Goal: Task Accomplishment & Management: Manage account settings

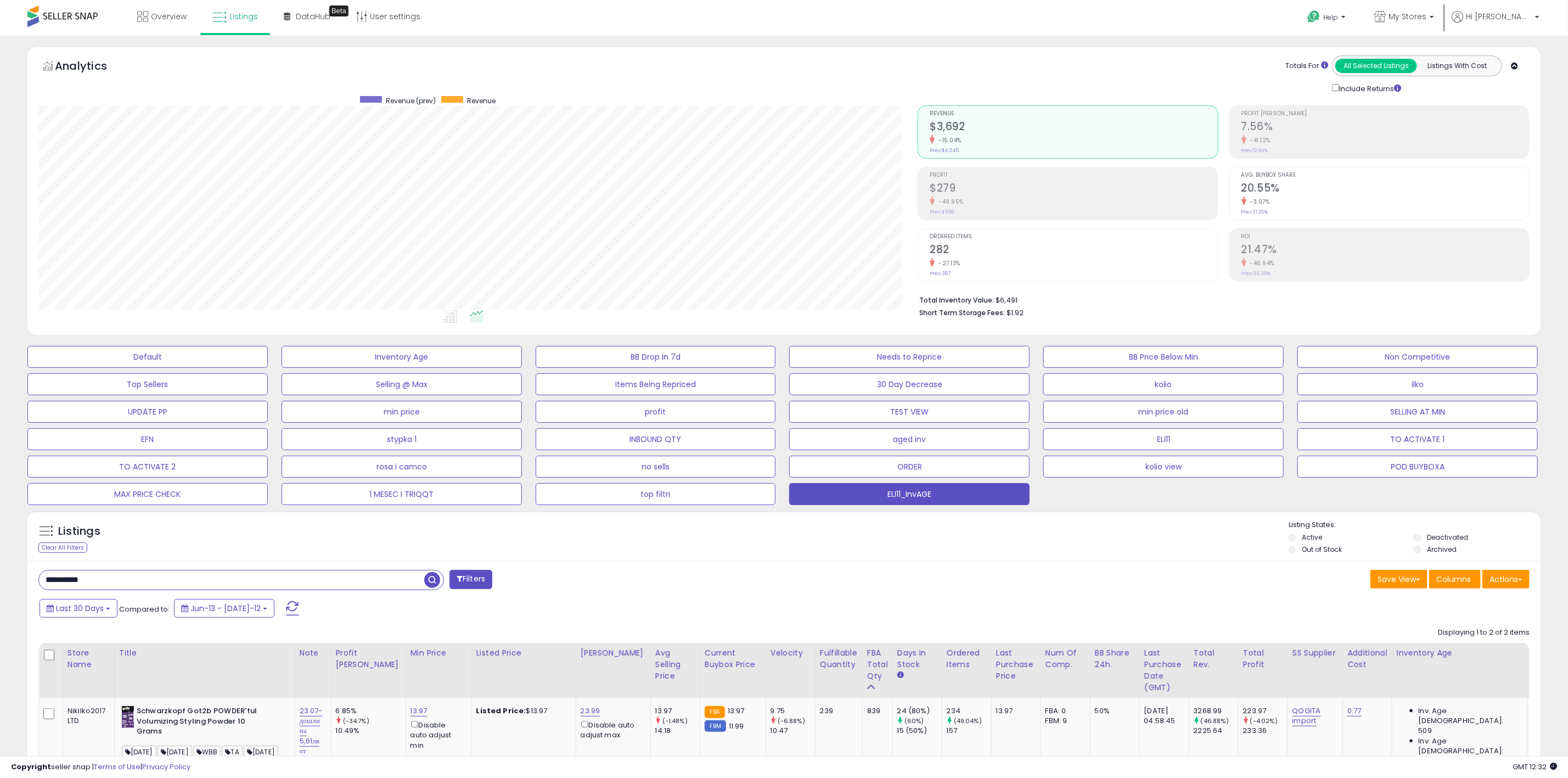
scroll to position [226, 879]
click at [1442, 17] on link "My Stores" at bounding box center [1403, 18] width 76 height 36
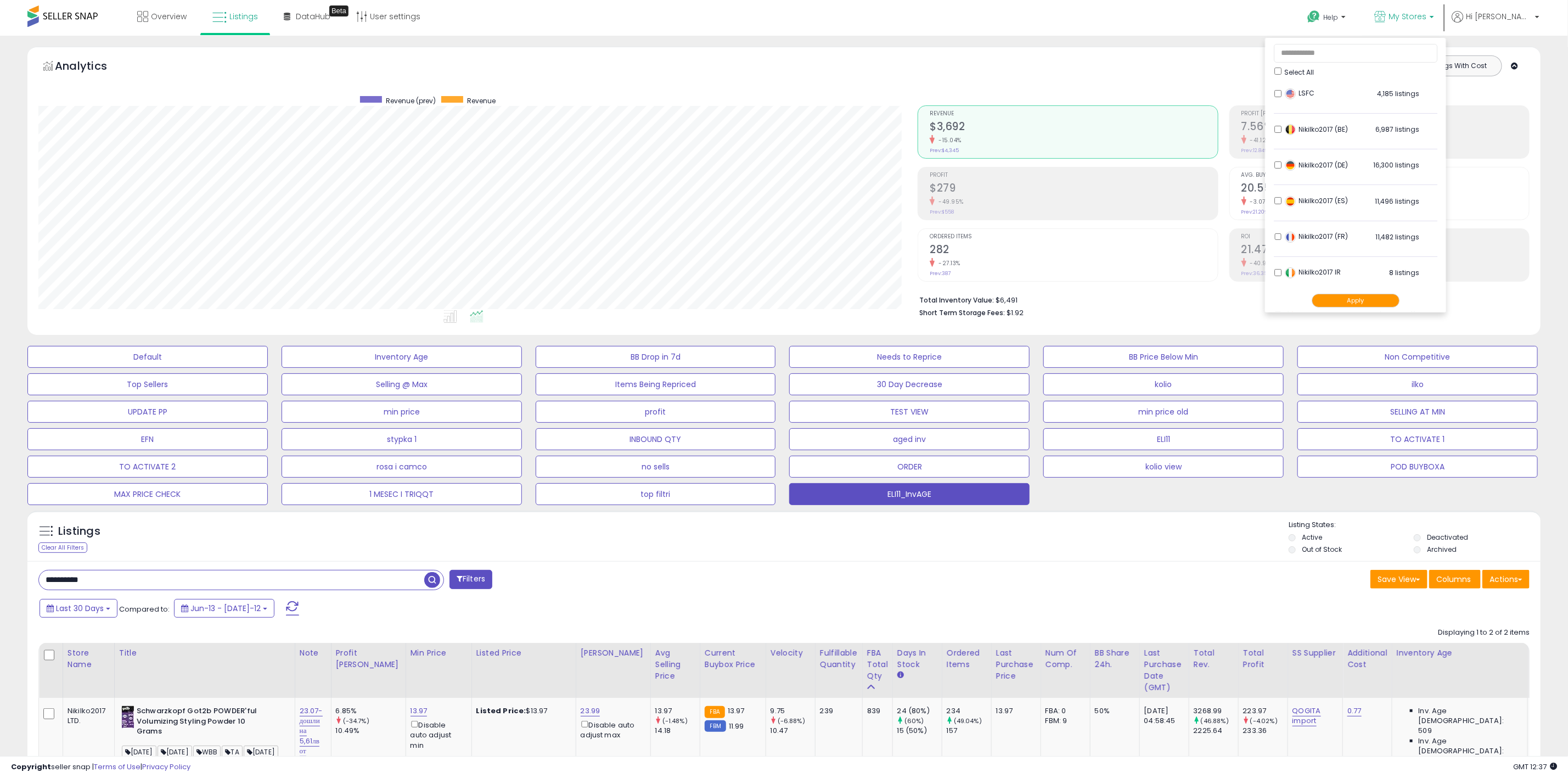
drag, startPoint x: 1304, startPoint y: 68, endPoint x: 1318, endPoint y: 73, distance: 14.9
click at [1306, 68] on ul "Select All LSFC 4,185 listings Nikilko2017 (BE)" at bounding box center [1355, 175] width 182 height 275
click at [1386, 300] on button "Apply" at bounding box center [1354, 300] width 87 height 14
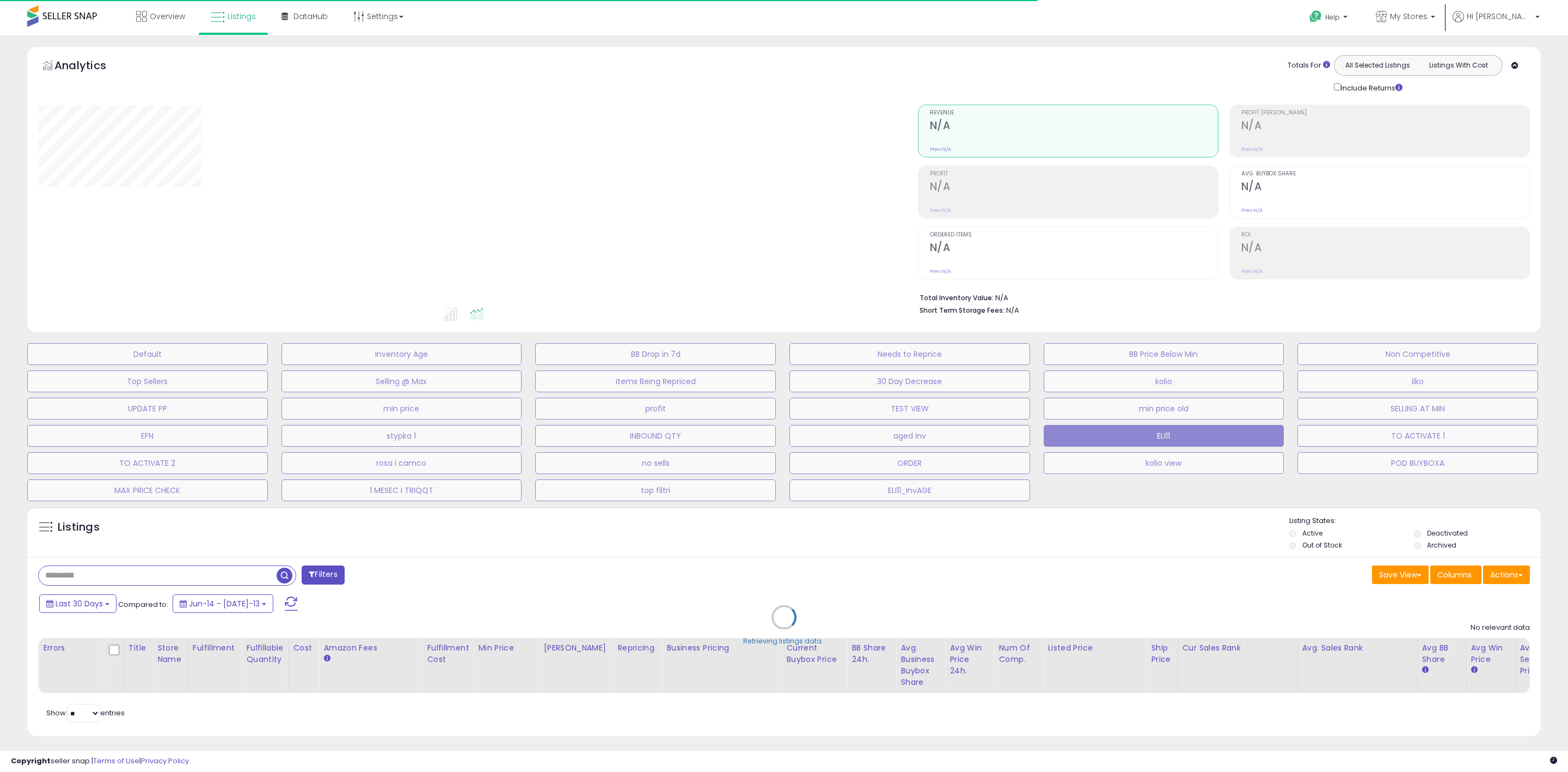
type input "********"
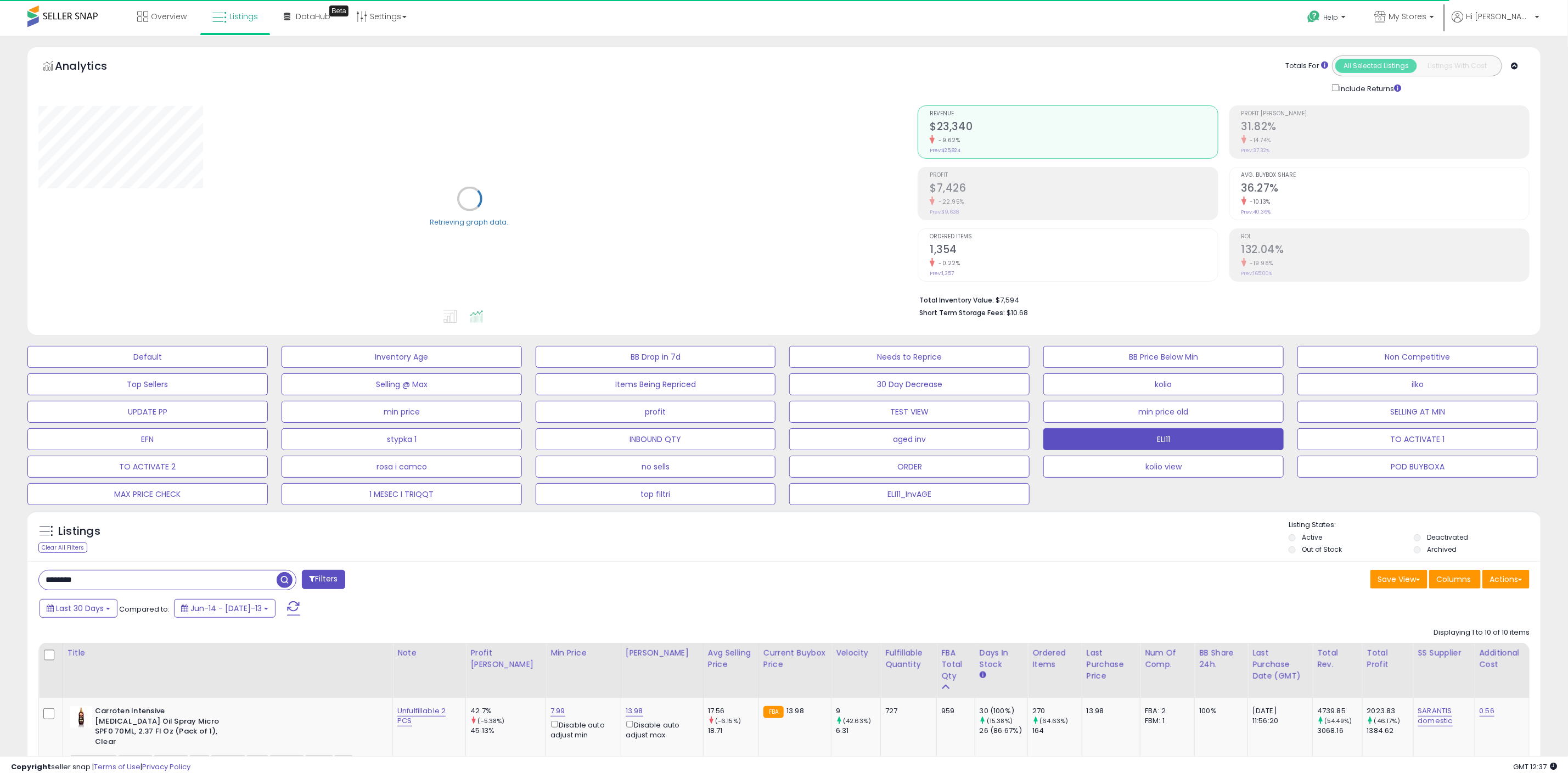
click at [1007, 56] on div "Totals For All Selected Listings Listings With Cost Include Returns" at bounding box center [1220, 74] width 604 height 39
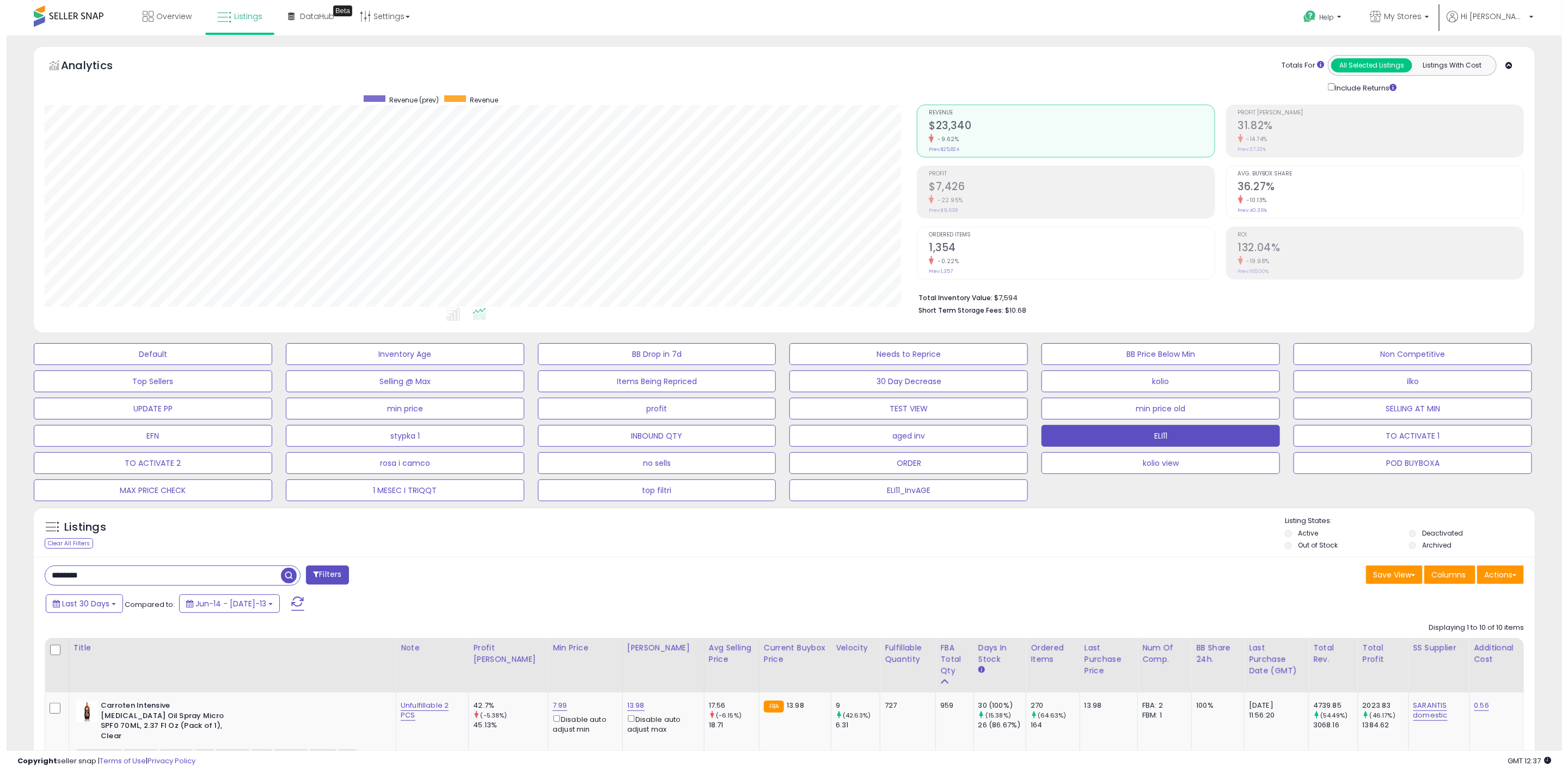
scroll to position [224, 873]
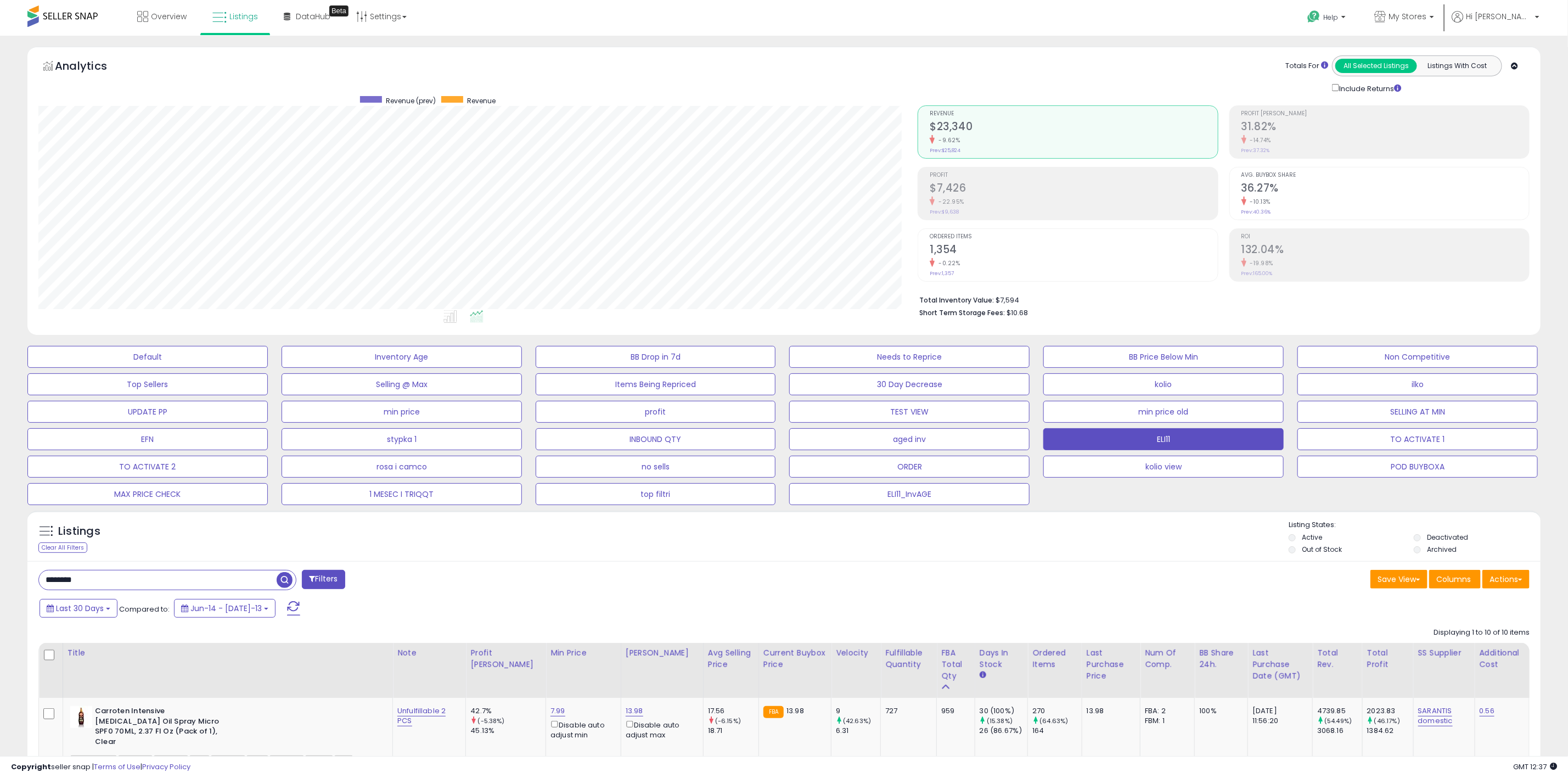
click at [1033, 33] on div "Help Contact Support Search Knowledge Hub Request a Feature My Stores" at bounding box center [1291, 24] width 520 height 47
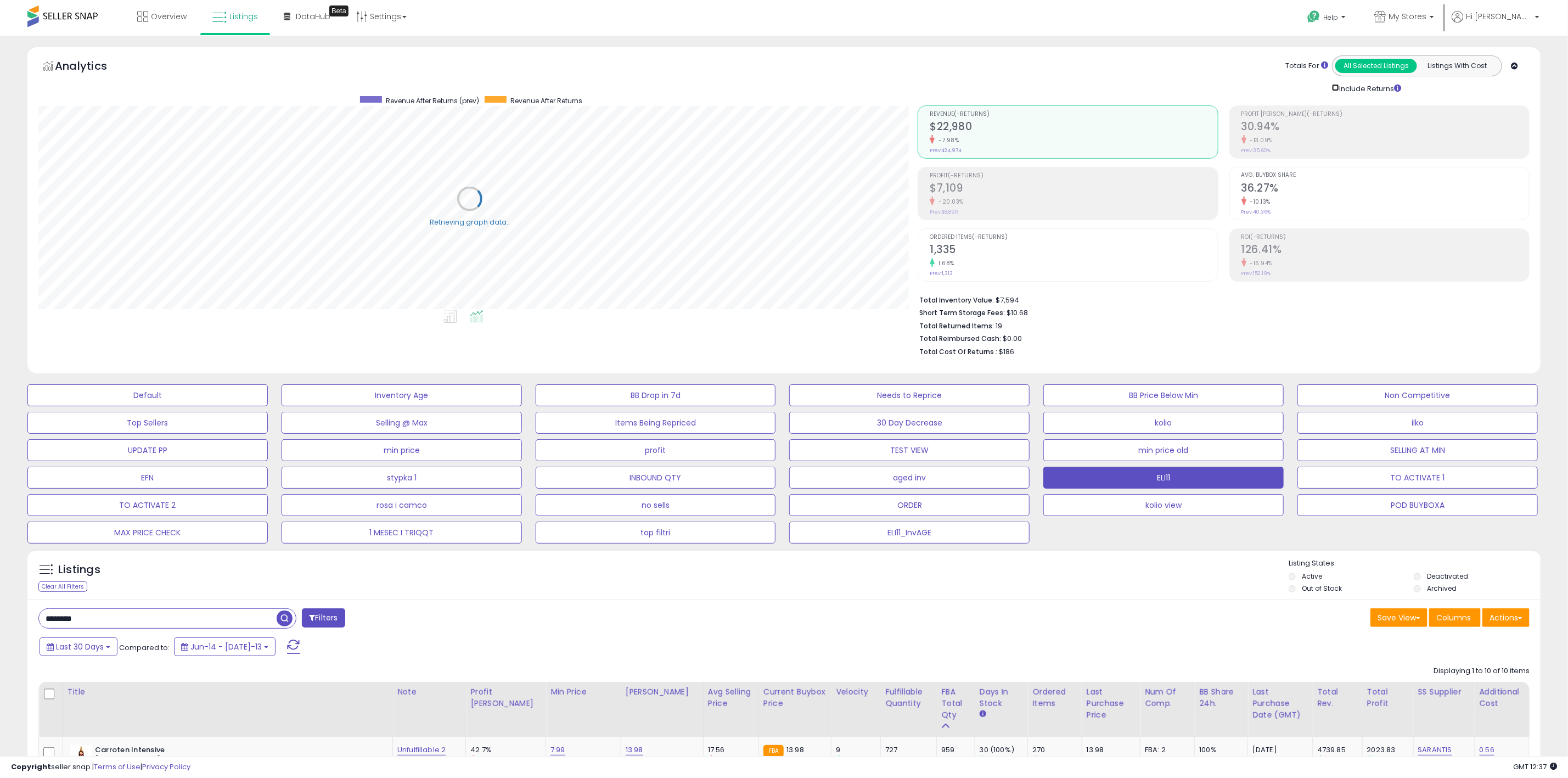
scroll to position [548670, 547934]
click at [1034, 35] on div "Help Contact Support Search Knowledge Hub Request a Feature My Stores" at bounding box center [1291, 24] width 520 height 47
click at [112, 643] on button "Last 30 Days" at bounding box center [78, 646] width 78 height 19
click at [1426, 11] on span "My Stores" at bounding box center [1407, 17] width 38 height 11
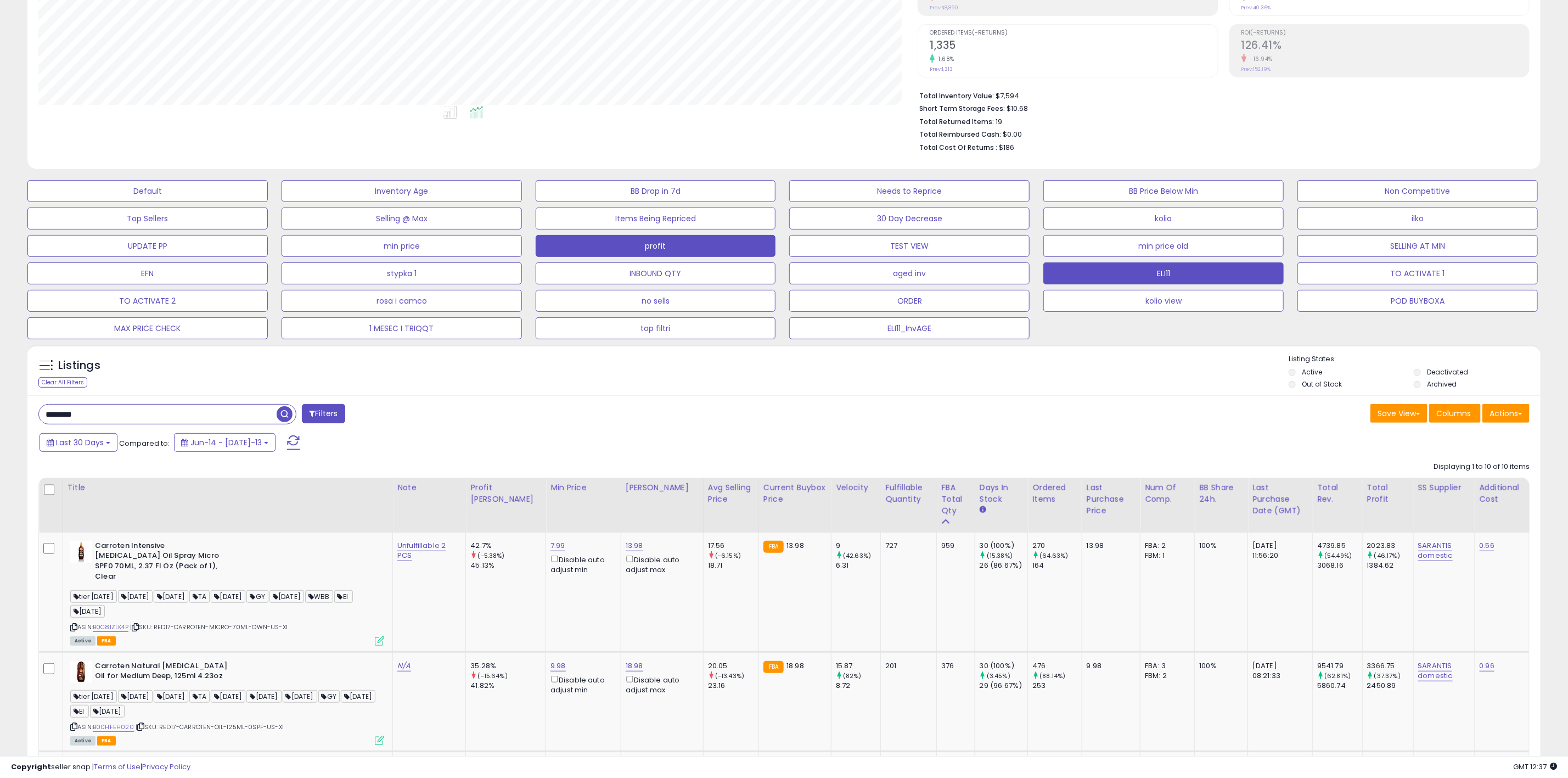
scroll to position [247, 0]
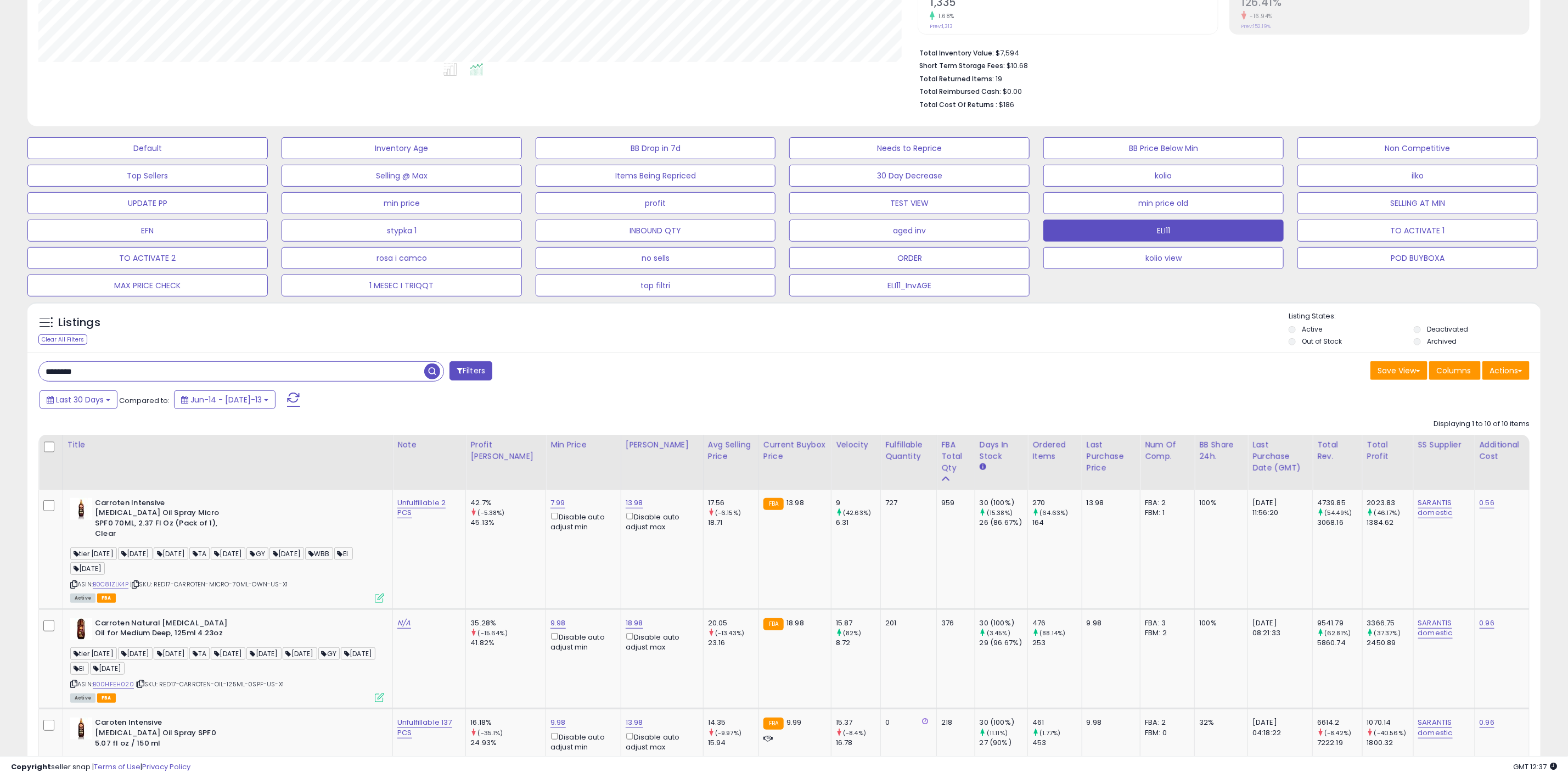
click at [116, 371] on input "********" at bounding box center [231, 372] width 386 height 19
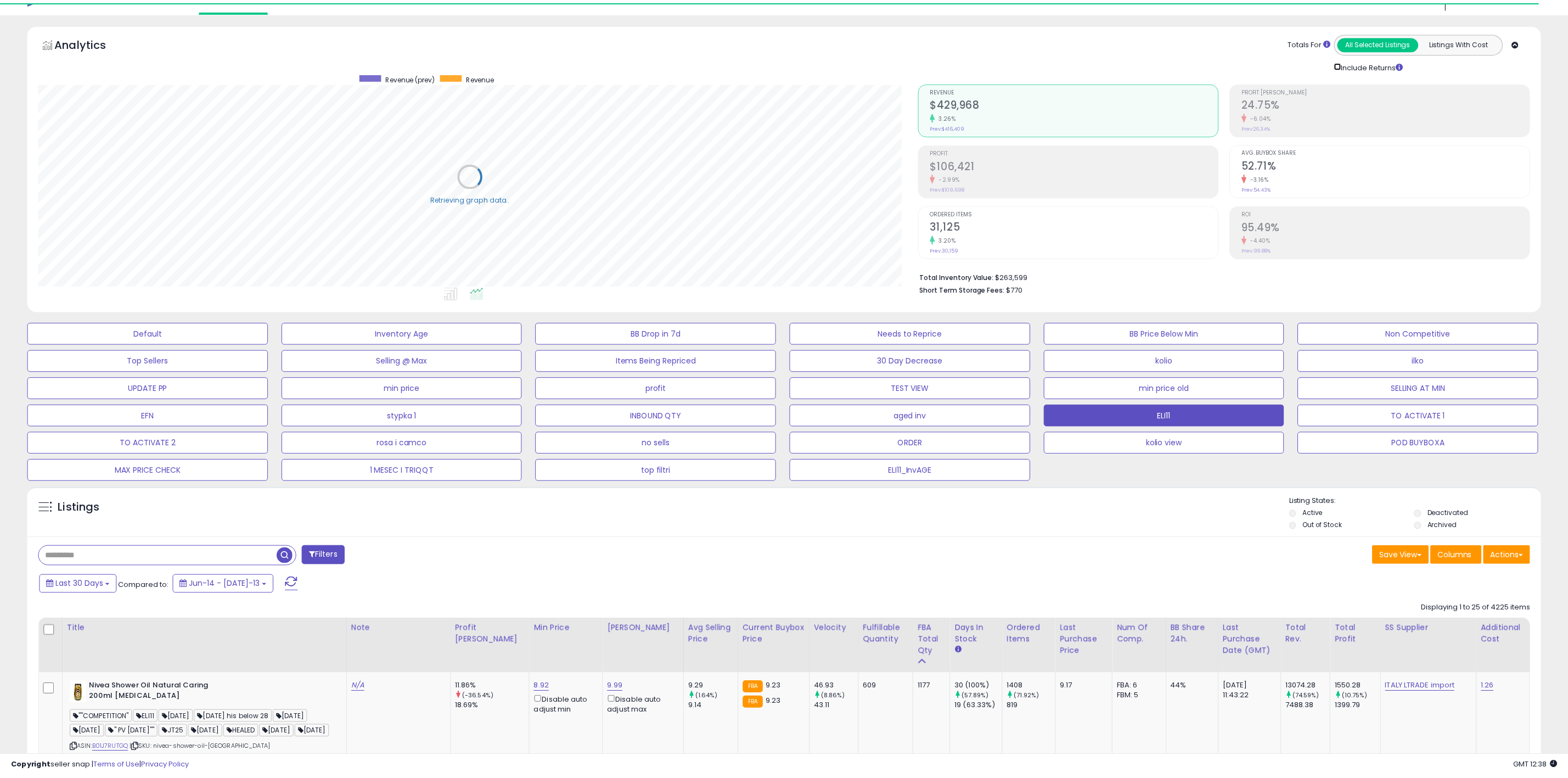
scroll to position [226, 879]
click at [1345, 67] on div "Include Returns" at bounding box center [1369, 64] width 90 height 12
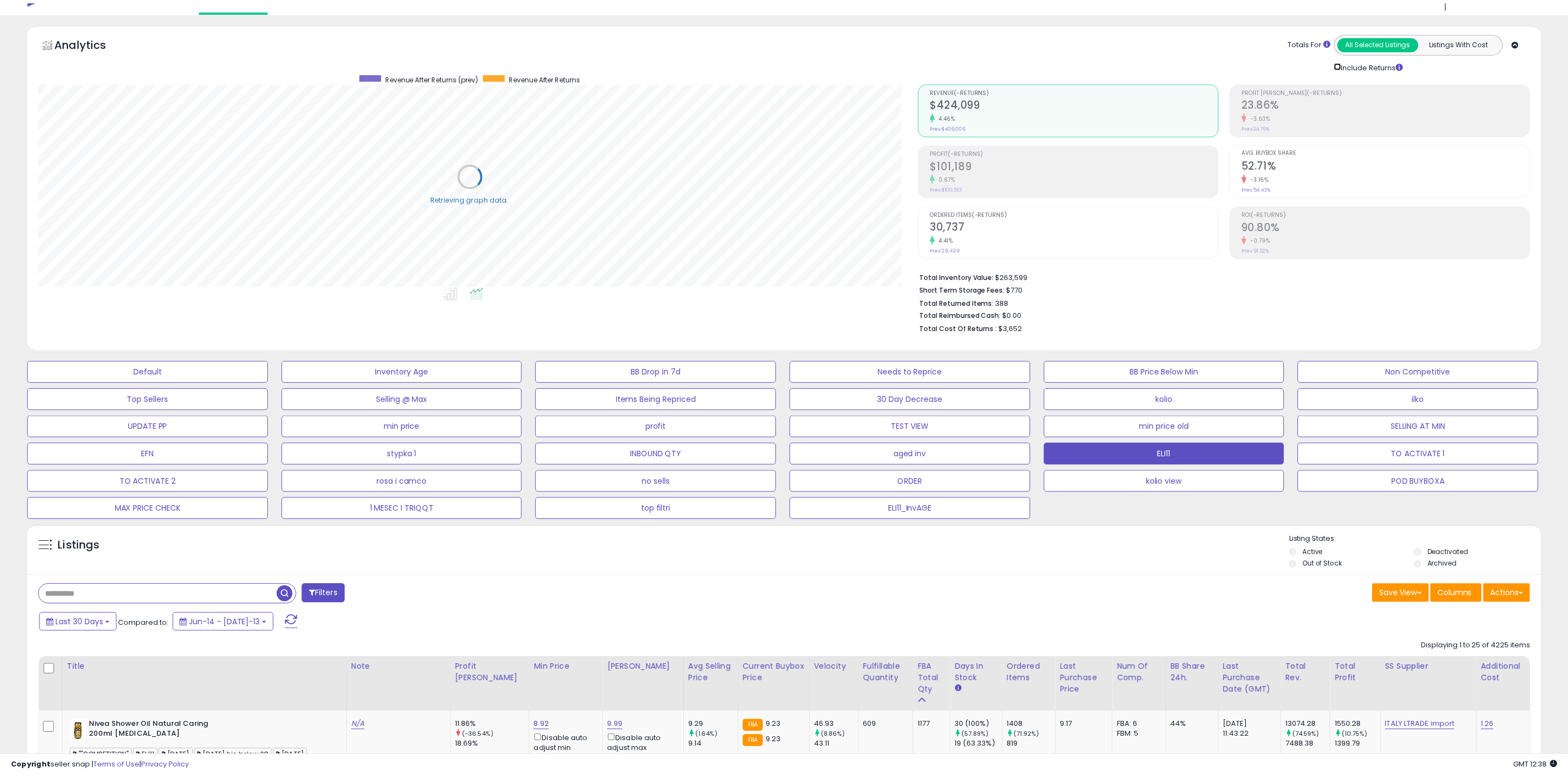
scroll to position [548670, 547934]
click at [998, 40] on div "Totals For All Selected Listings Listings With Cost Include Returns" at bounding box center [1220, 51] width 604 height 39
click at [1088, 24] on div "Analytics Totals For All Selected Listings Listings With Cost Include Returns" at bounding box center [784, 186] width 1513 height 326
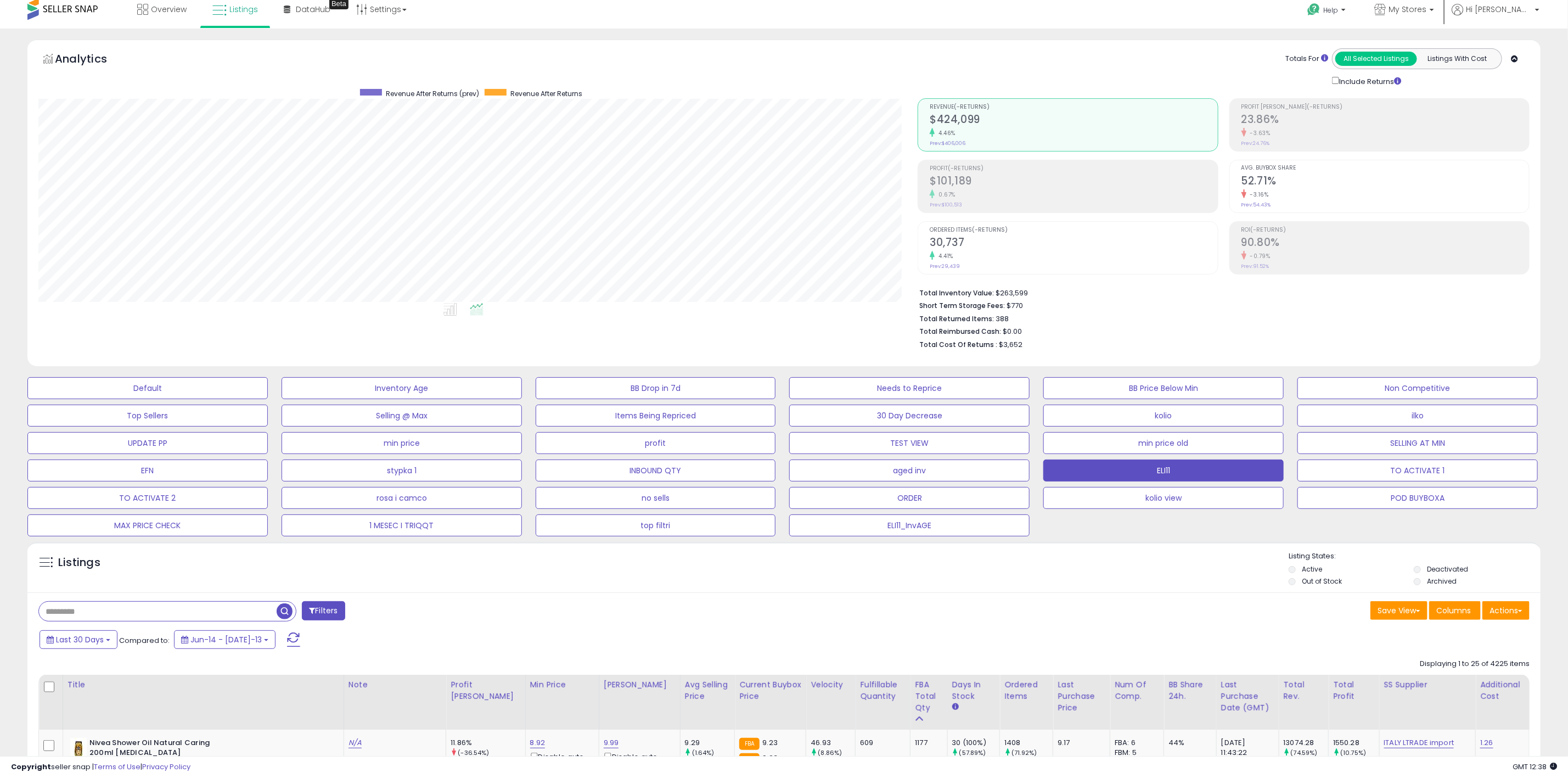
scroll to position [0, 0]
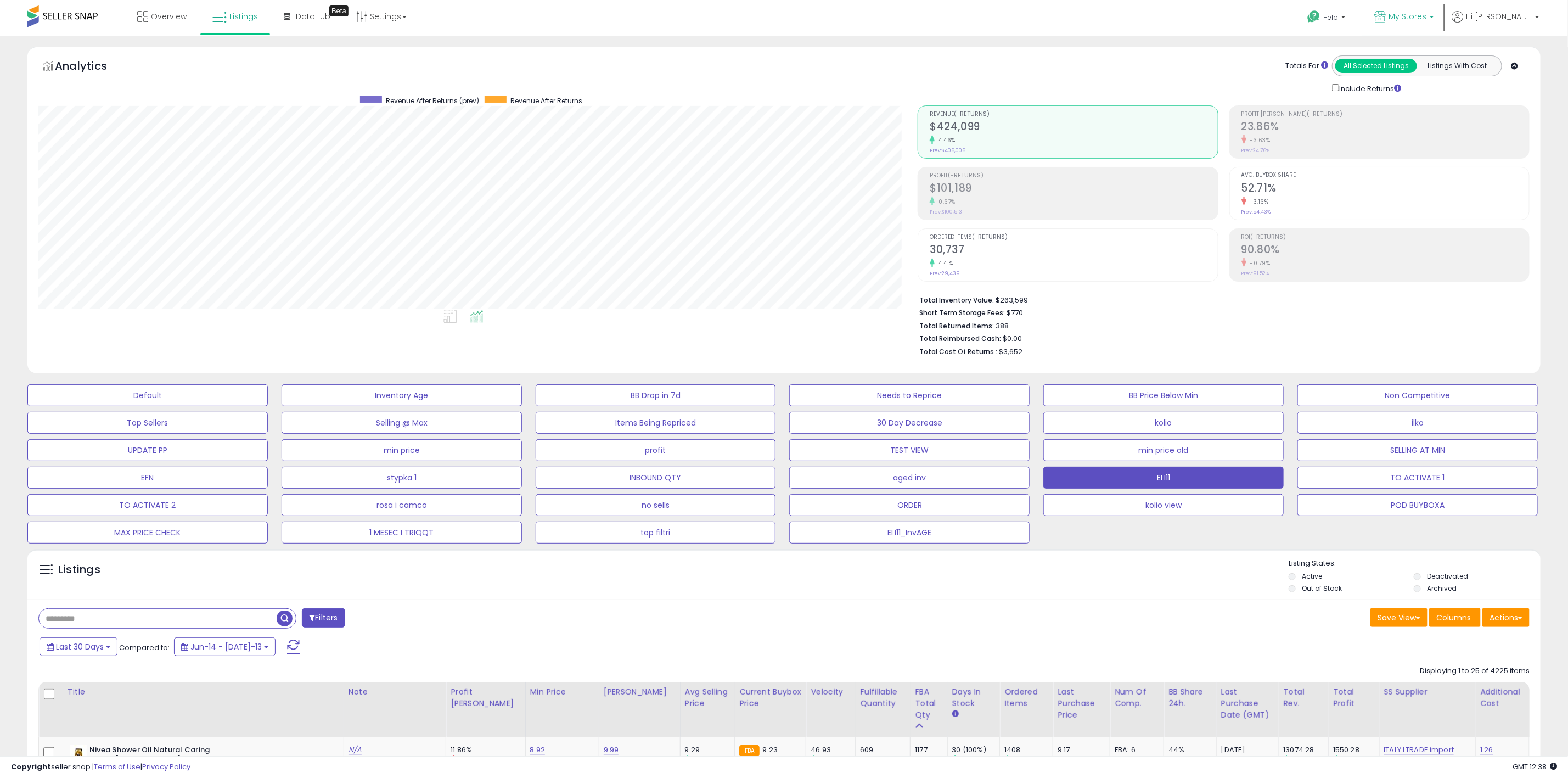
click at [1426, 15] on span "My Stores" at bounding box center [1407, 17] width 38 height 11
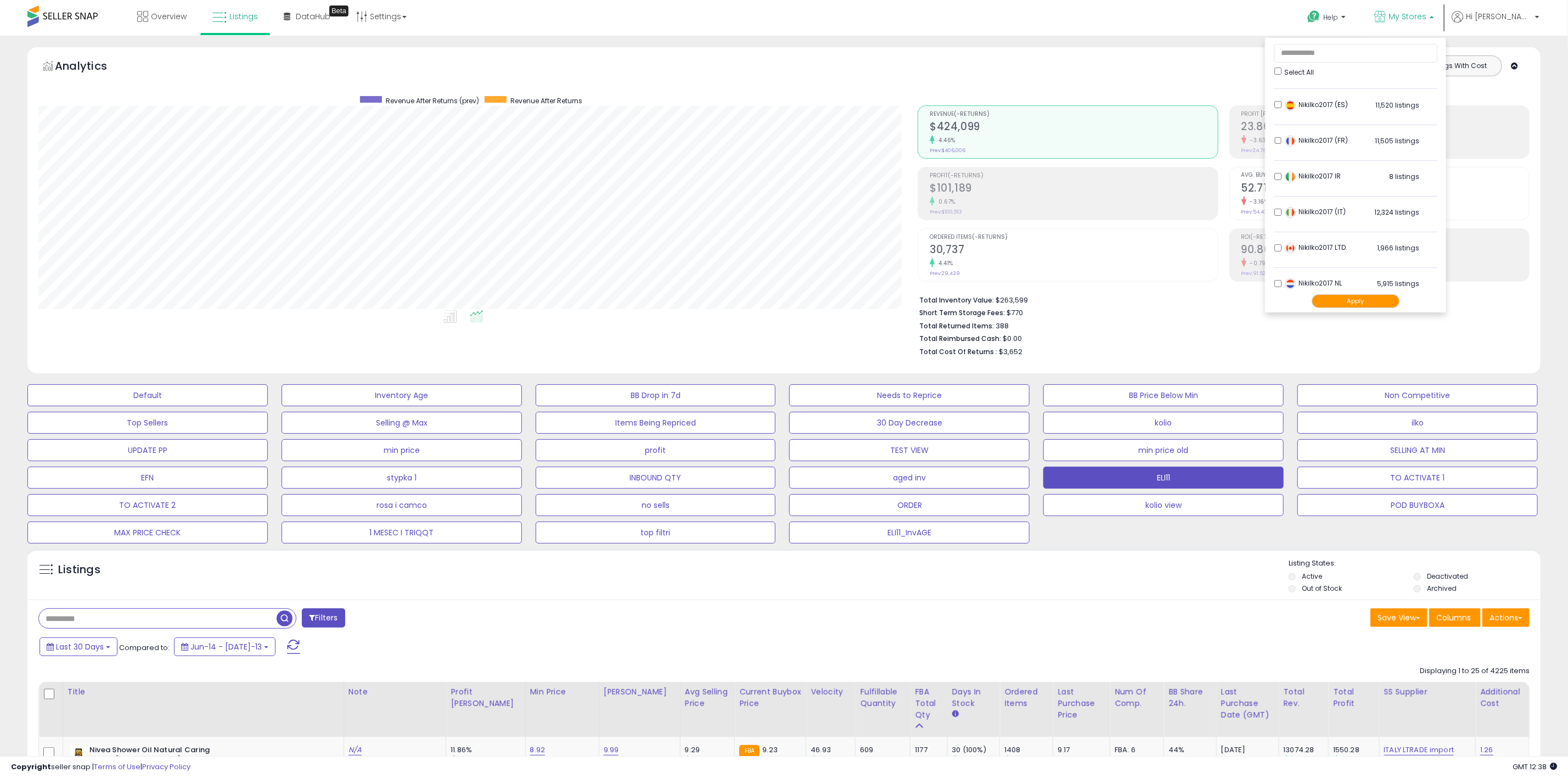
scroll to position [98, 0]
click at [1388, 300] on button "Apply" at bounding box center [1354, 300] width 87 height 14
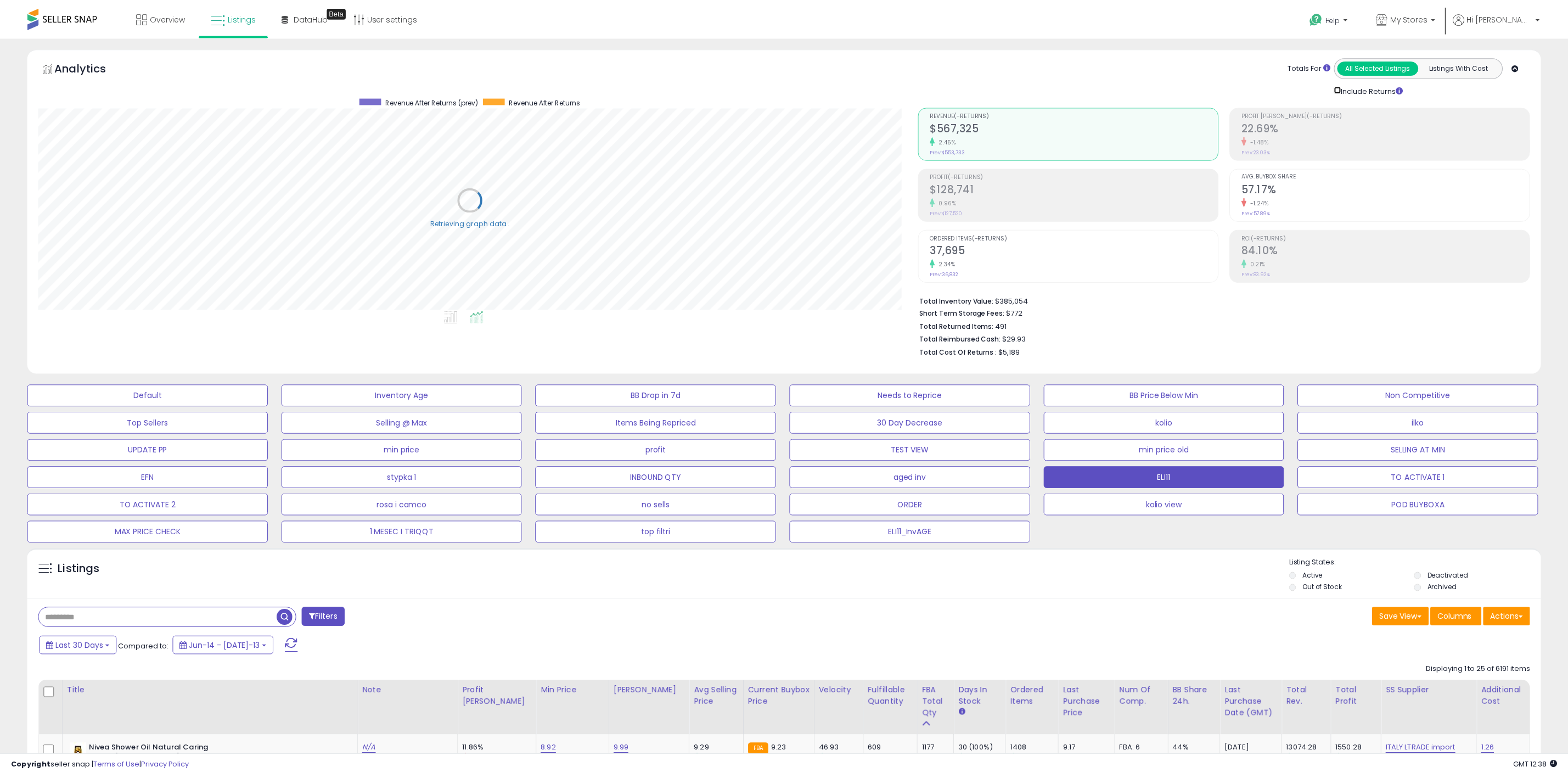
scroll to position [548670, 547934]
click at [1426, 19] on span "My Stores" at bounding box center [1407, 17] width 38 height 11
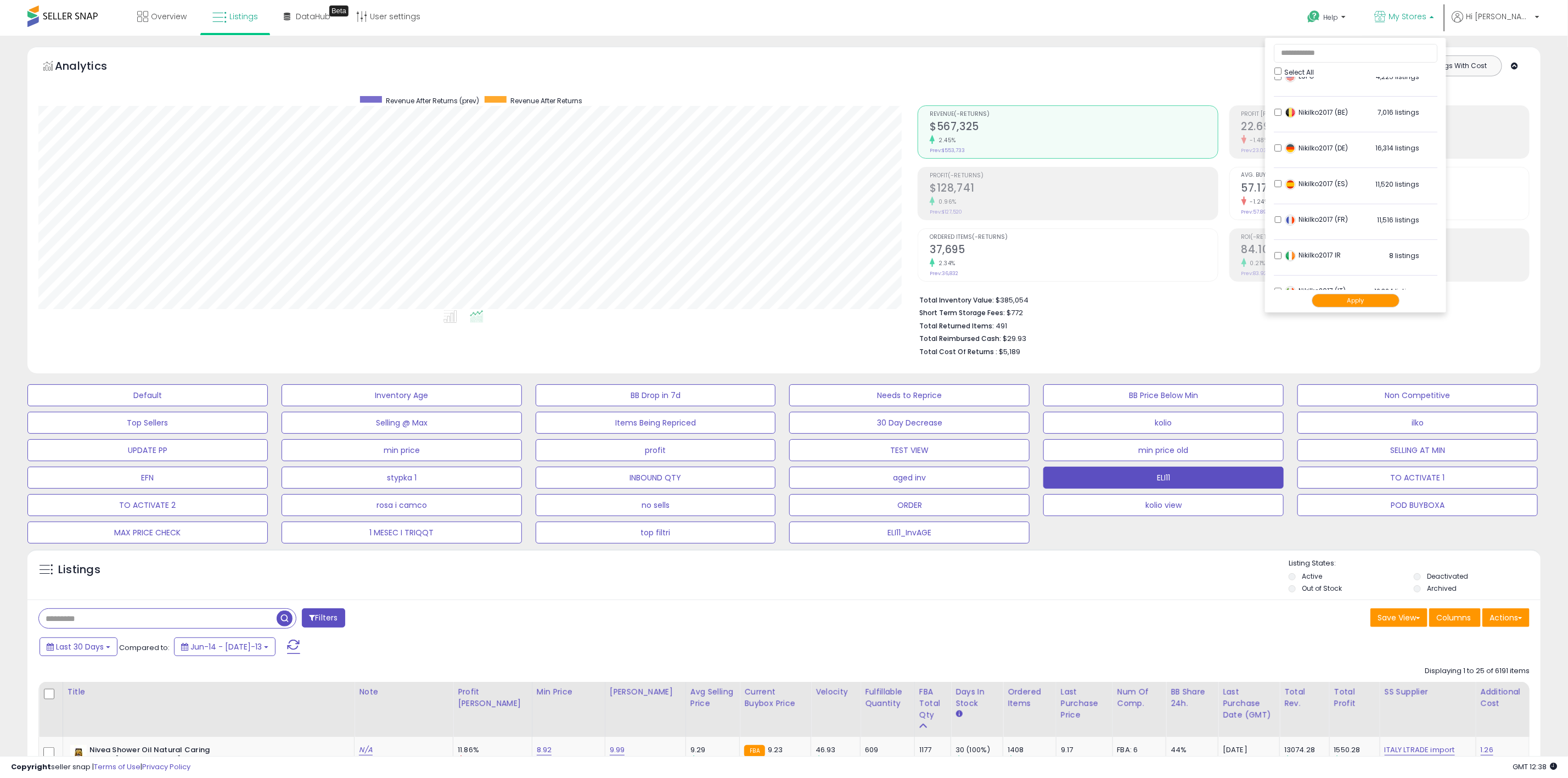
scroll to position [0, 0]
click at [1382, 295] on button "Apply" at bounding box center [1354, 300] width 87 height 14
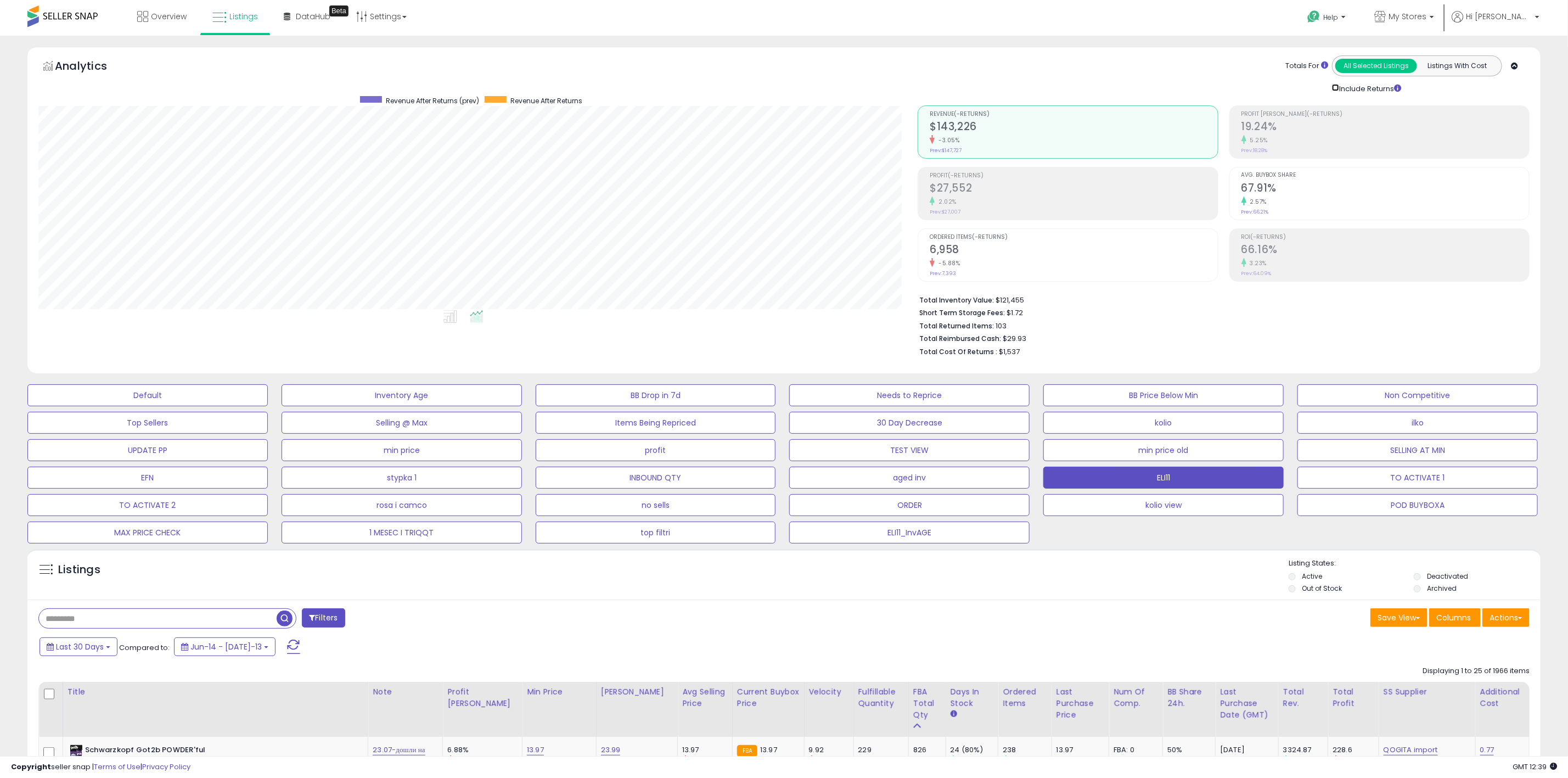
scroll to position [226, 879]
click at [1426, 17] on span "My Stores" at bounding box center [1407, 17] width 38 height 11
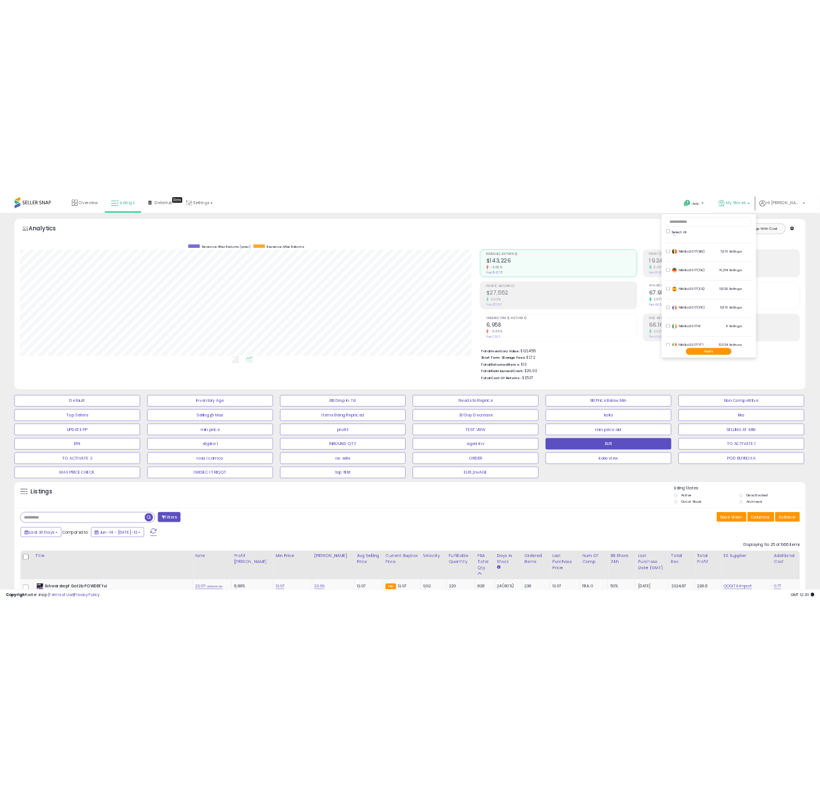
scroll to position [0, 0]
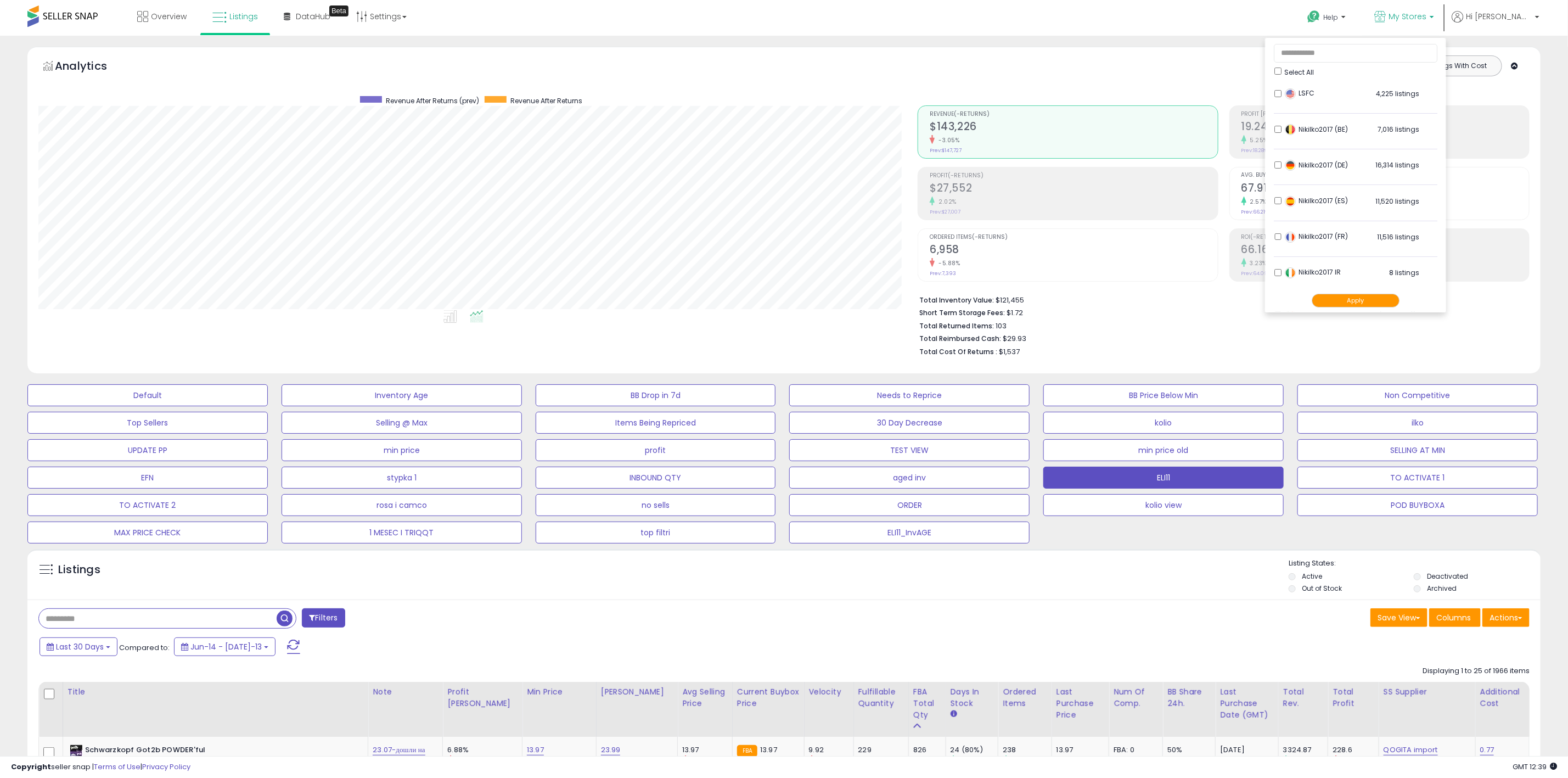
click at [1040, 55] on div "Analytics Totals For All Selected Listings Listings With Cost Include Returns" at bounding box center [784, 210] width 1513 height 326
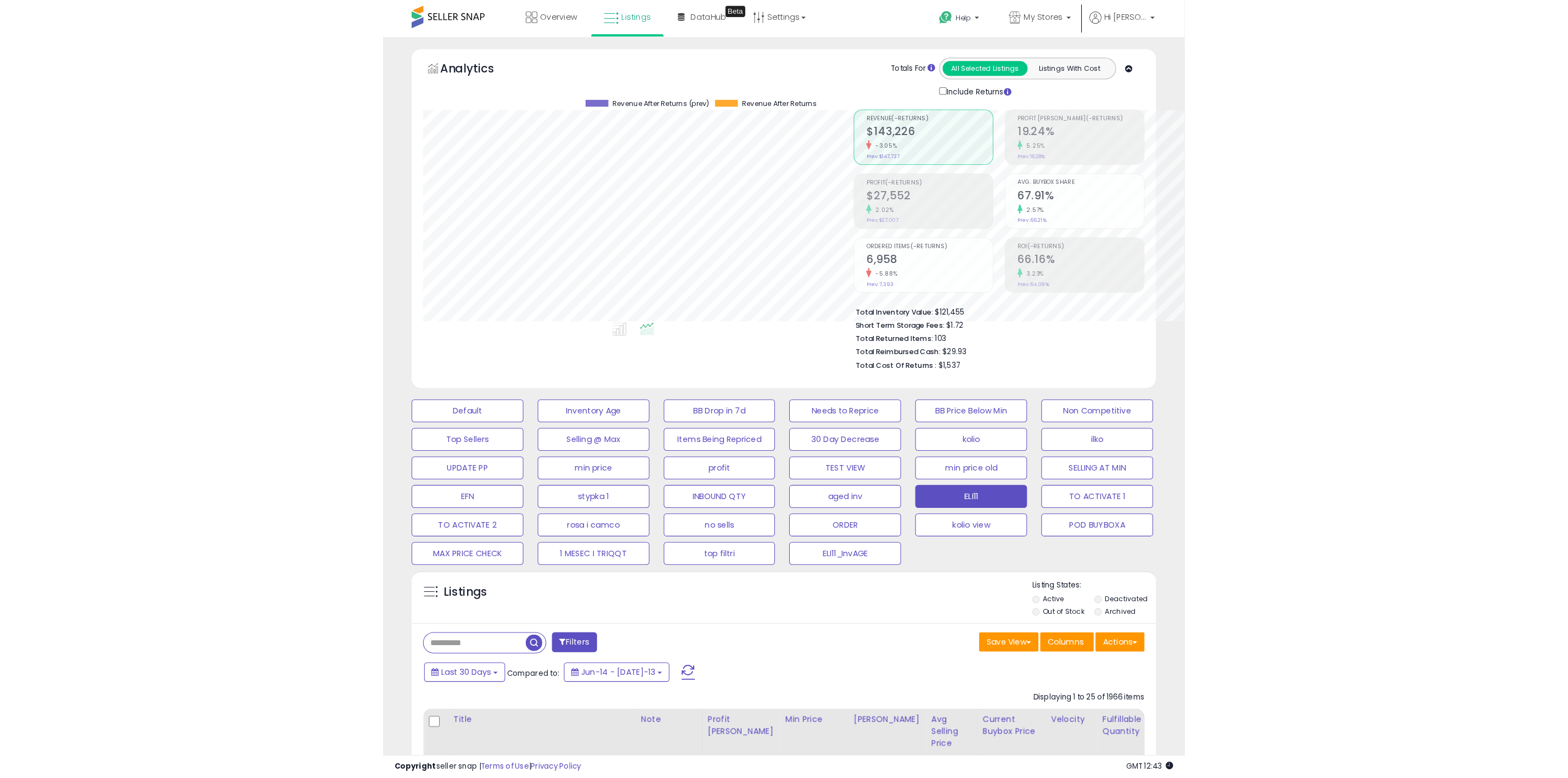
scroll to position [226, 879]
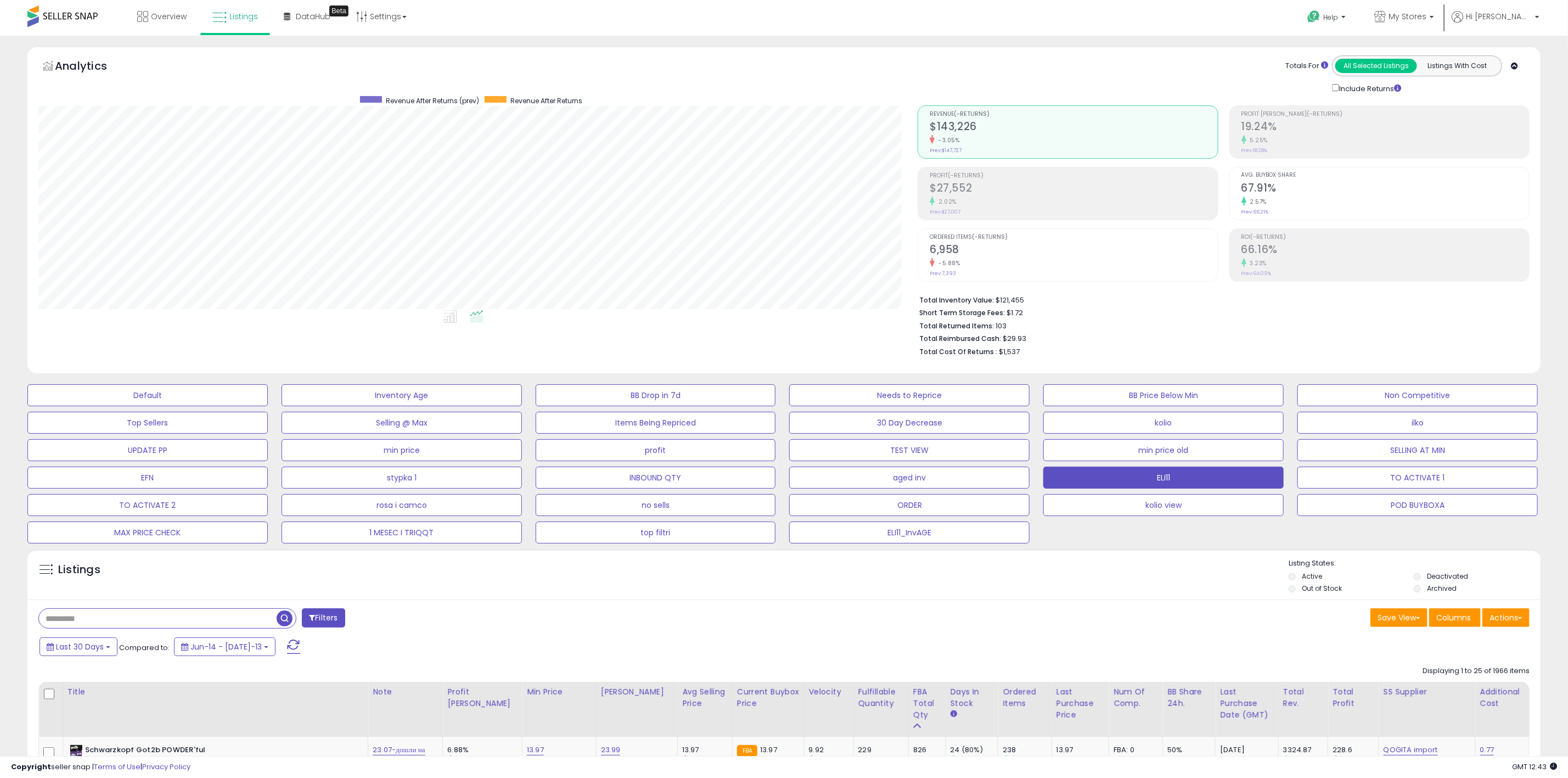
click at [667, 588] on div "Listings" at bounding box center [784, 577] width 1513 height 38
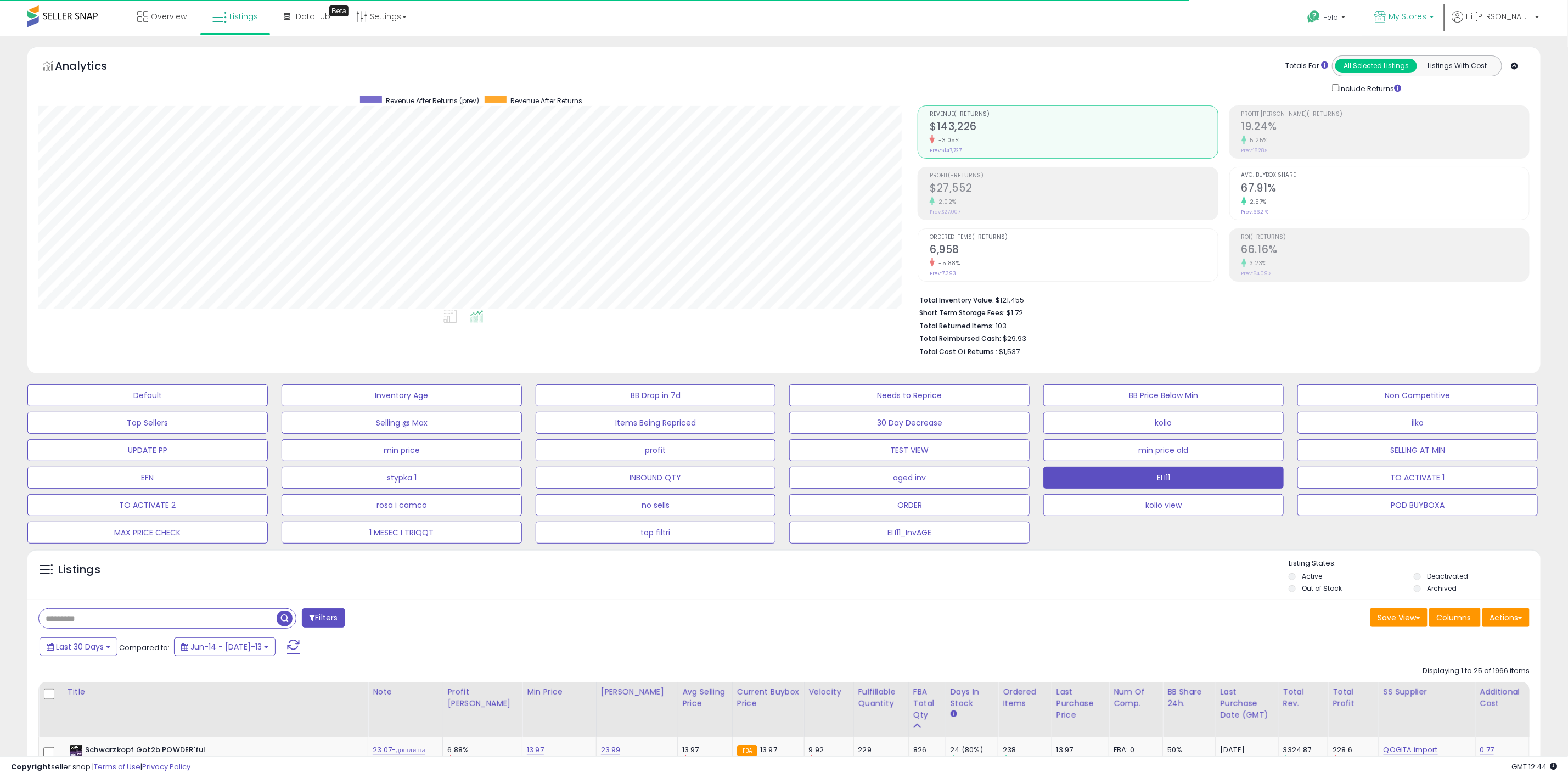
click at [1434, 14] on p "My Stores" at bounding box center [1404, 18] width 60 height 14
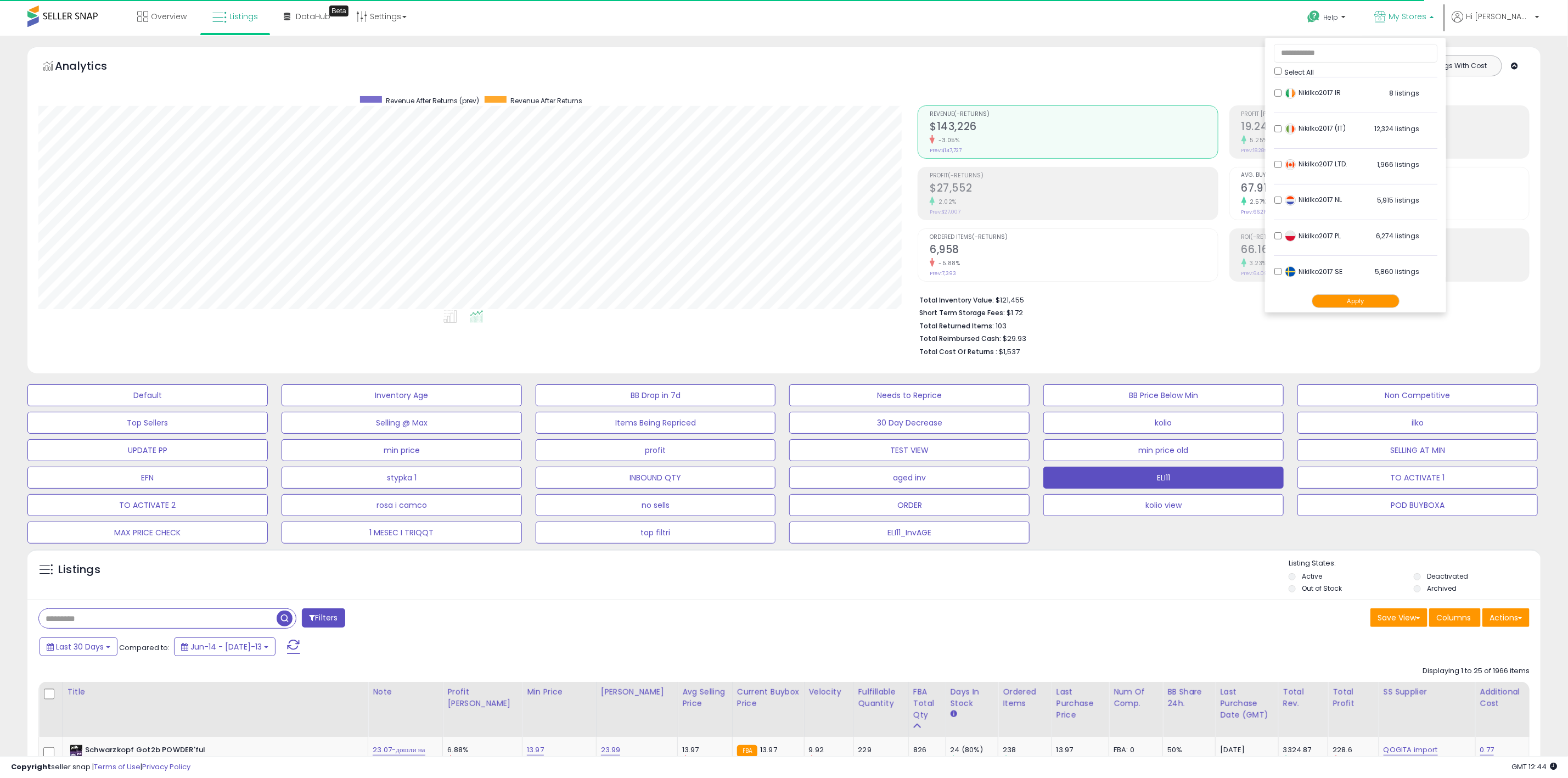
scroll to position [228, 0]
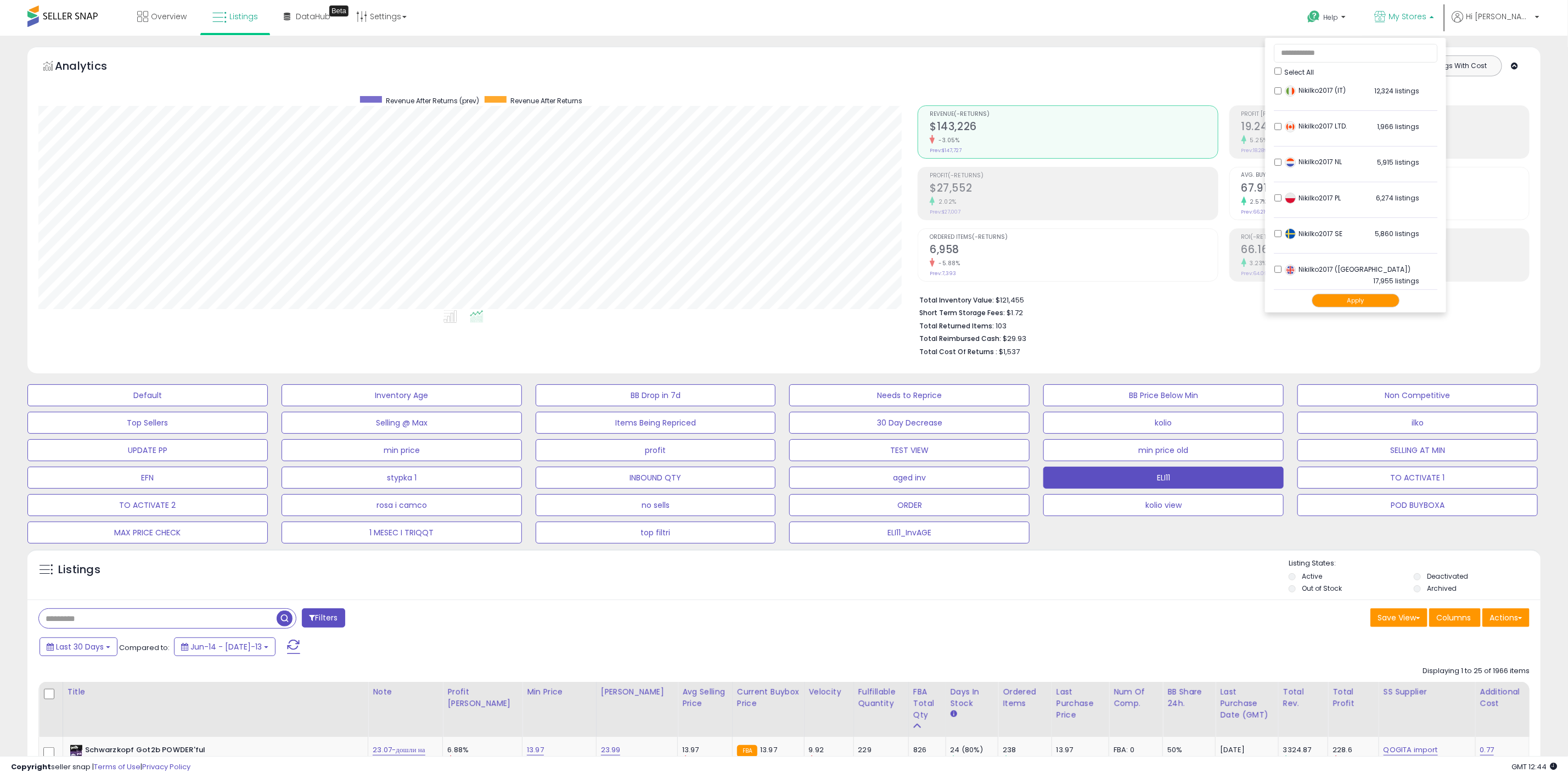
click at [1309, 119] on li "Nikilko2017 LTD. 1,966 listings" at bounding box center [1355, 130] width 164 height 34
click at [1235, 79] on div "Totals For All Selected Listings Listings With Cost Include Returns" at bounding box center [1220, 74] width 604 height 39
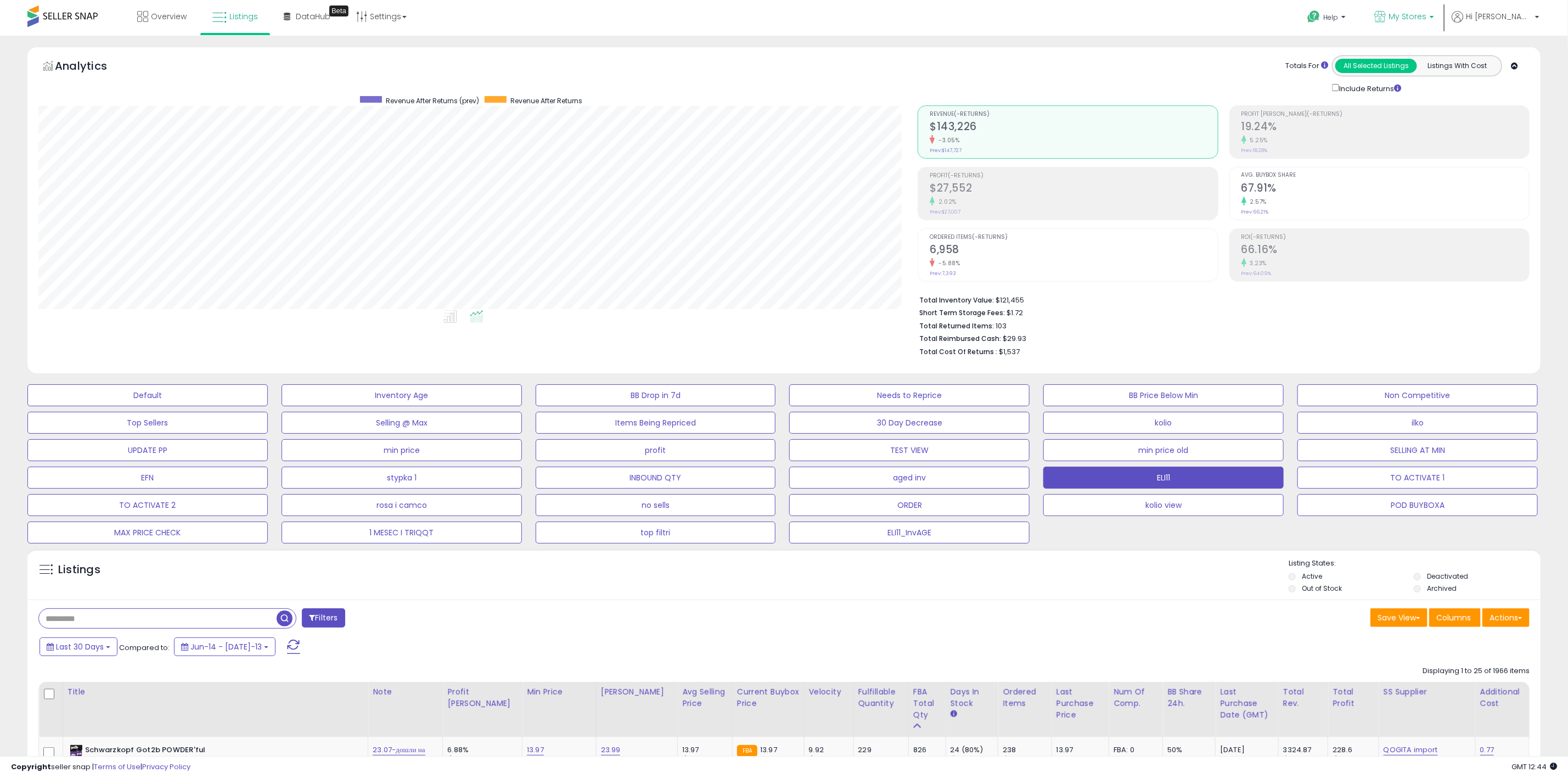
click at [1434, 20] on p "My Stores" at bounding box center [1404, 18] width 60 height 14
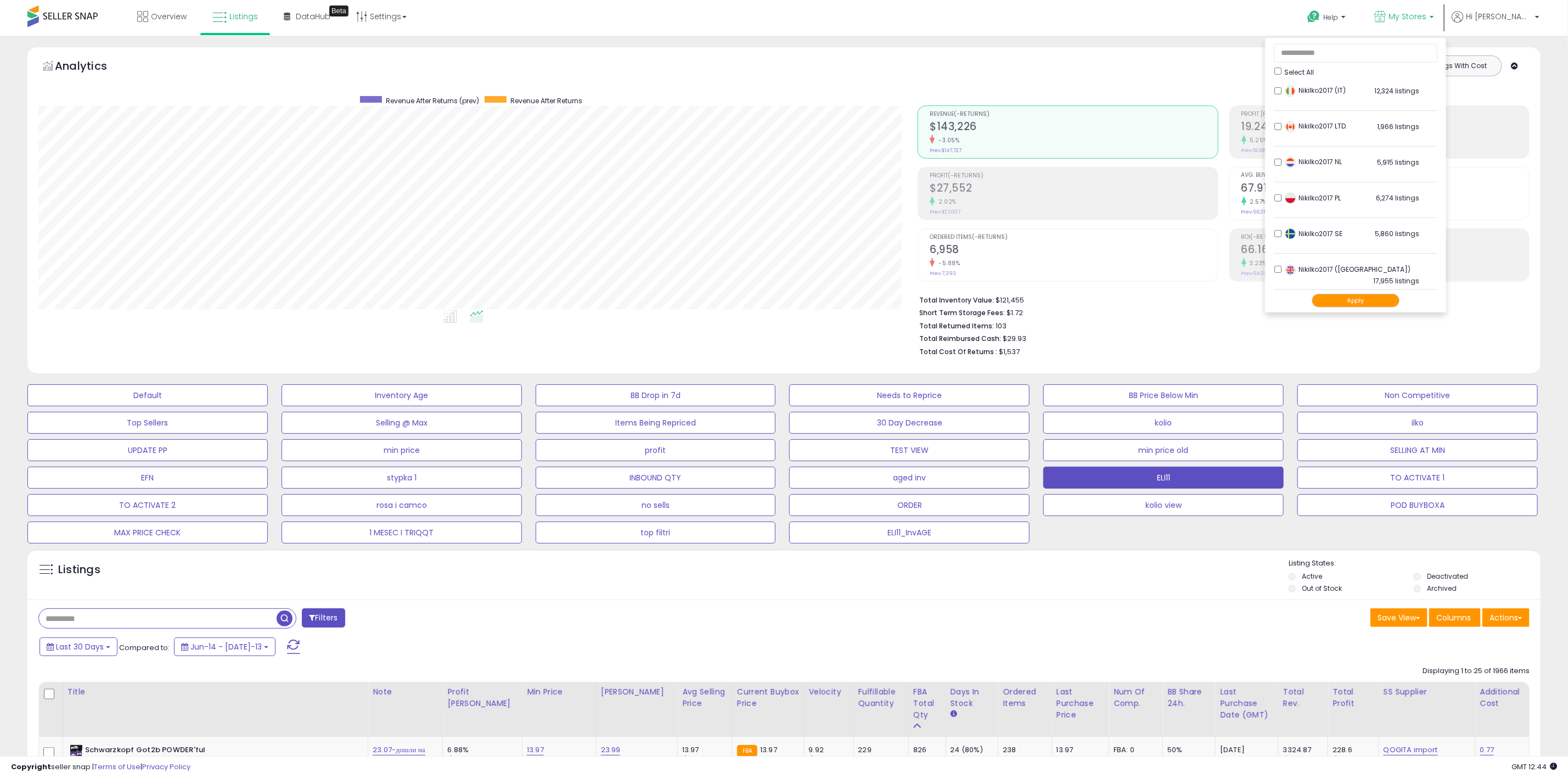
click at [1389, 301] on button "Apply" at bounding box center [1354, 300] width 87 height 14
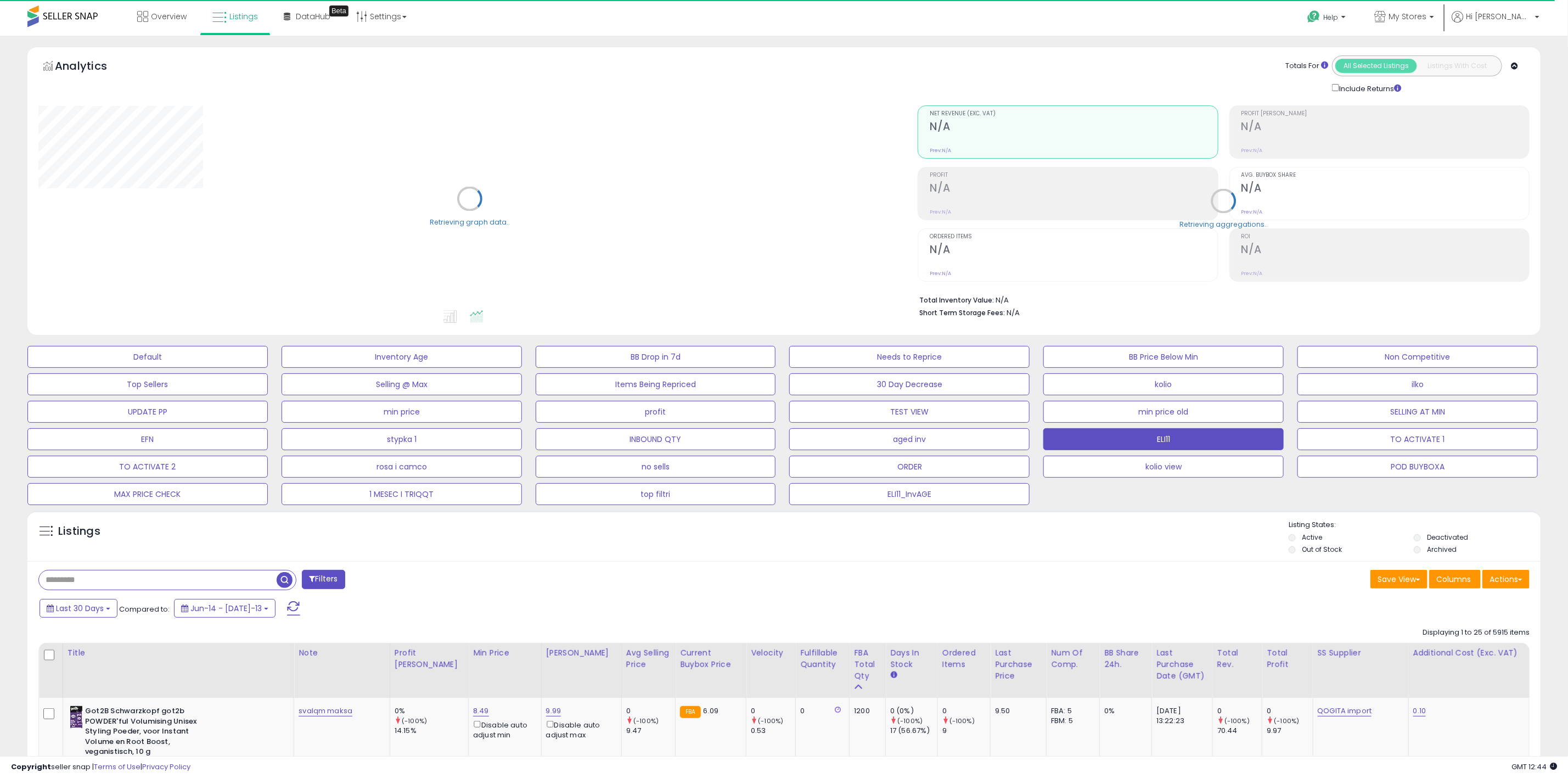
click at [1344, 92] on div "Include Returns" at bounding box center [1369, 87] width 90 height 12
click at [1338, 93] on div "Include Returns" at bounding box center [1369, 87] width 90 height 12
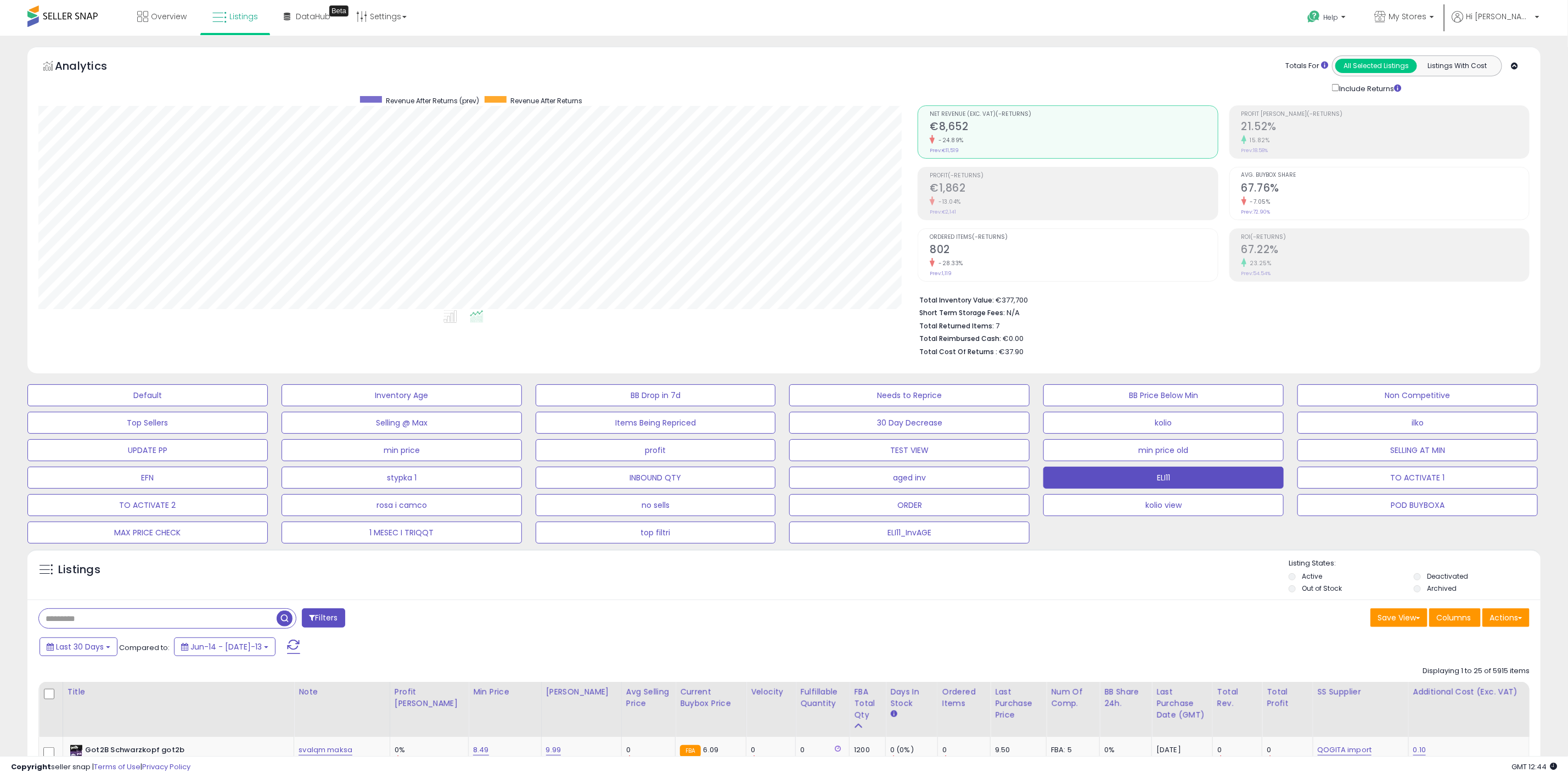
scroll to position [226, 879]
drag, startPoint x: 1461, startPoint y: 10, endPoint x: 1461, endPoint y: 26, distance: 16.0
click at [1426, 11] on span "My Stores" at bounding box center [1407, 17] width 38 height 11
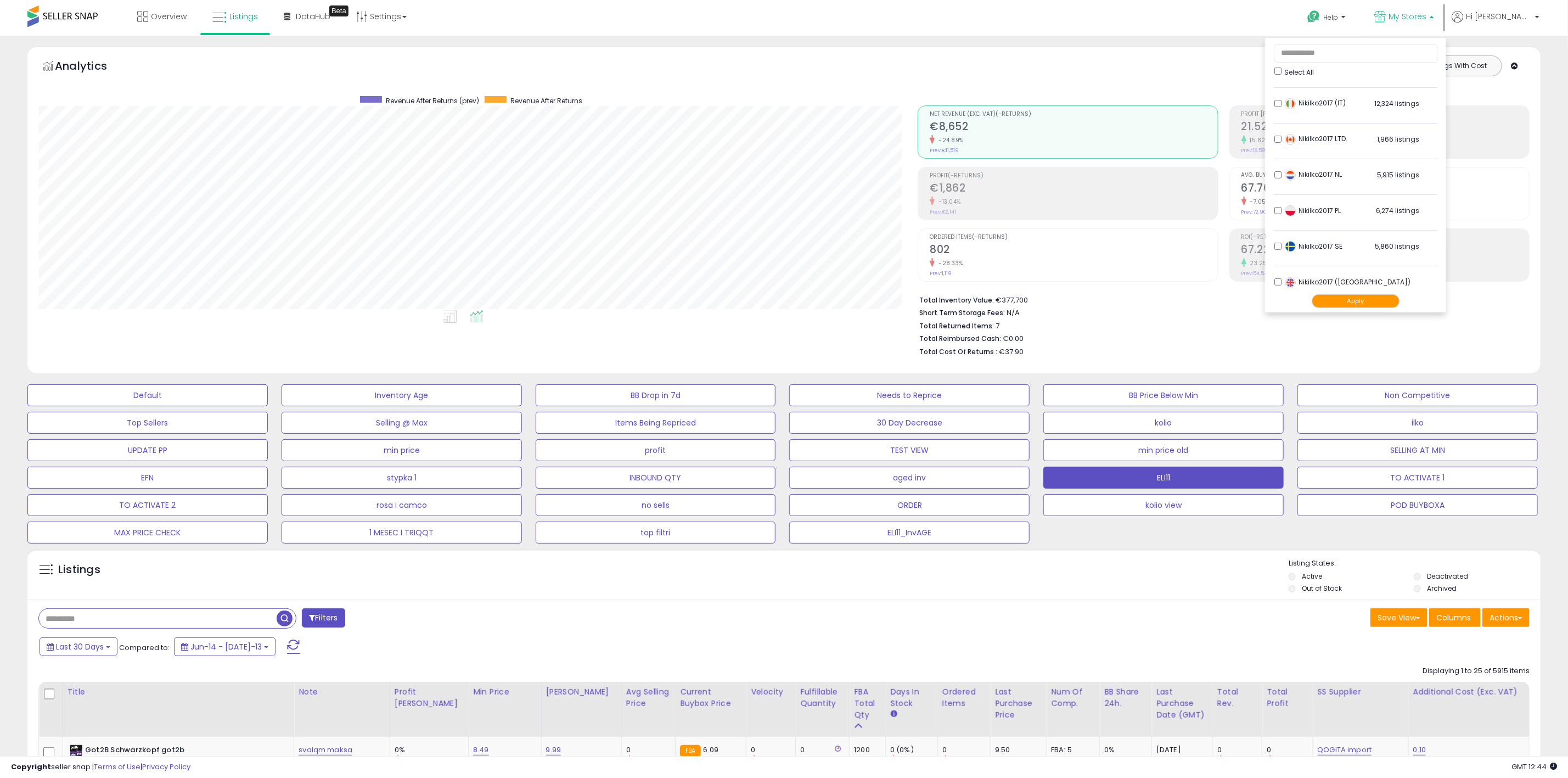
scroll to position [228, 0]
click at [1311, 153] on li "Nikilko2017 NL 5,915 listings" at bounding box center [1355, 166] width 164 height 34
click at [1393, 302] on button "Apply" at bounding box center [1354, 300] width 87 height 14
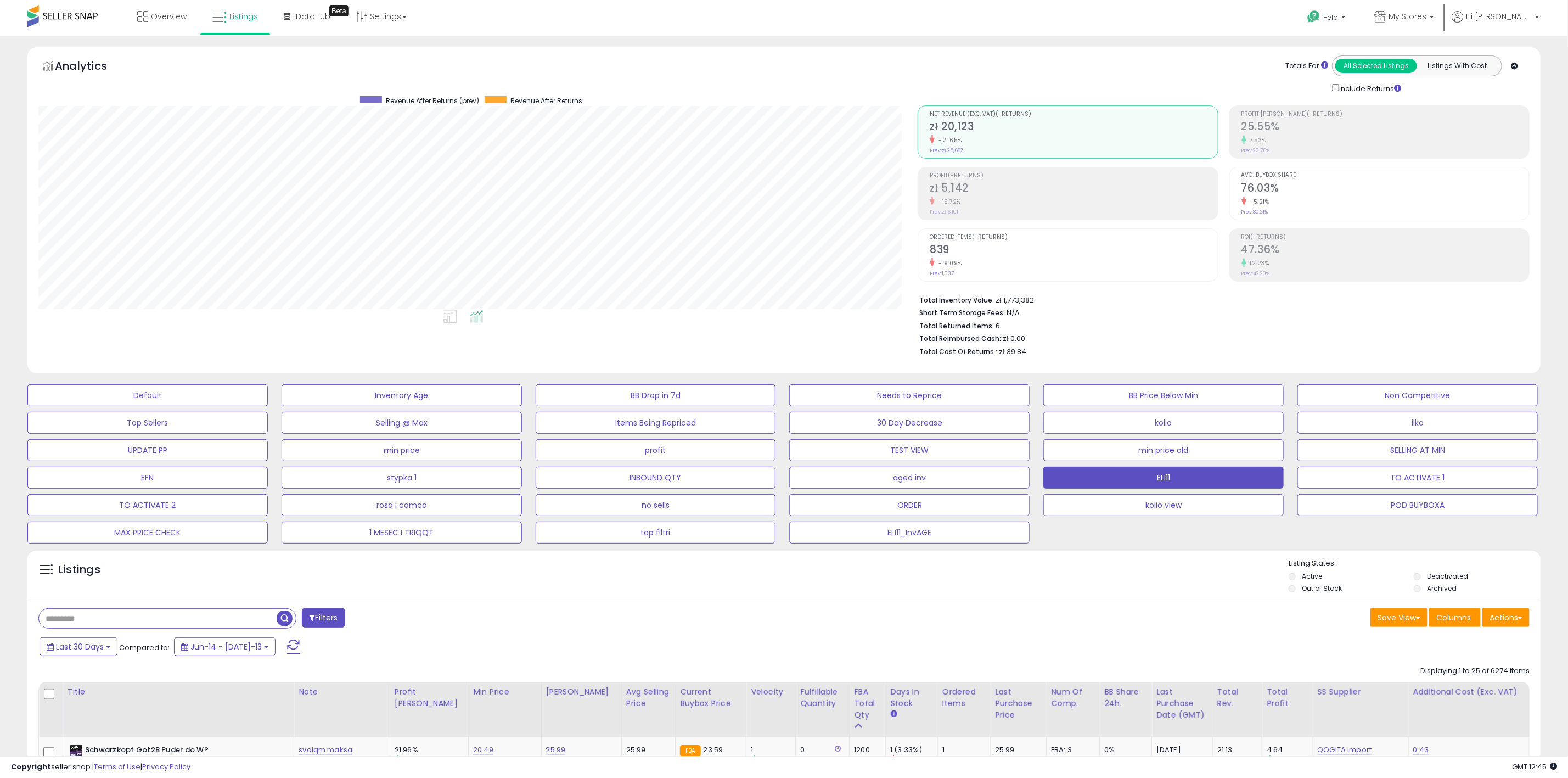
scroll to position [226, 879]
click at [1442, 4] on link "My Stores" at bounding box center [1403, 18] width 76 height 36
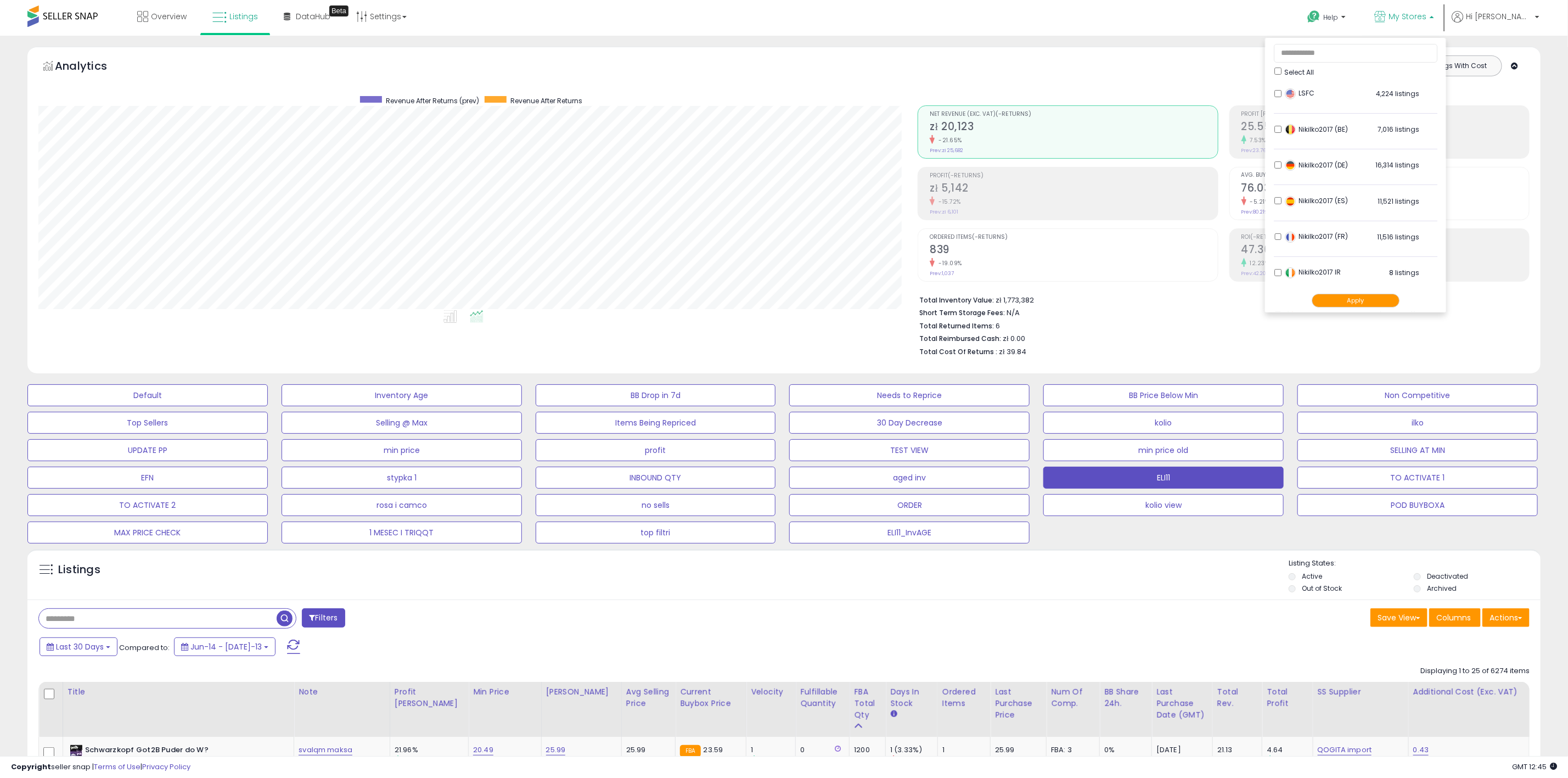
scroll to position [228, 0]
click at [1388, 300] on button "Apply" at bounding box center [1354, 300] width 87 height 14
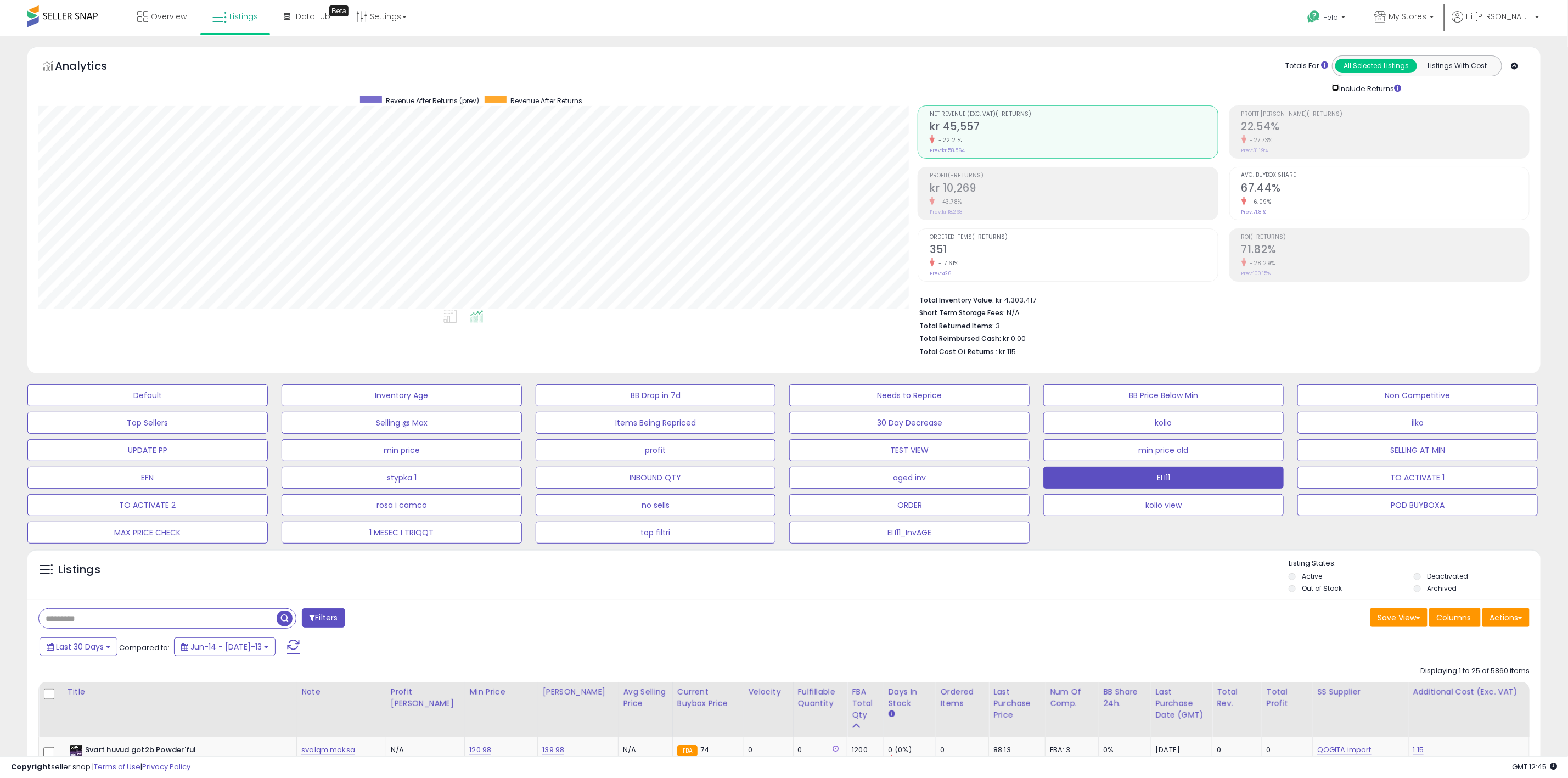
scroll to position [548670, 547934]
click at [1442, 13] on link "My Stores" at bounding box center [1403, 18] width 76 height 36
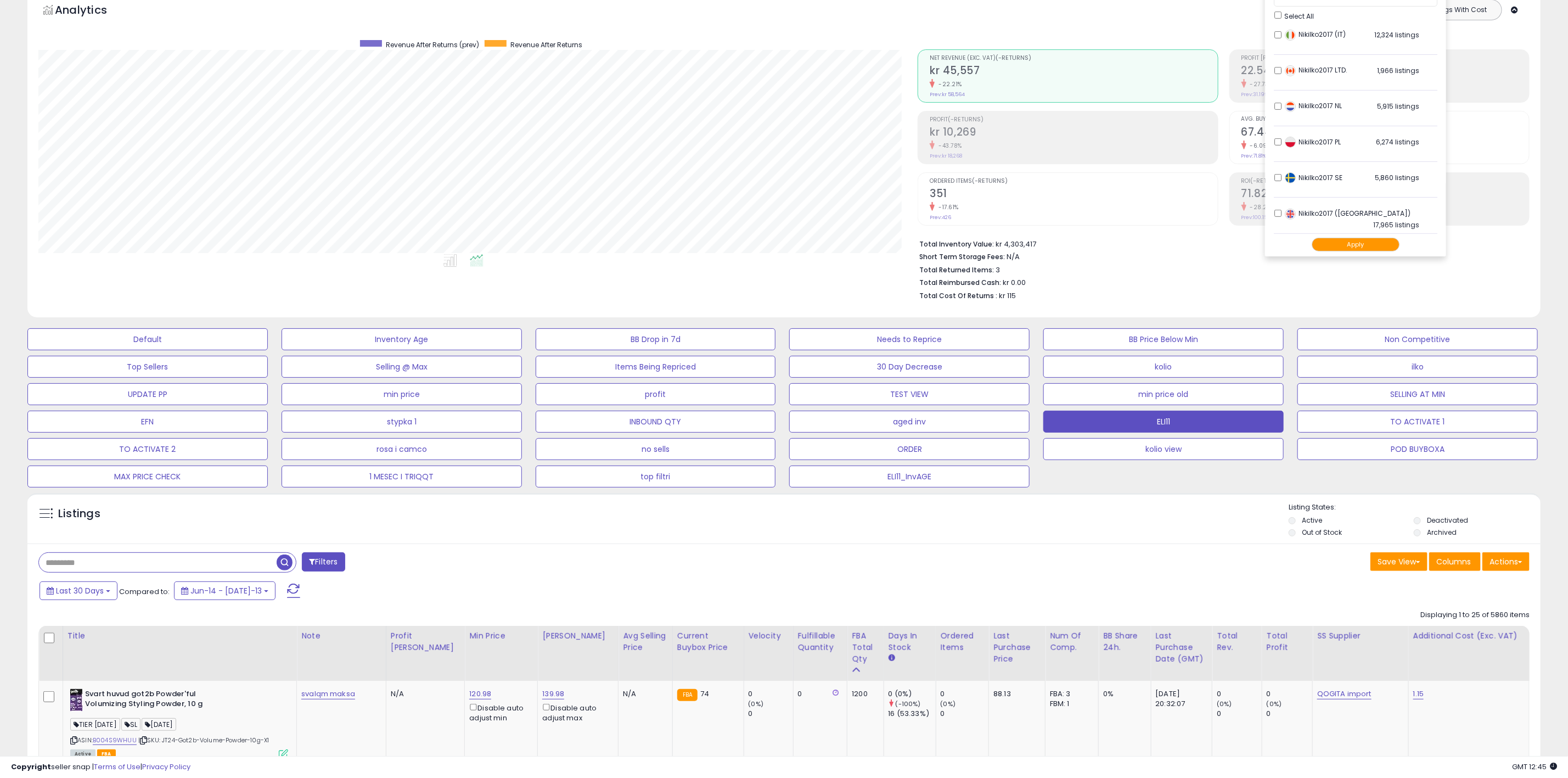
scroll to position [0, 0]
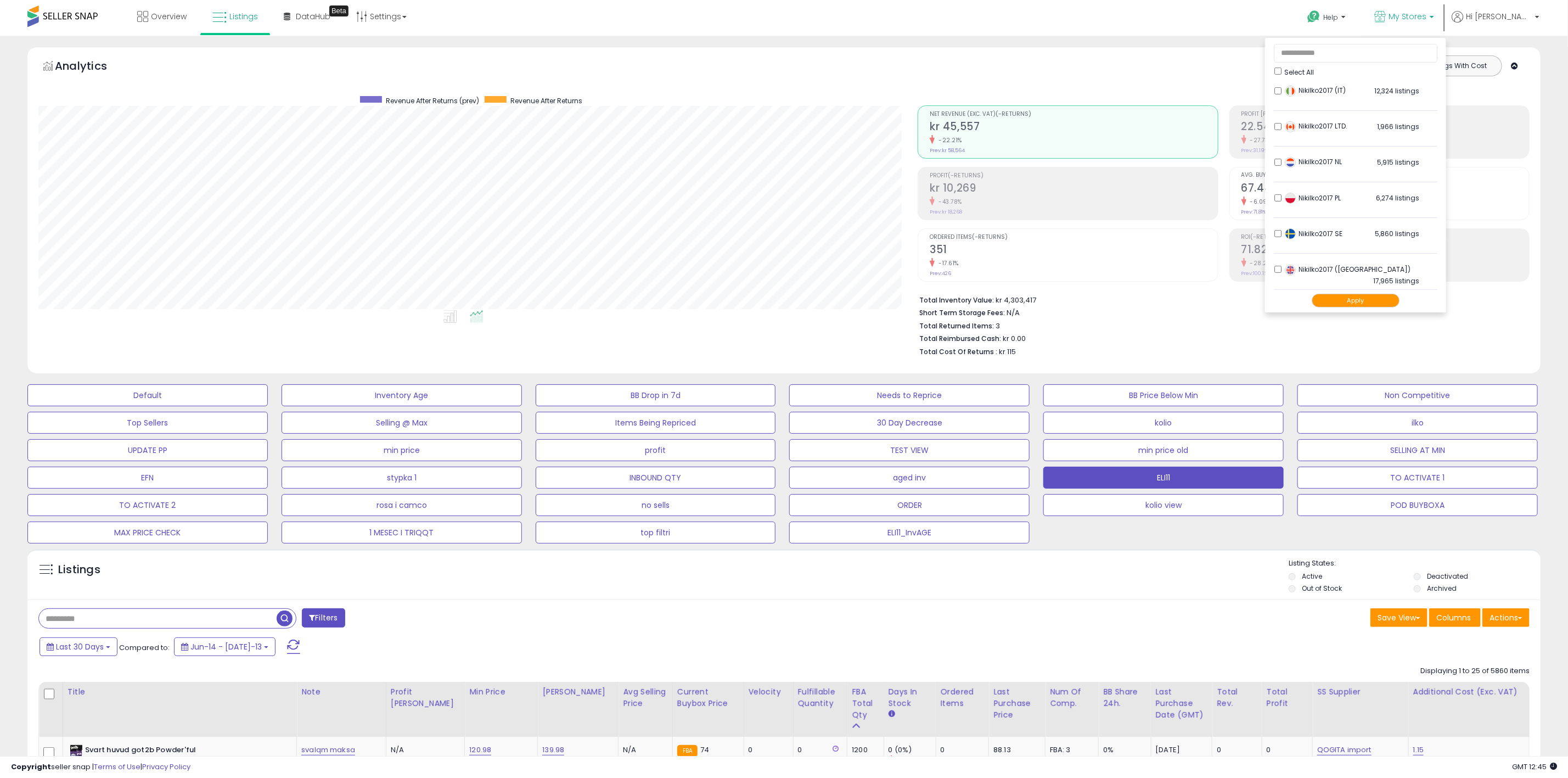
click at [1382, 305] on button "Apply" at bounding box center [1354, 300] width 87 height 14
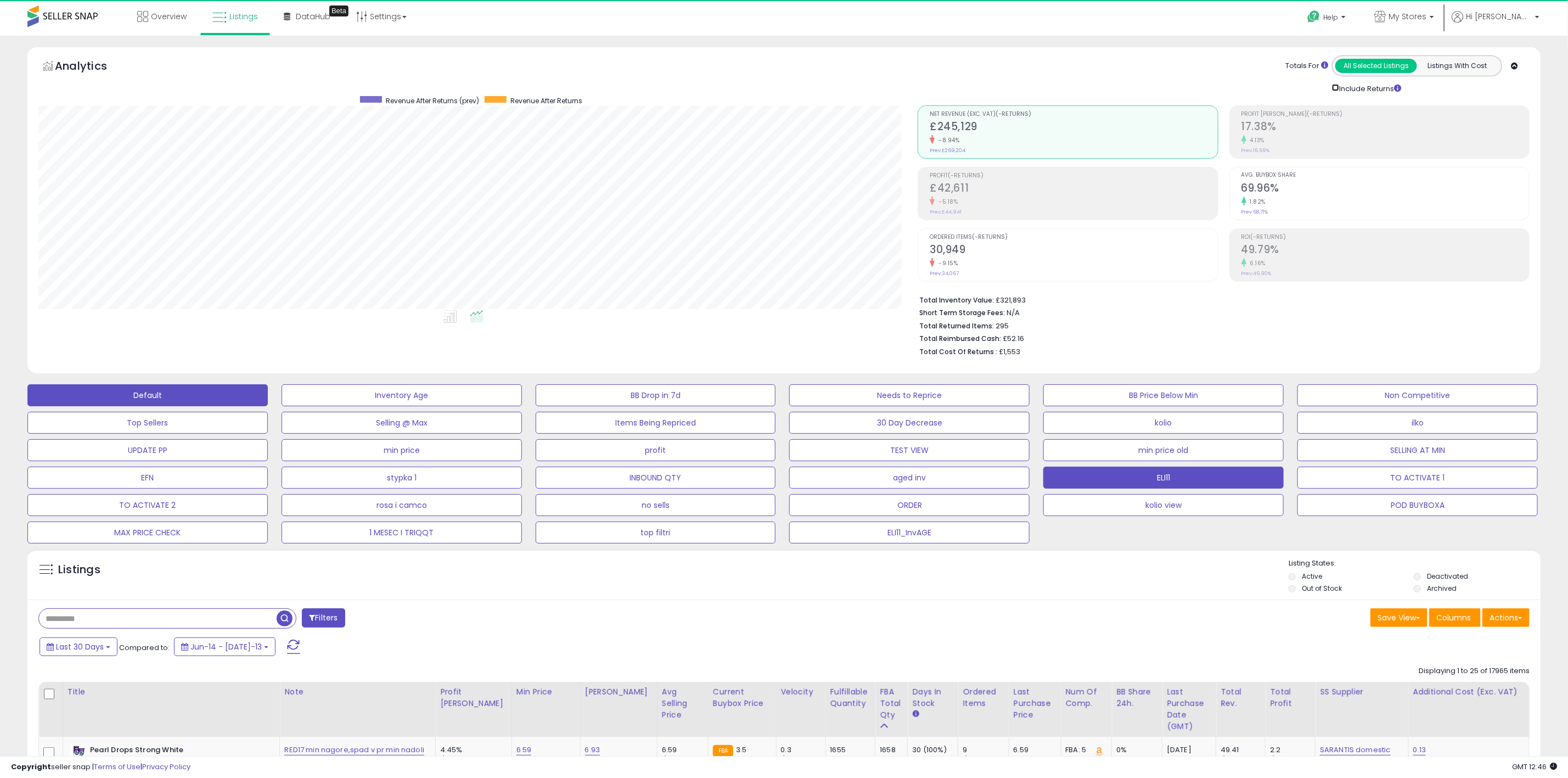
scroll to position [226, 879]
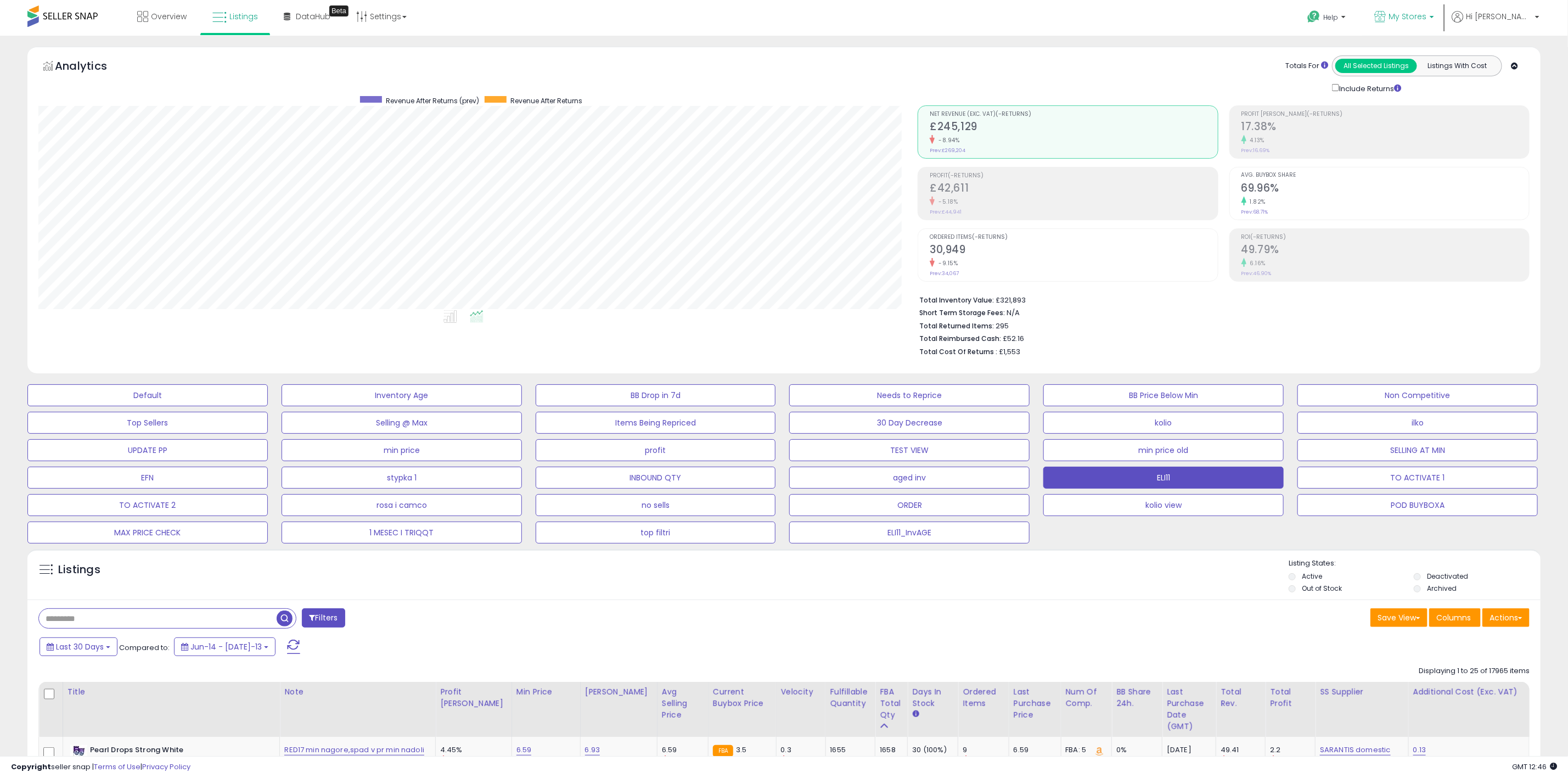
click at [1434, 20] on b at bounding box center [1432, 20] width 5 height 8
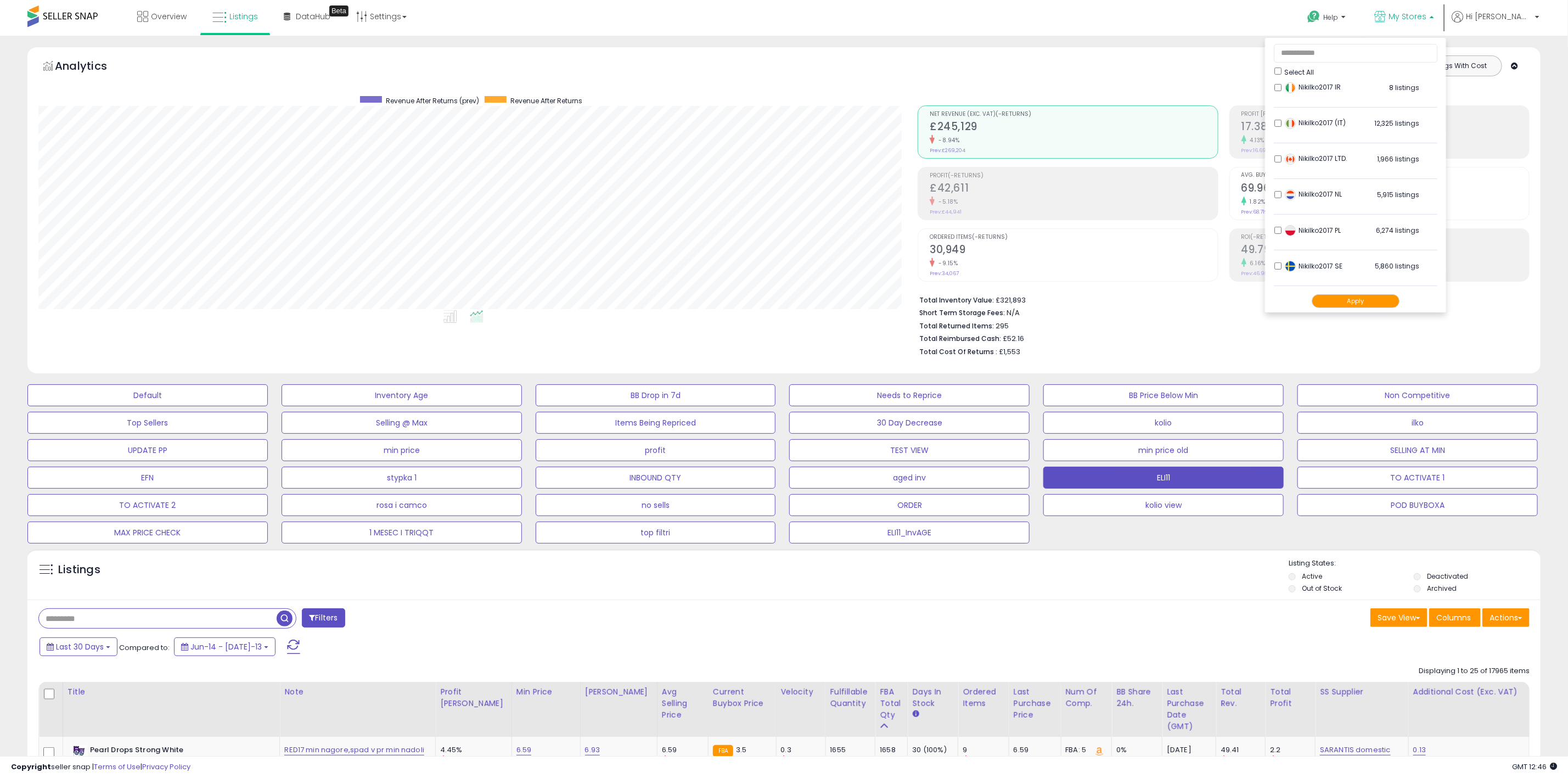
scroll to position [228, 0]
click at [1211, 73] on div "Totals For All Selected Listings Listings With Cost Include Returns" at bounding box center [1220, 74] width 604 height 39
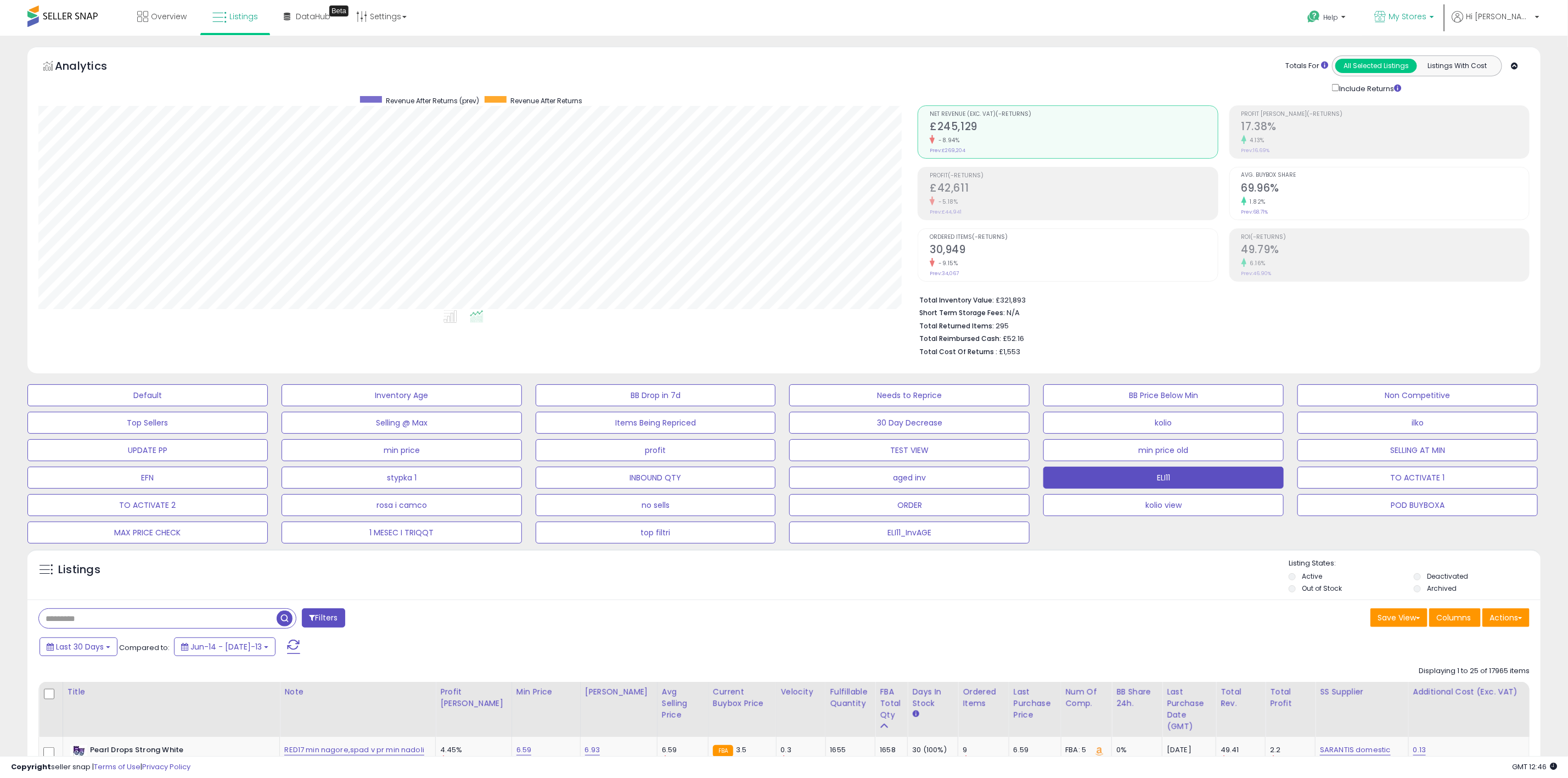
click at [1442, 10] on link "My Stores" at bounding box center [1403, 18] width 76 height 36
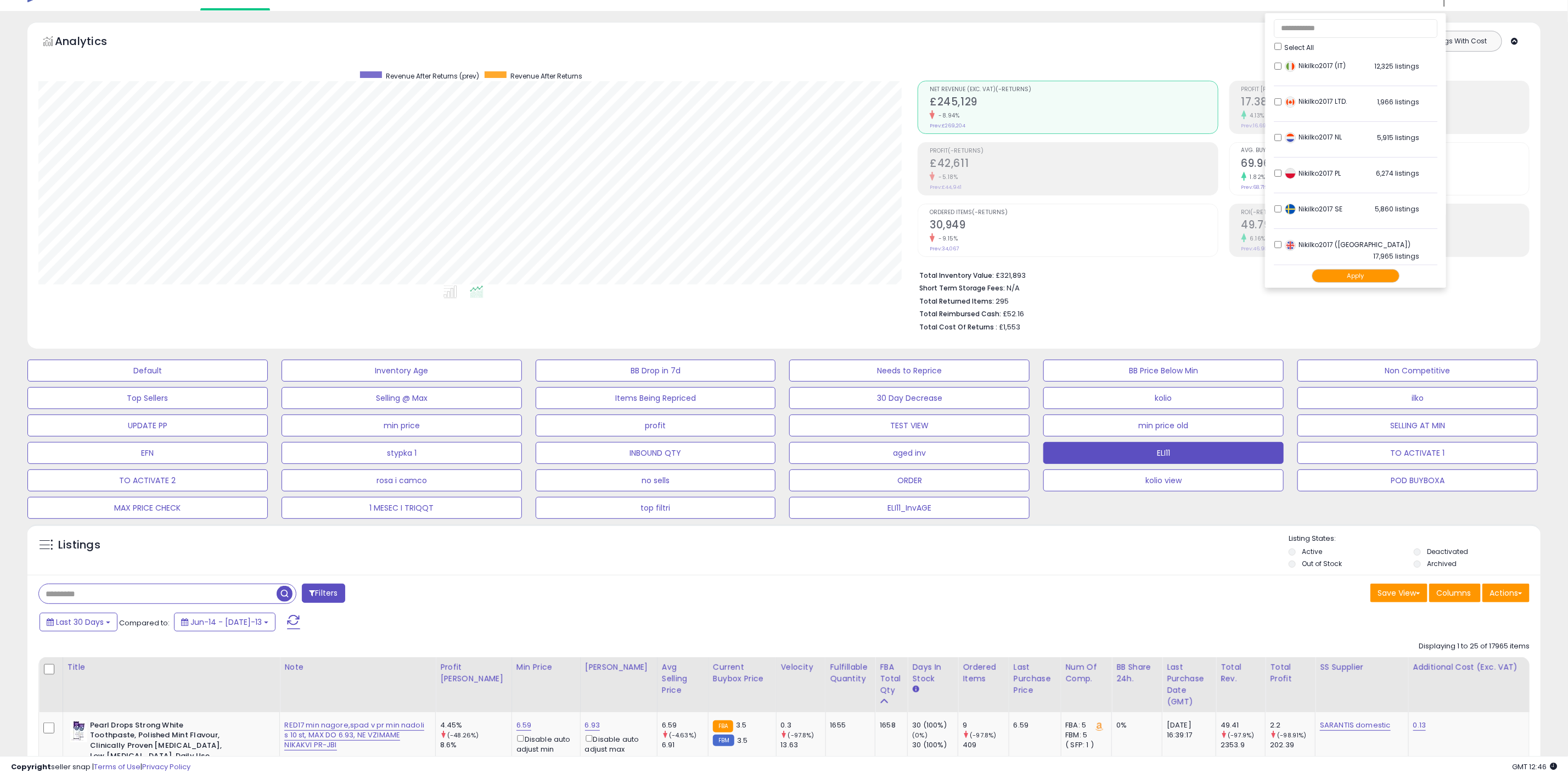
scroll to position [0, 0]
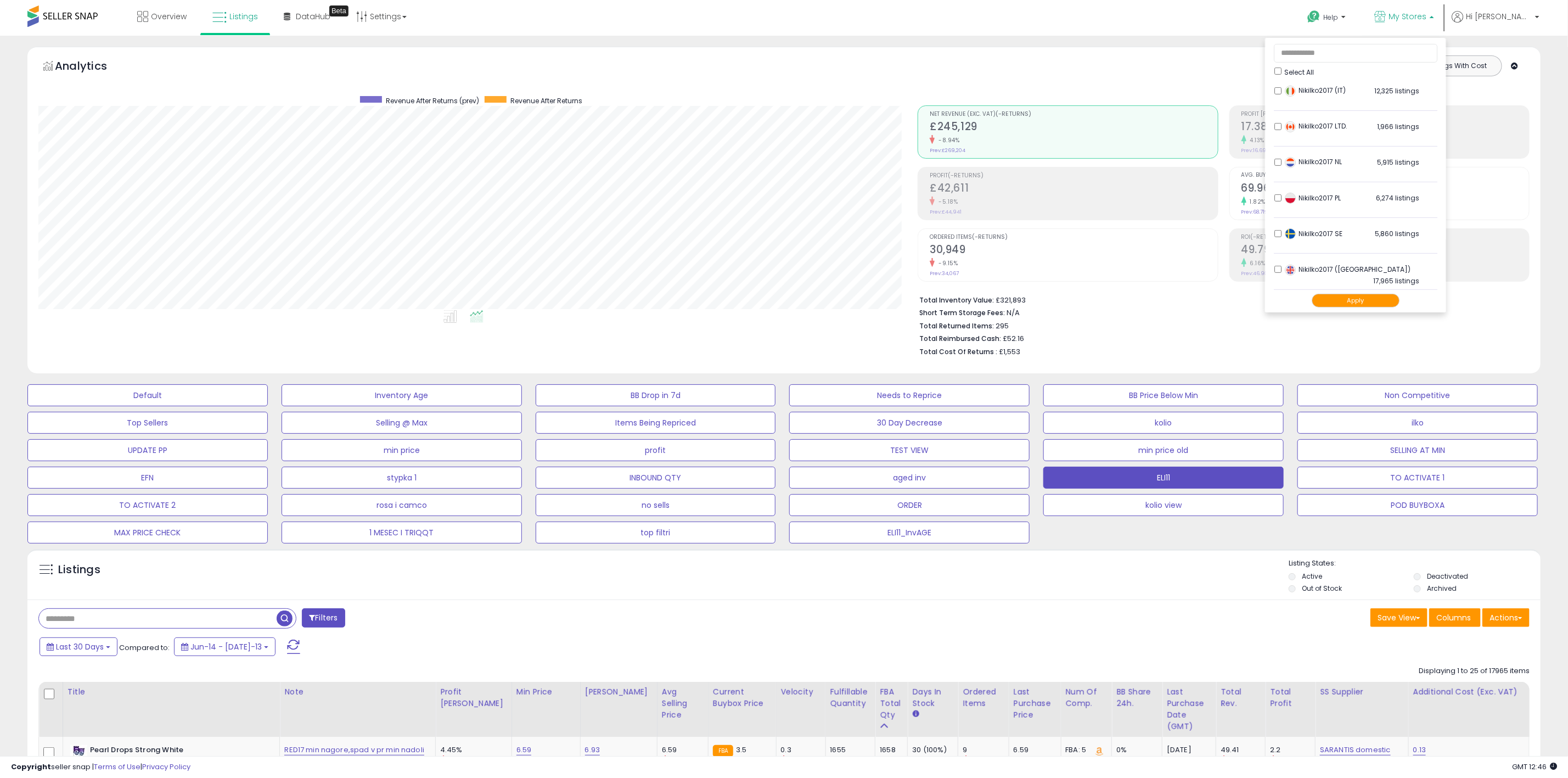
click at [1307, 85] on ul "Select All LSFC 4,224 listings Nikilko2017 (BE)" at bounding box center [1355, 175] width 182 height 275
click at [1391, 305] on button "Apply" at bounding box center [1354, 300] width 87 height 14
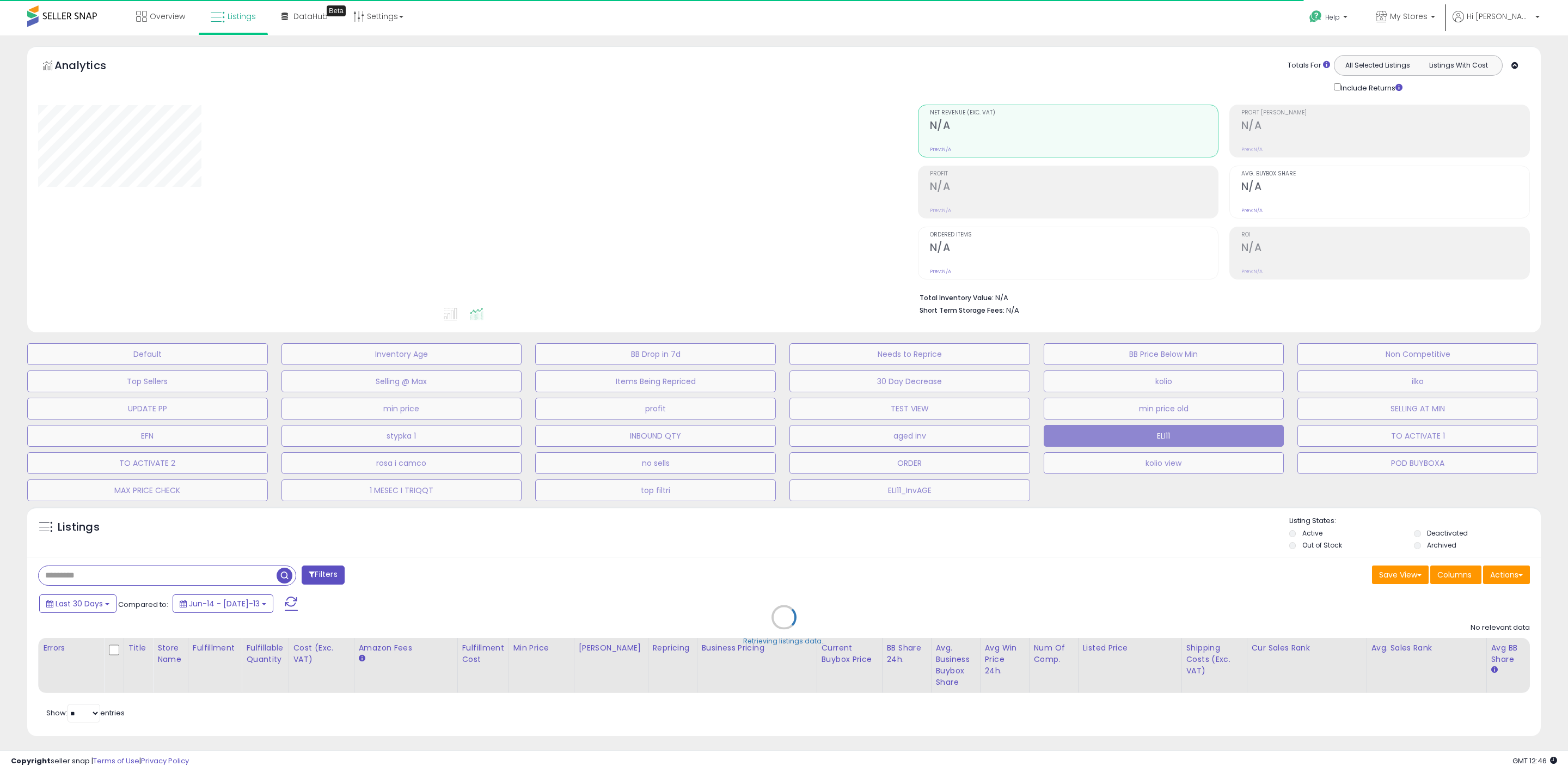
click at [1333, 87] on div "Include Returns" at bounding box center [1371, 87] width 90 height 12
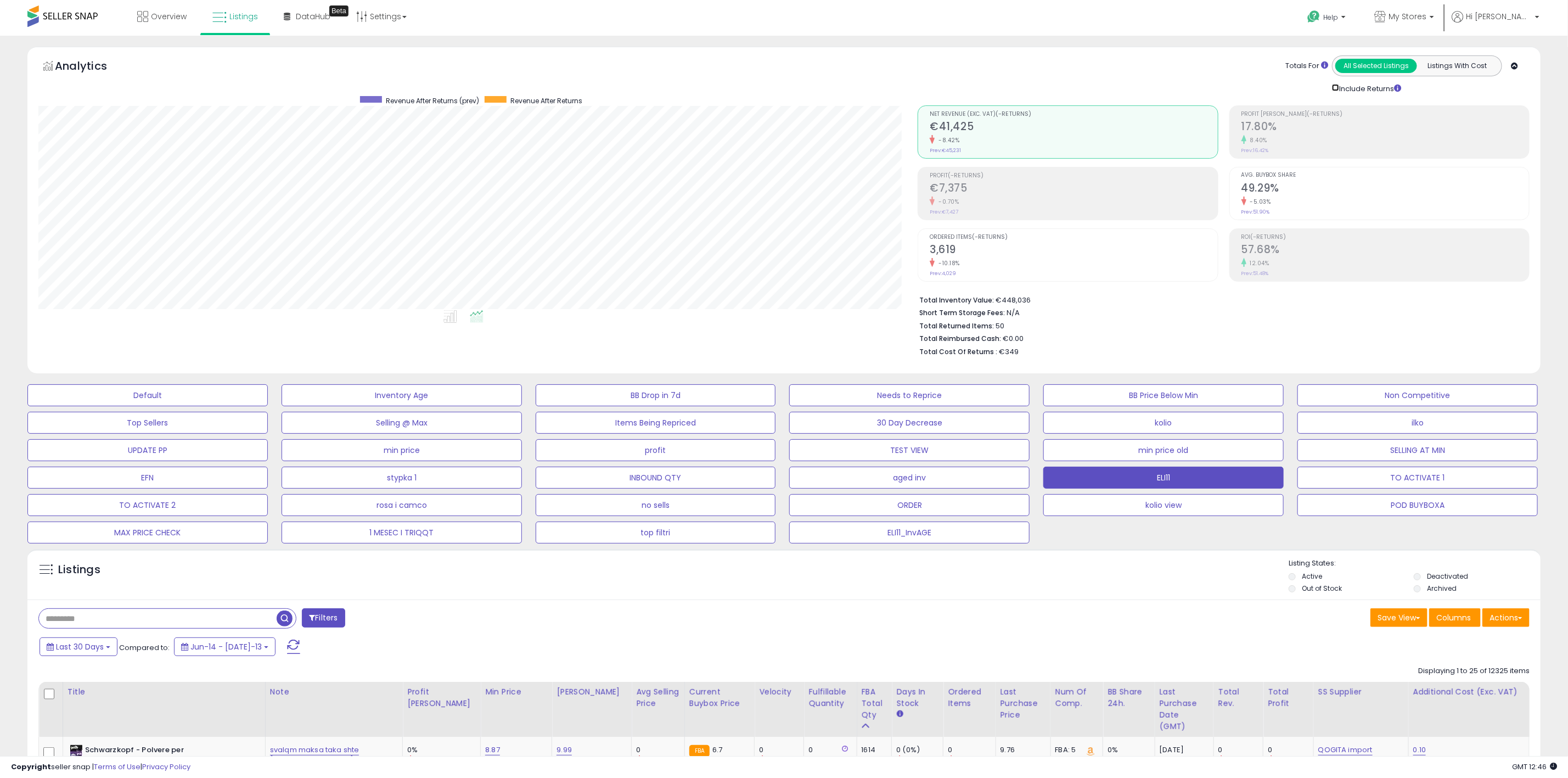
scroll to position [226, 879]
drag, startPoint x: 1474, startPoint y: 21, endPoint x: 1468, endPoint y: 37, distance: 17.1
click at [1442, 20] on link "My Stores" at bounding box center [1403, 18] width 76 height 36
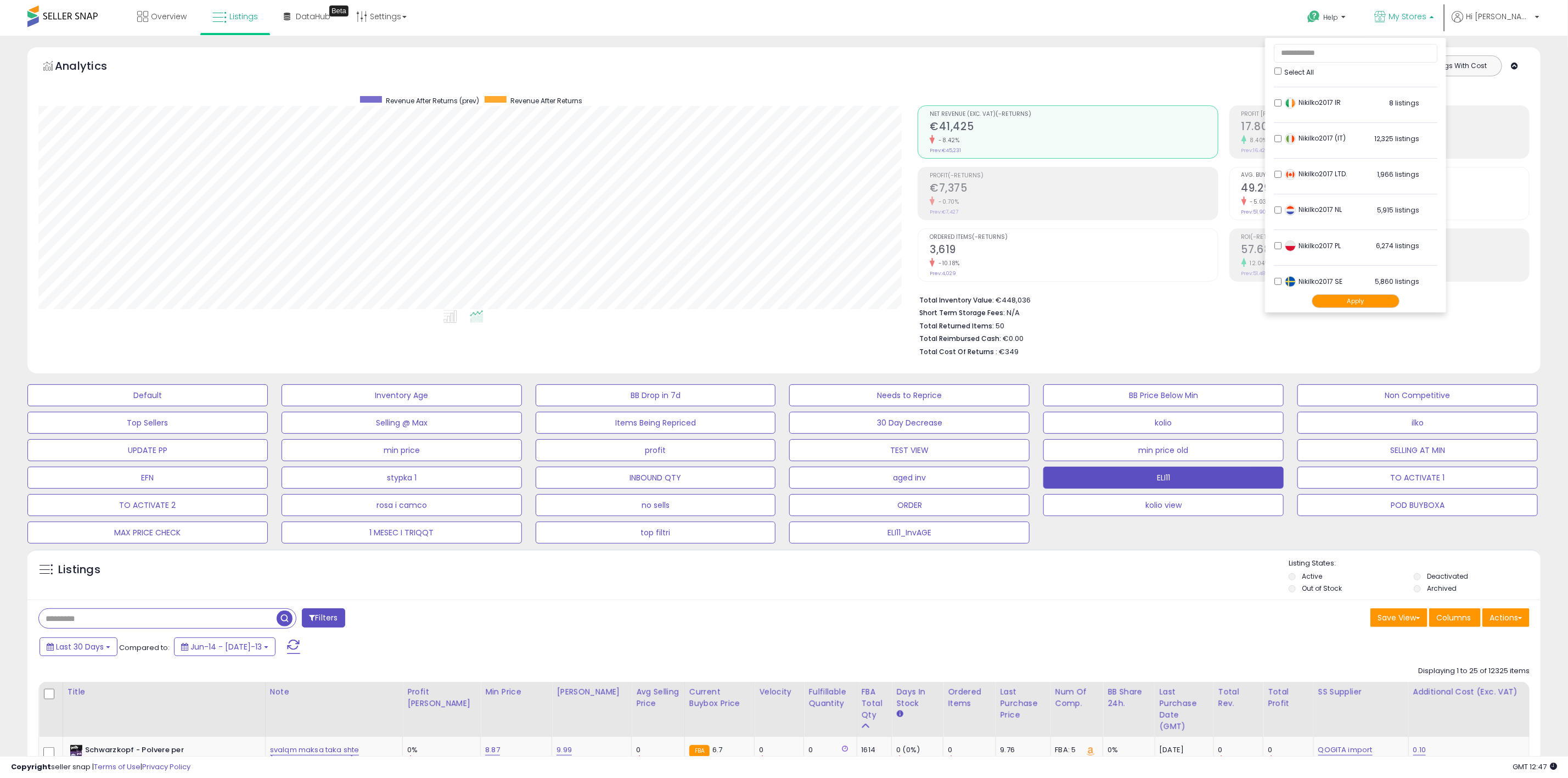
scroll to position [134, 0]
click at [1386, 296] on button "Apply" at bounding box center [1354, 300] width 87 height 14
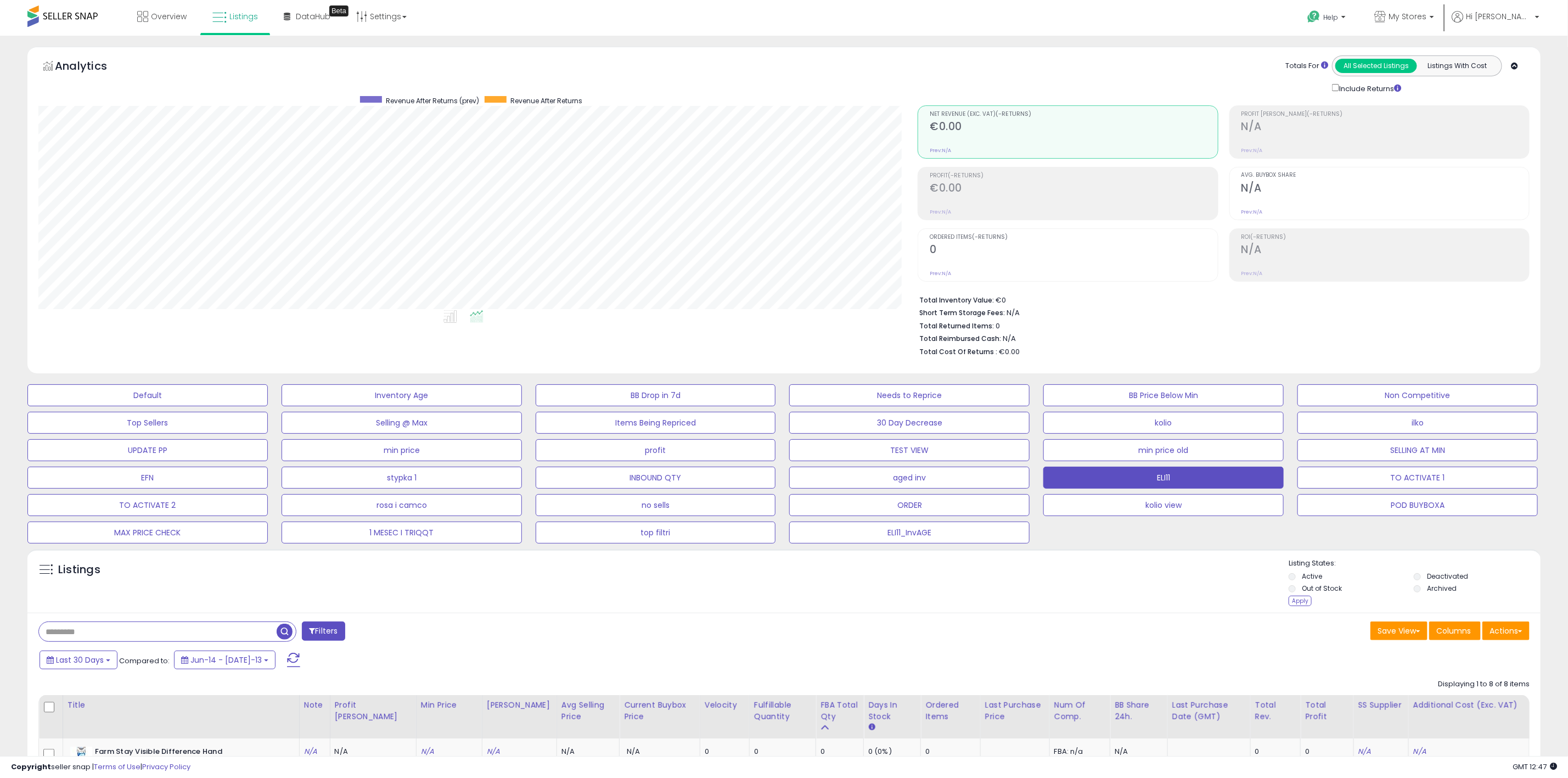
click at [1421, 591] on li "Archived" at bounding box center [1475, 589] width 123 height 12
click at [1301, 601] on div "Apply" at bounding box center [1300, 600] width 24 height 10
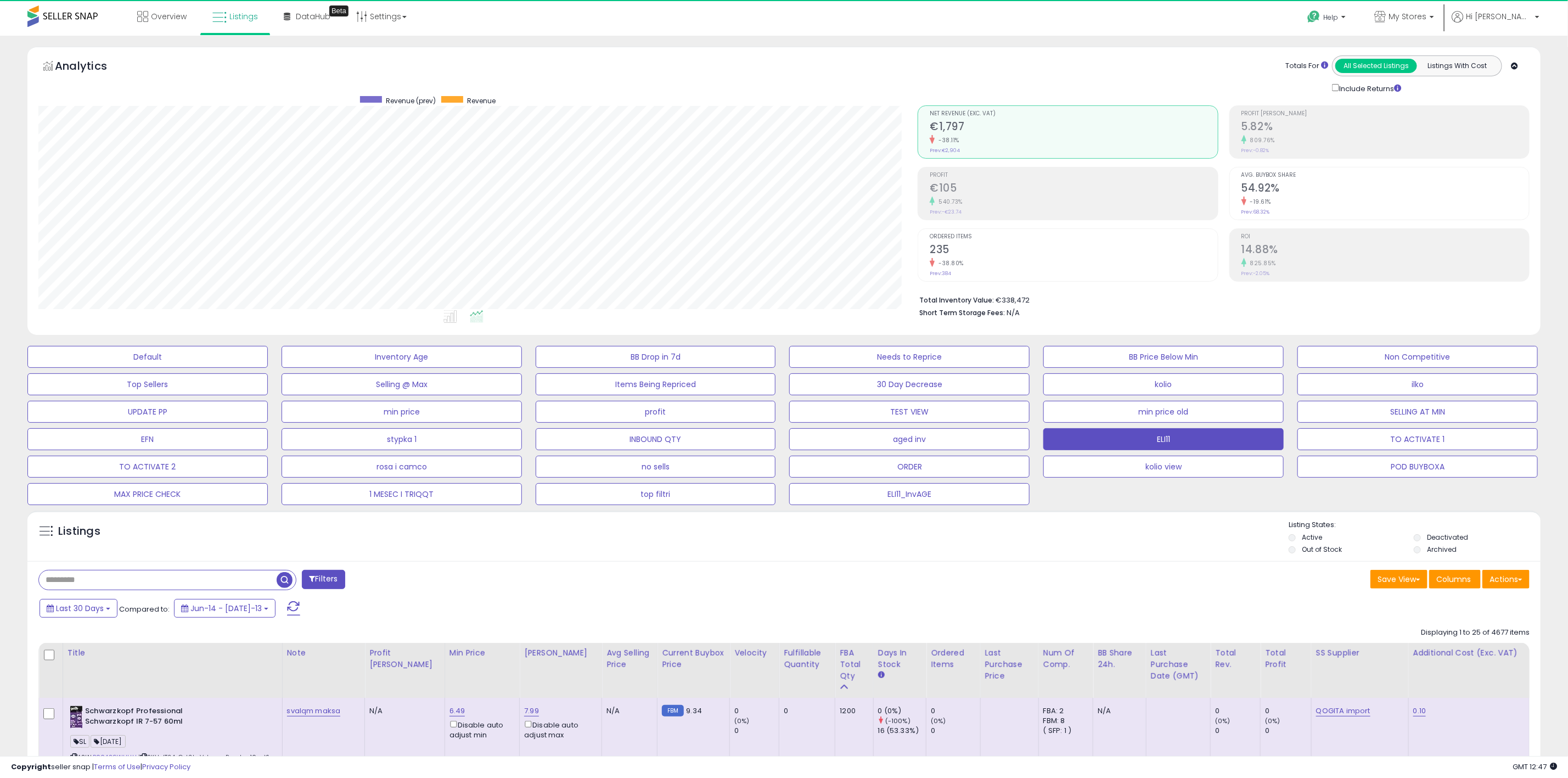
scroll to position [226, 879]
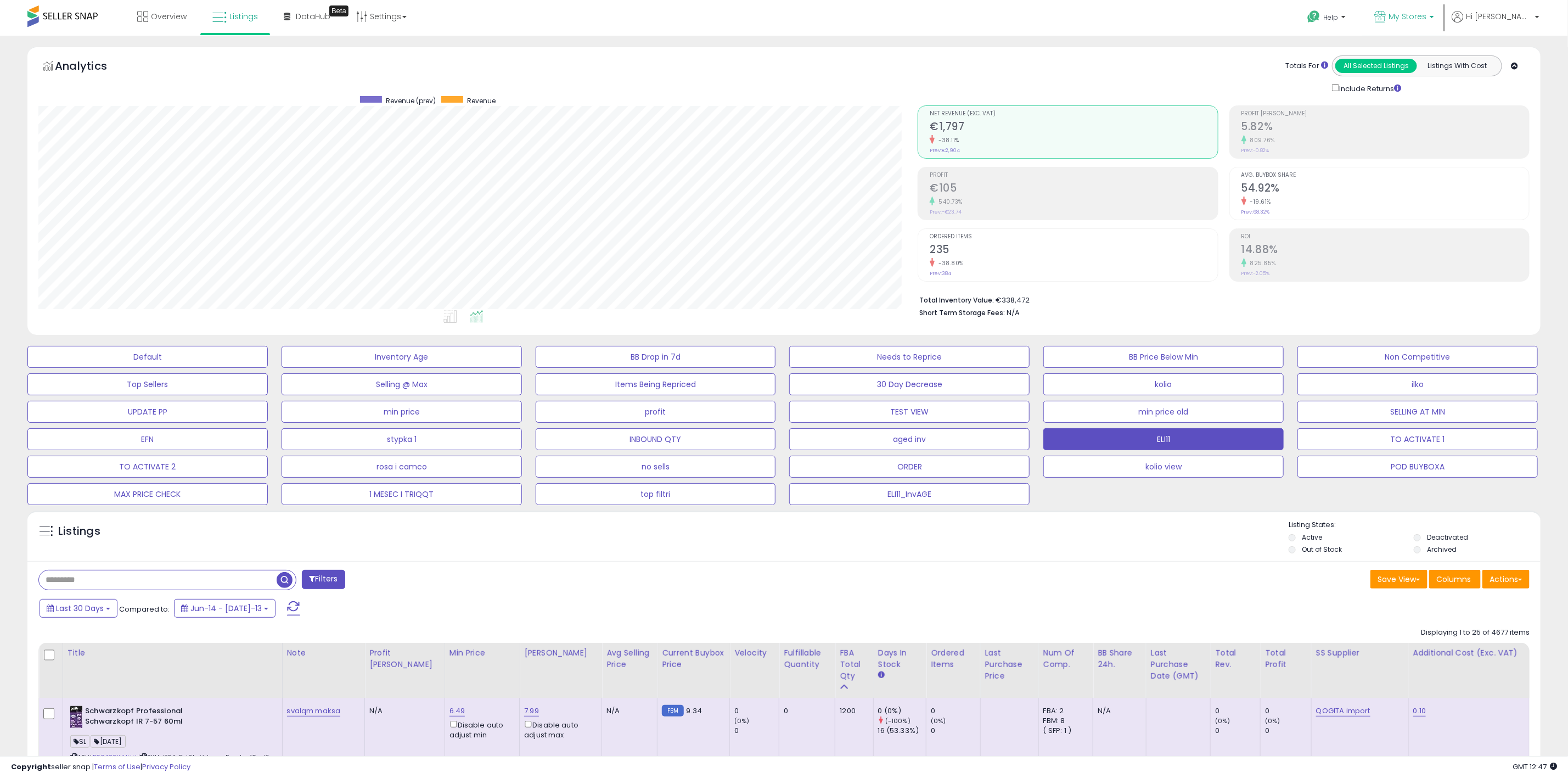
click at [1434, 22] on b at bounding box center [1432, 20] width 5 height 8
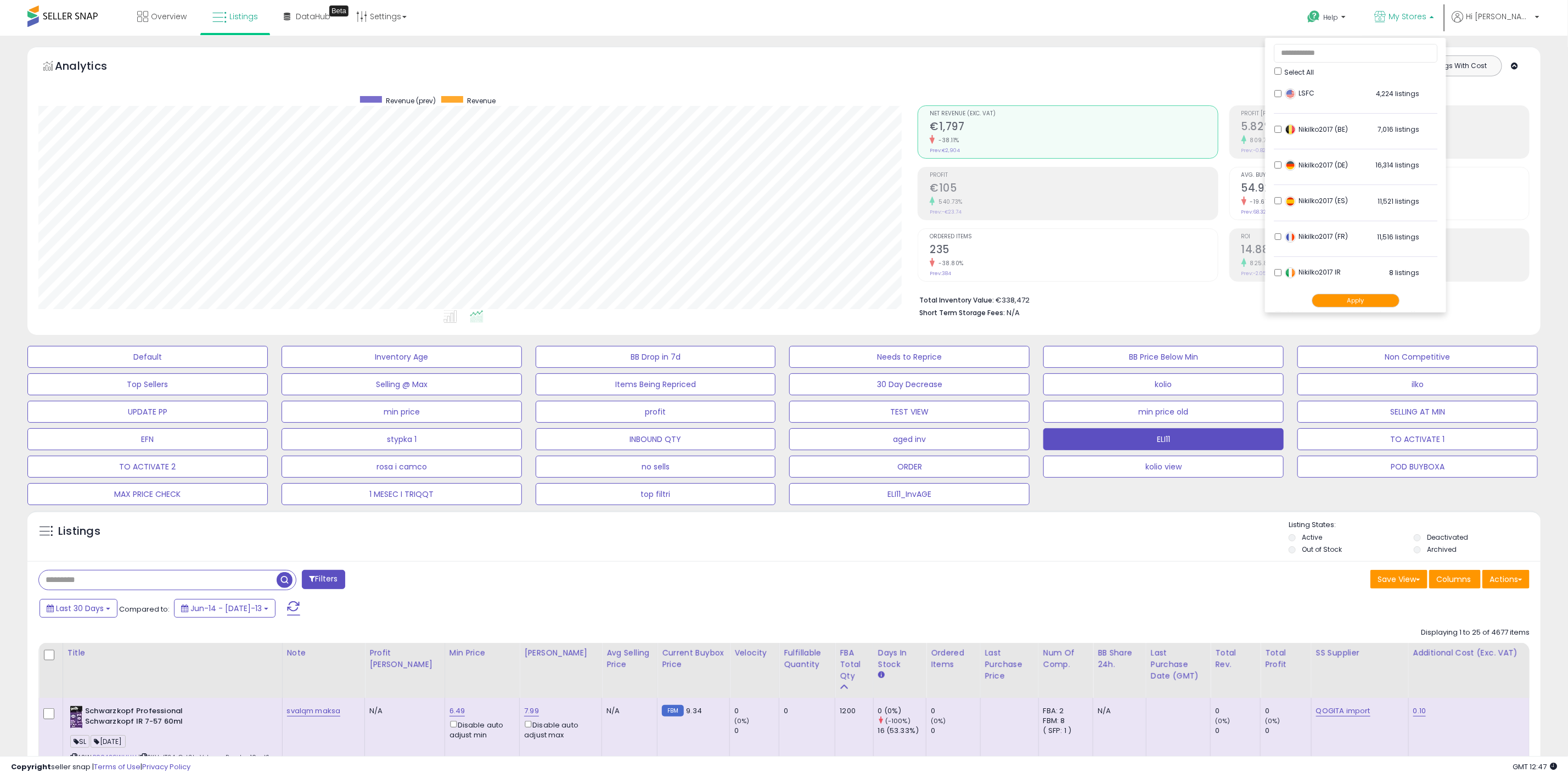
click at [1309, 278] on li "Nikilko2017 IR 8 listings" at bounding box center [1355, 276] width 164 height 34
click at [1370, 296] on button "Apply" at bounding box center [1354, 300] width 87 height 14
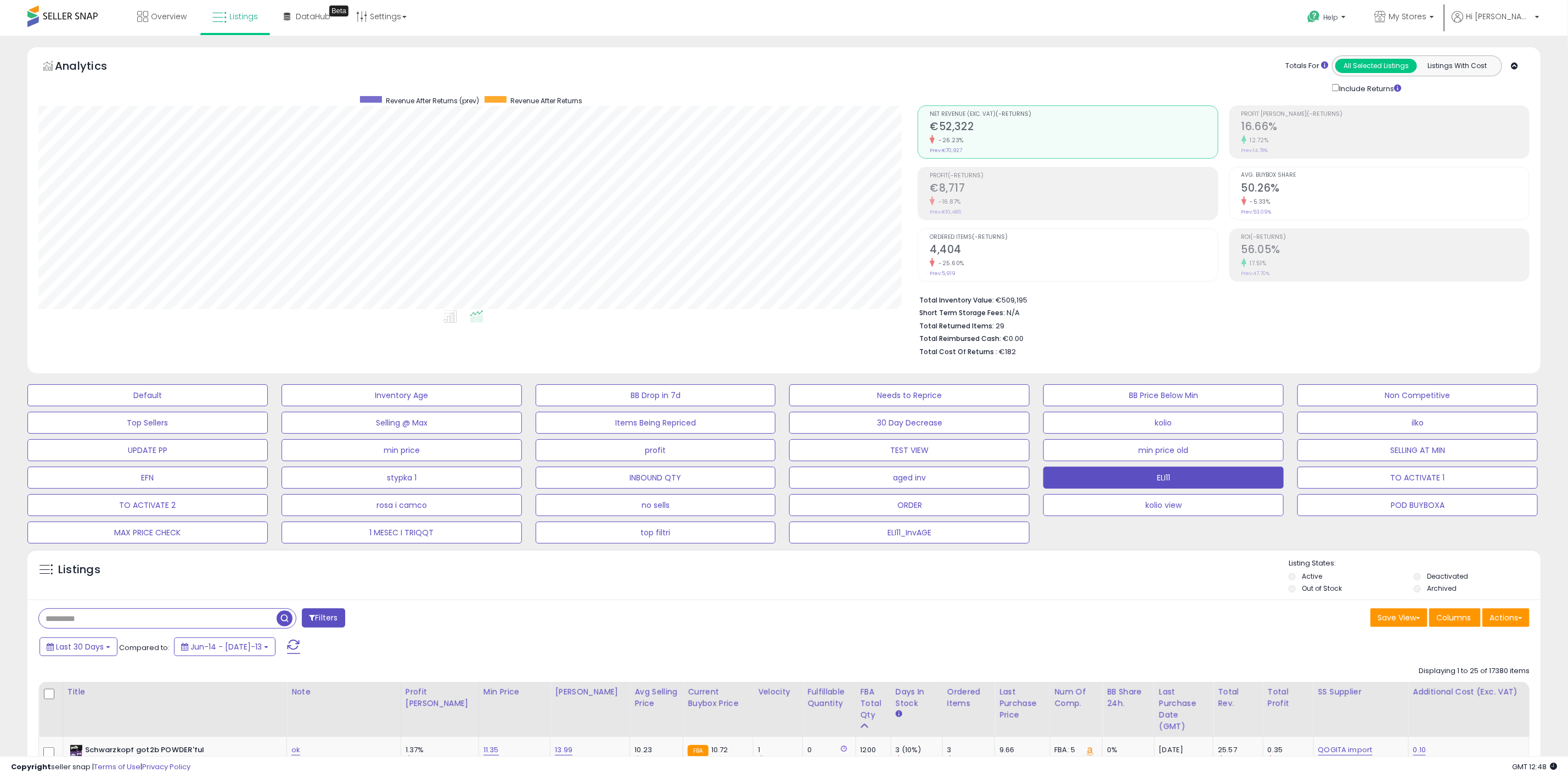
scroll to position [226, 879]
click at [1426, 14] on span "My Stores" at bounding box center [1407, 17] width 38 height 11
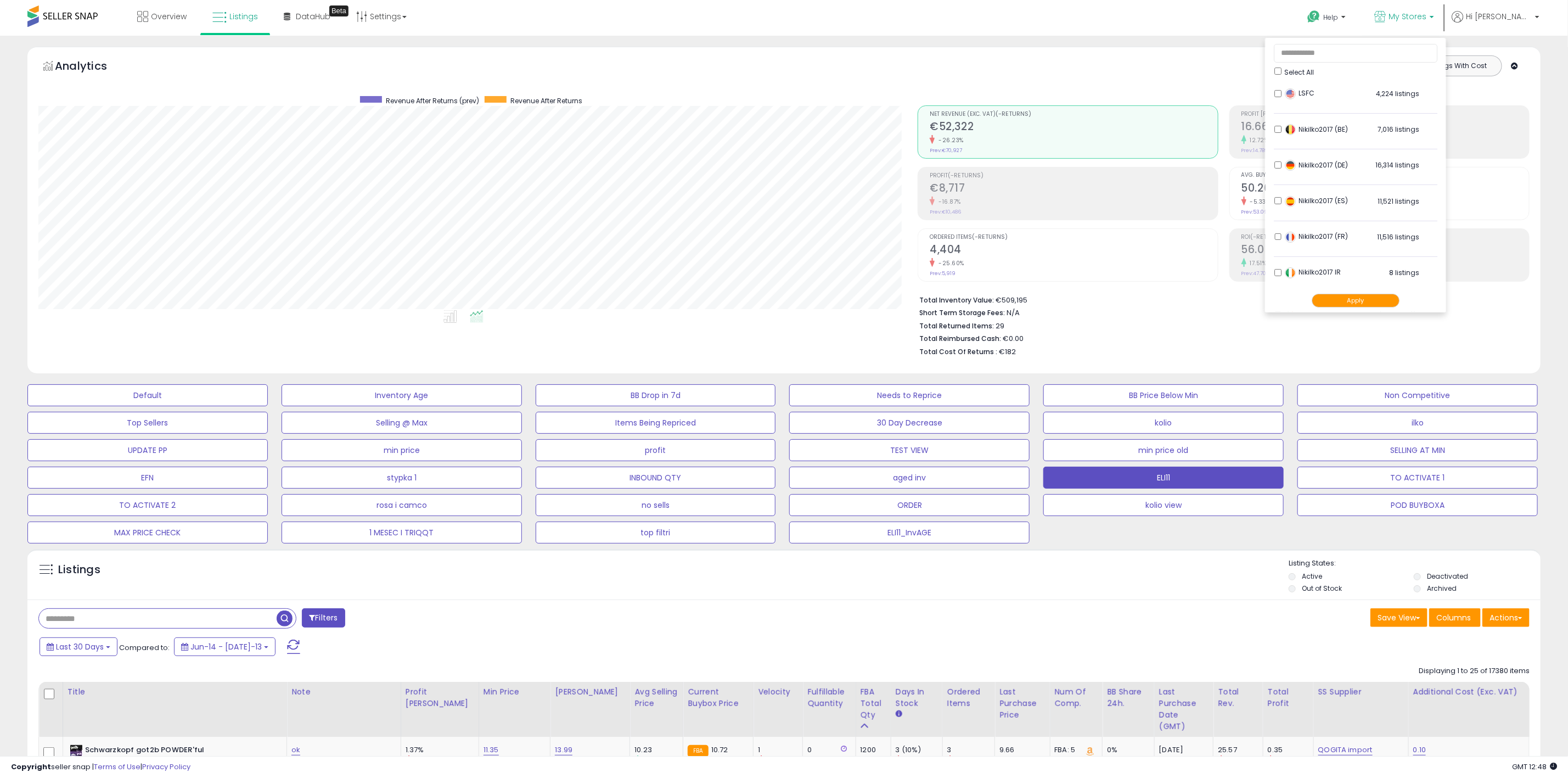
click at [1386, 301] on button "Apply" at bounding box center [1354, 300] width 87 height 14
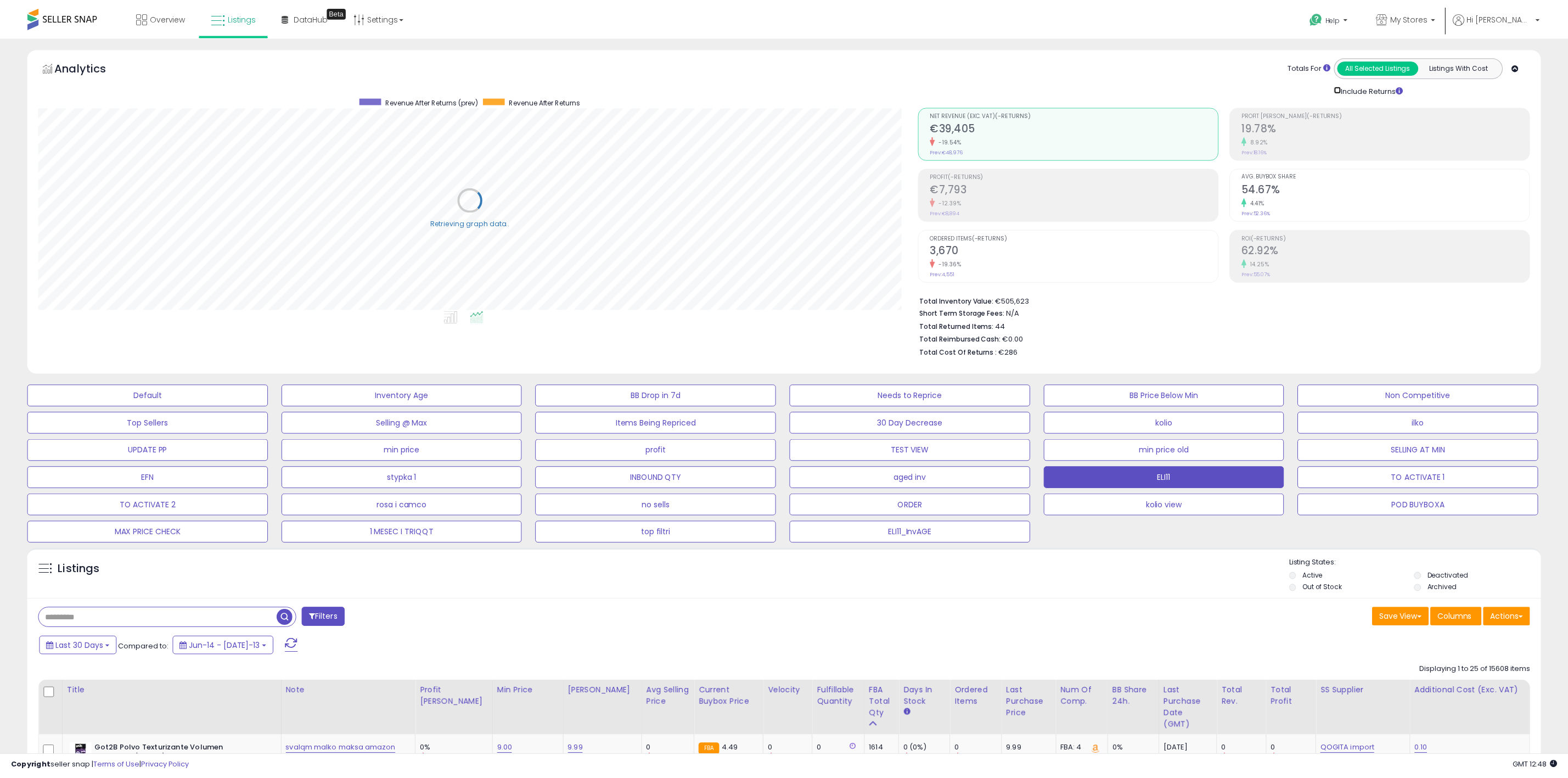
scroll to position [548670, 547934]
drag, startPoint x: 1461, startPoint y: 18, endPoint x: 1459, endPoint y: 24, distance: 6.3
click at [1426, 18] on span "My Stores" at bounding box center [1407, 17] width 38 height 11
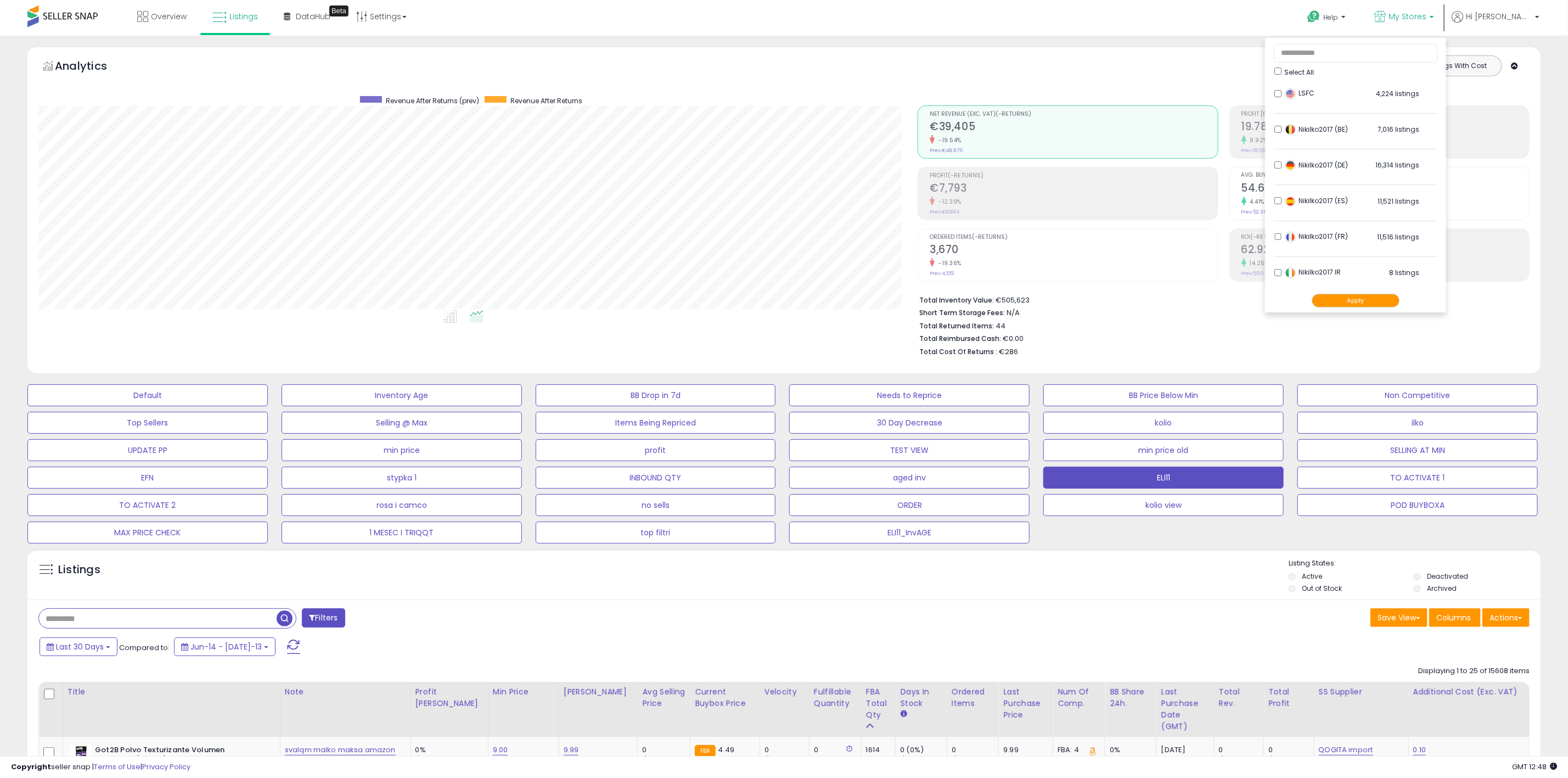
click at [1379, 300] on button "Apply" at bounding box center [1354, 300] width 87 height 14
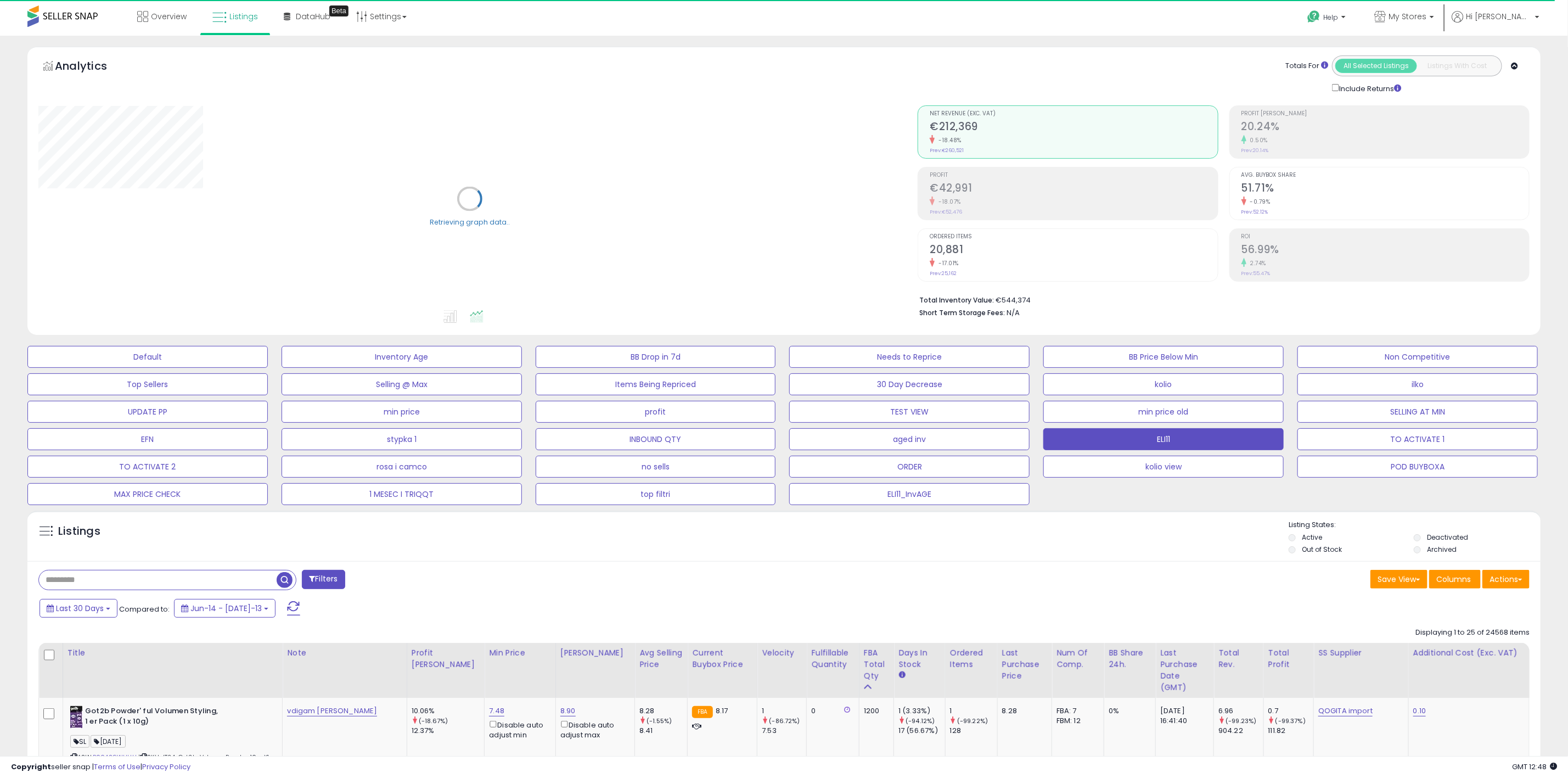
click at [1429, 532] on ul "Active Deactivated Out of Stock Archived" at bounding box center [1415, 545] width 252 height 24
click at [1422, 534] on li "Deactivated" at bounding box center [1475, 538] width 123 height 12
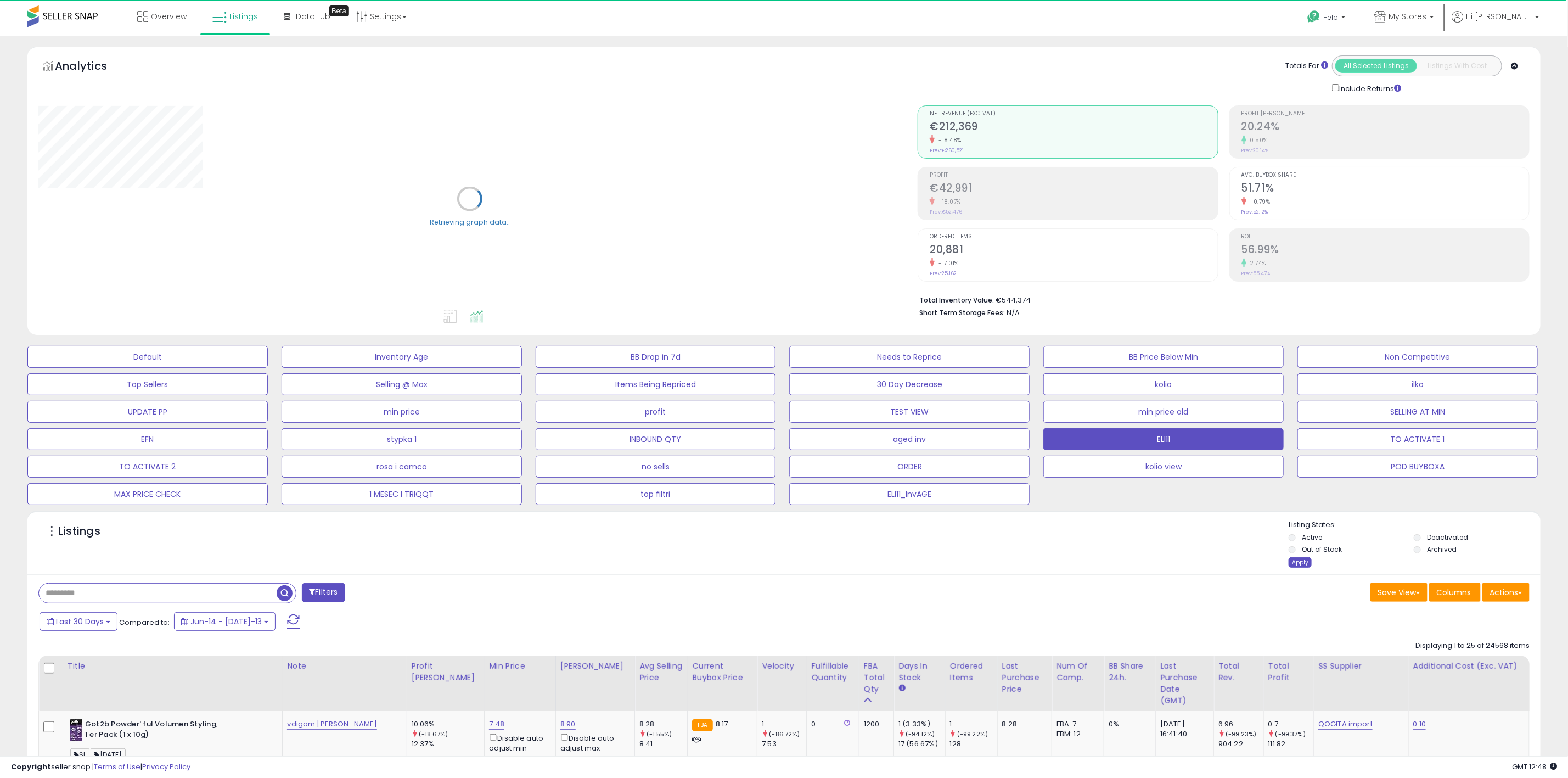
click at [1307, 562] on div "Apply" at bounding box center [1300, 562] width 24 height 10
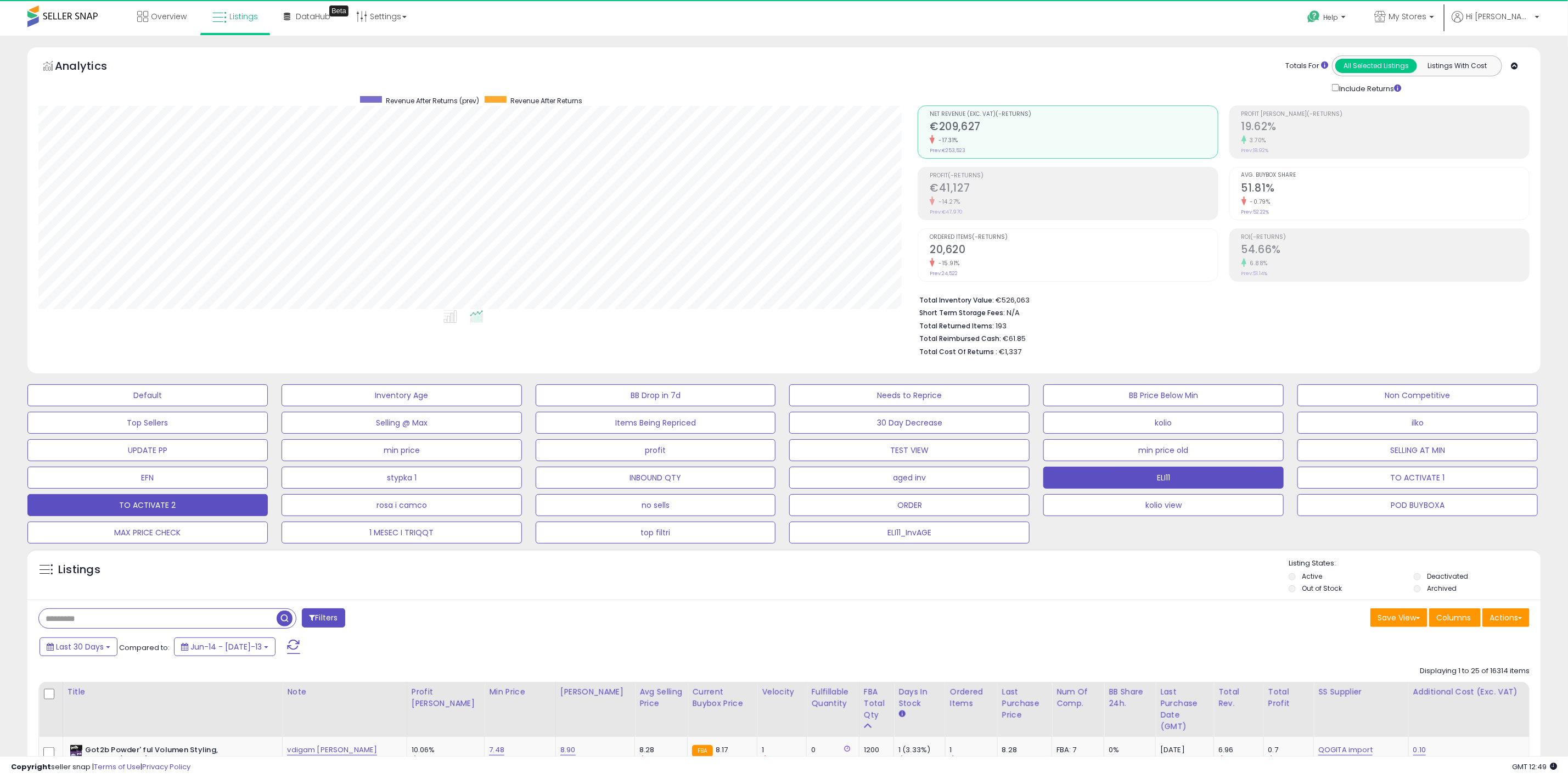
scroll to position [226, 879]
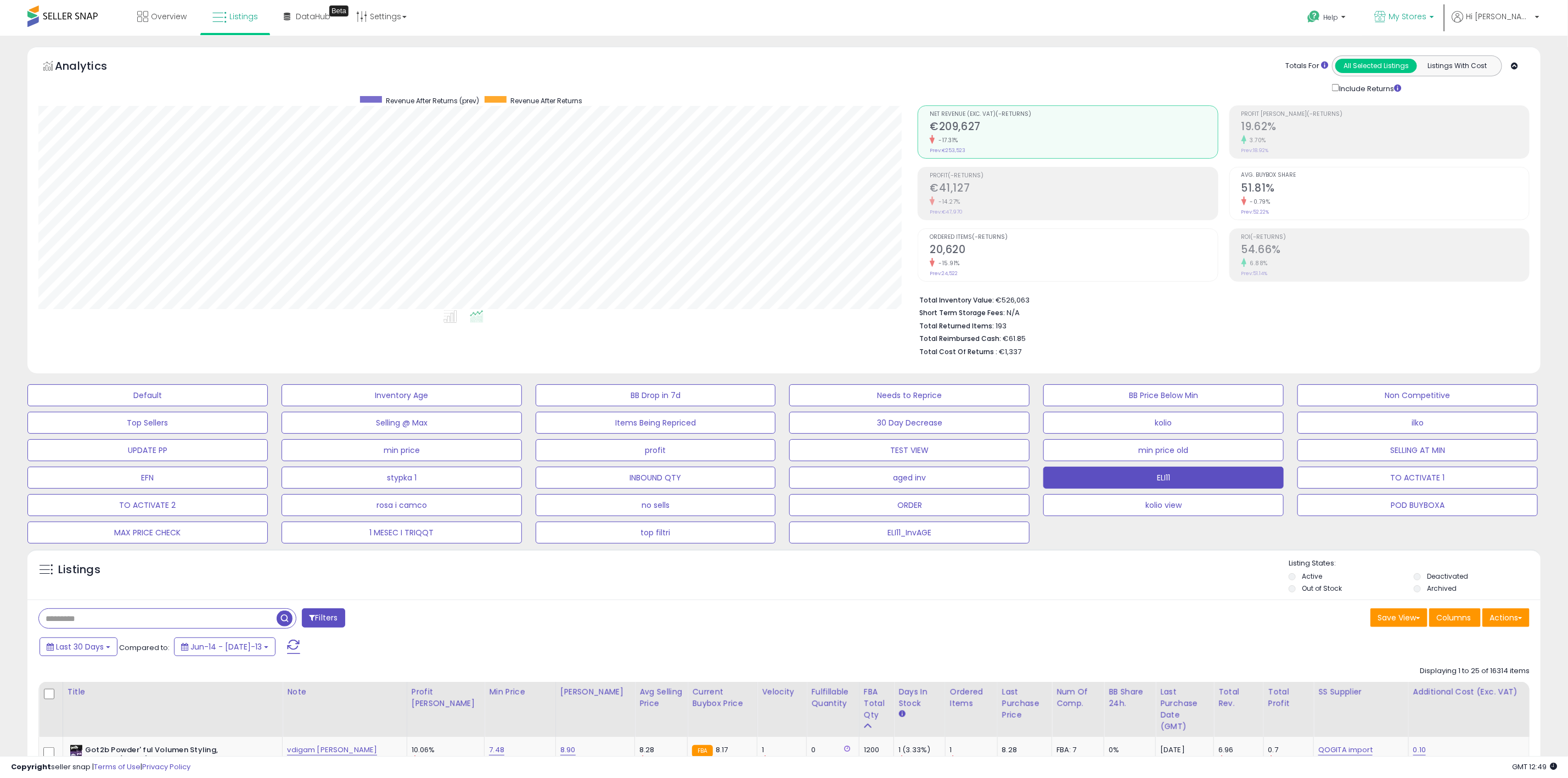
click at [1426, 14] on span "My Stores" at bounding box center [1407, 17] width 38 height 11
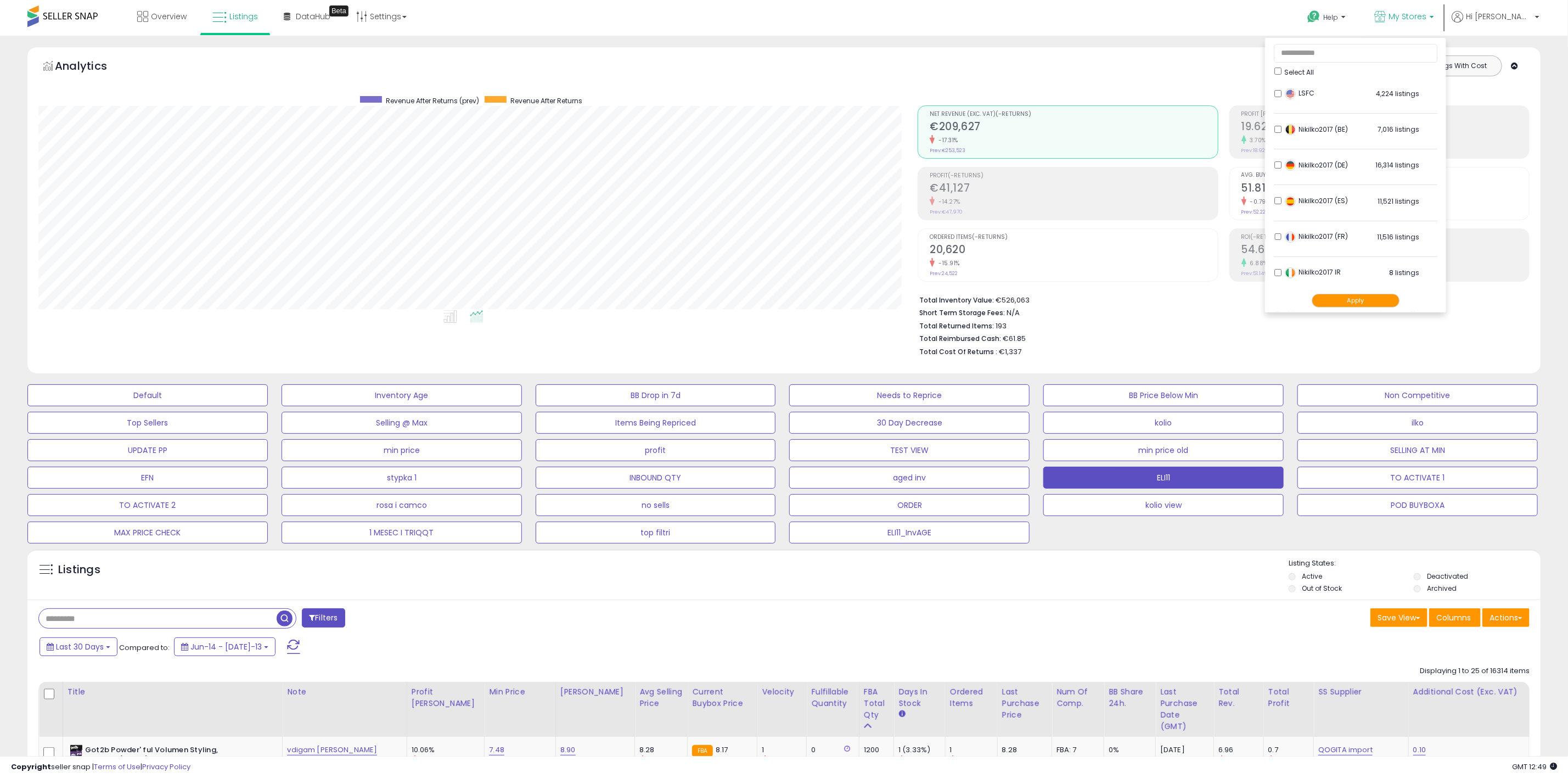
click at [1400, 295] on button "Apply" at bounding box center [1354, 300] width 87 height 14
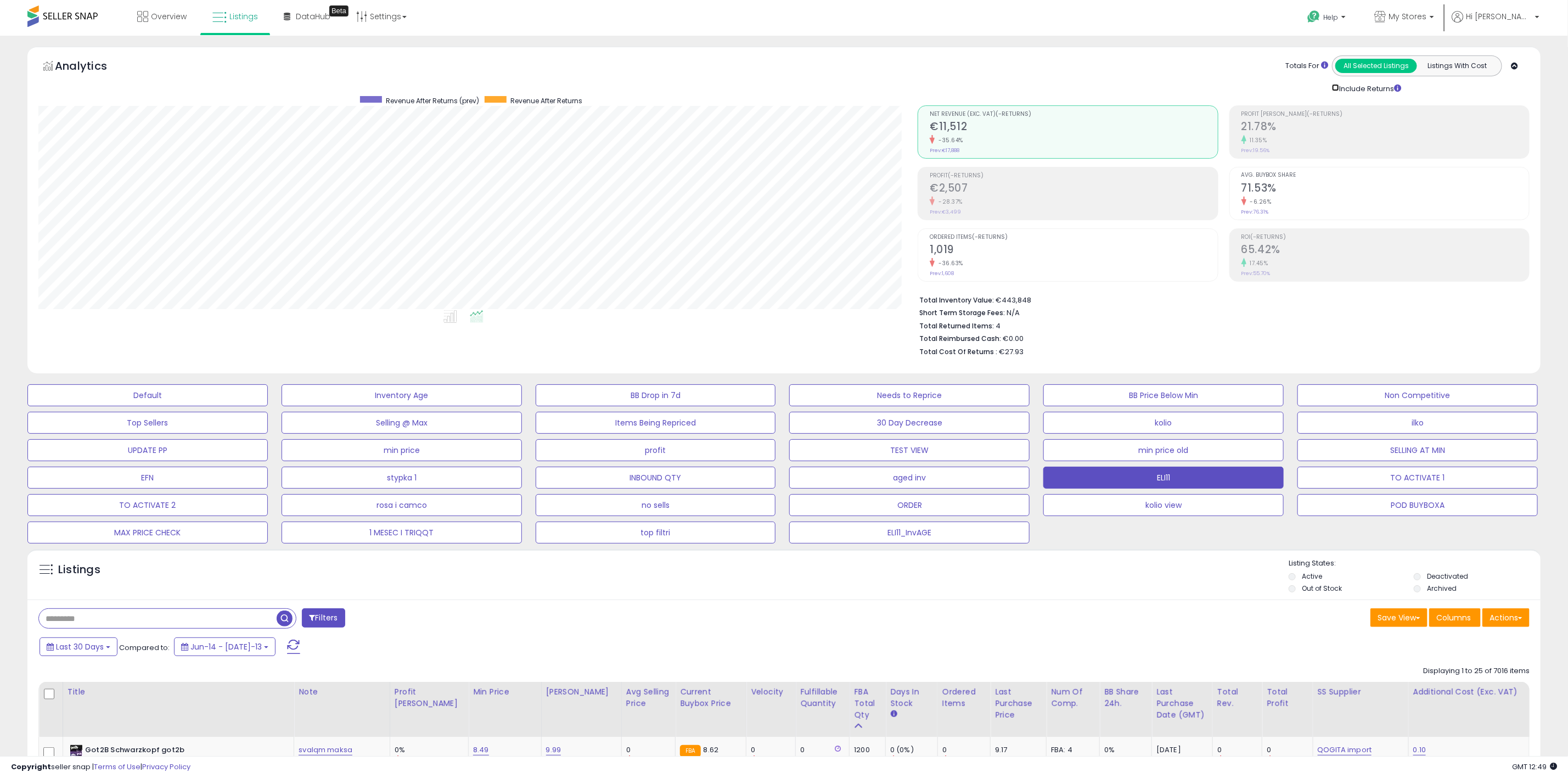
scroll to position [226, 879]
click at [1434, 22] on p "My Stores" at bounding box center [1404, 18] width 60 height 14
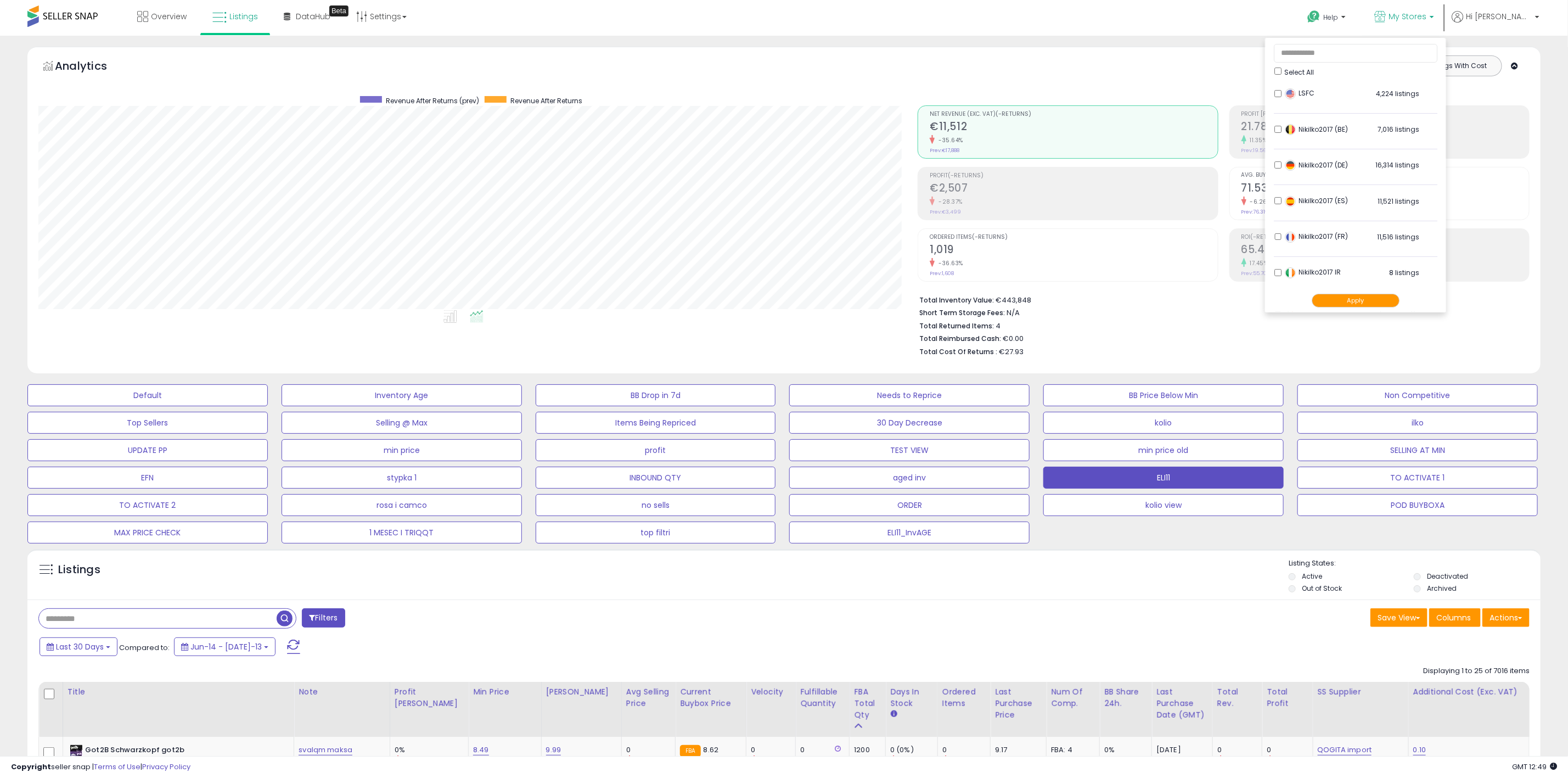
click at [1400, 298] on button "Apply" at bounding box center [1354, 300] width 87 height 14
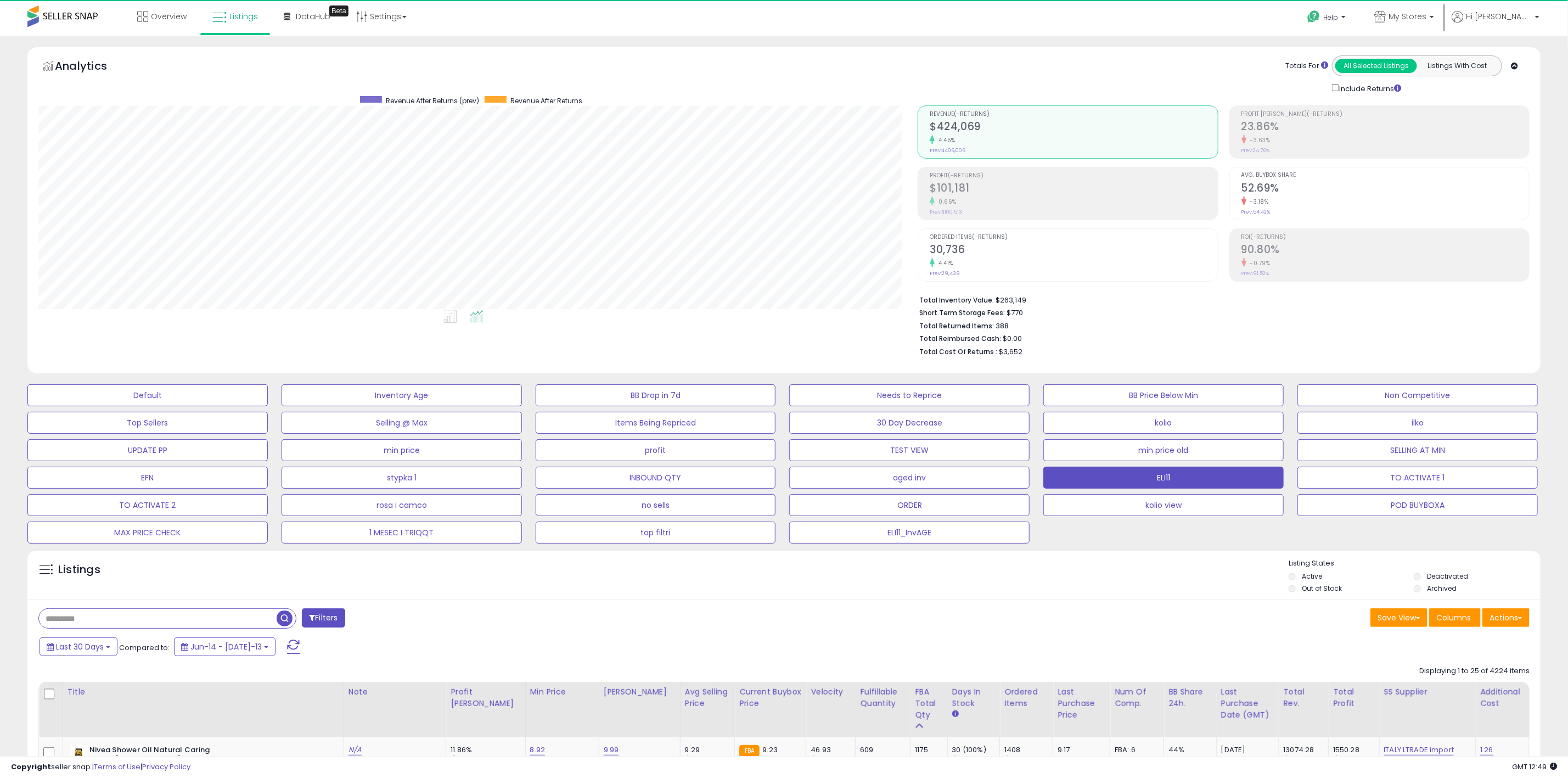
scroll to position [226, 879]
